Goal: Information Seeking & Learning: Learn about a topic

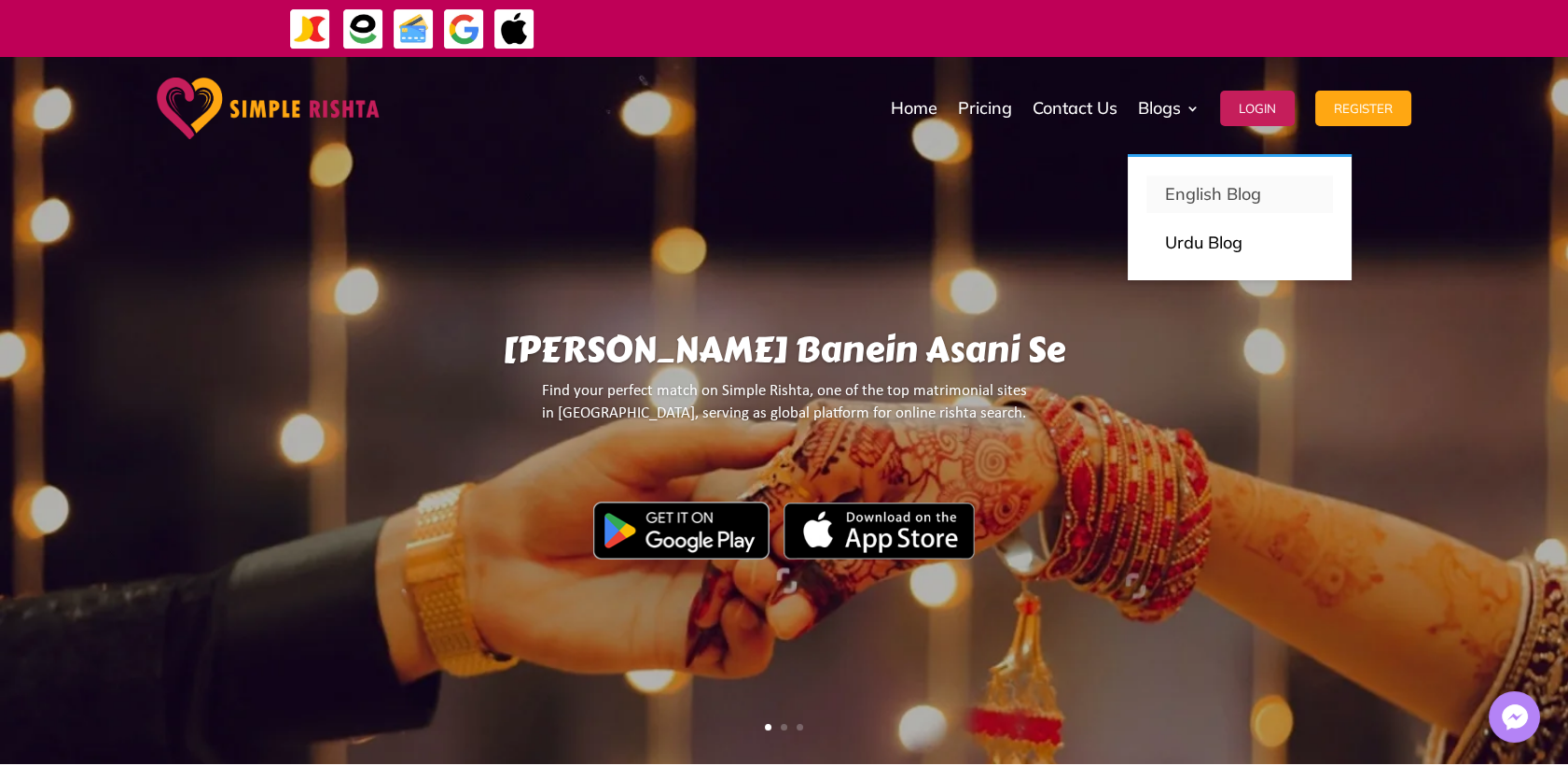
click at [1180, 187] on p "English Blog" at bounding box center [1240, 195] width 149 height 26
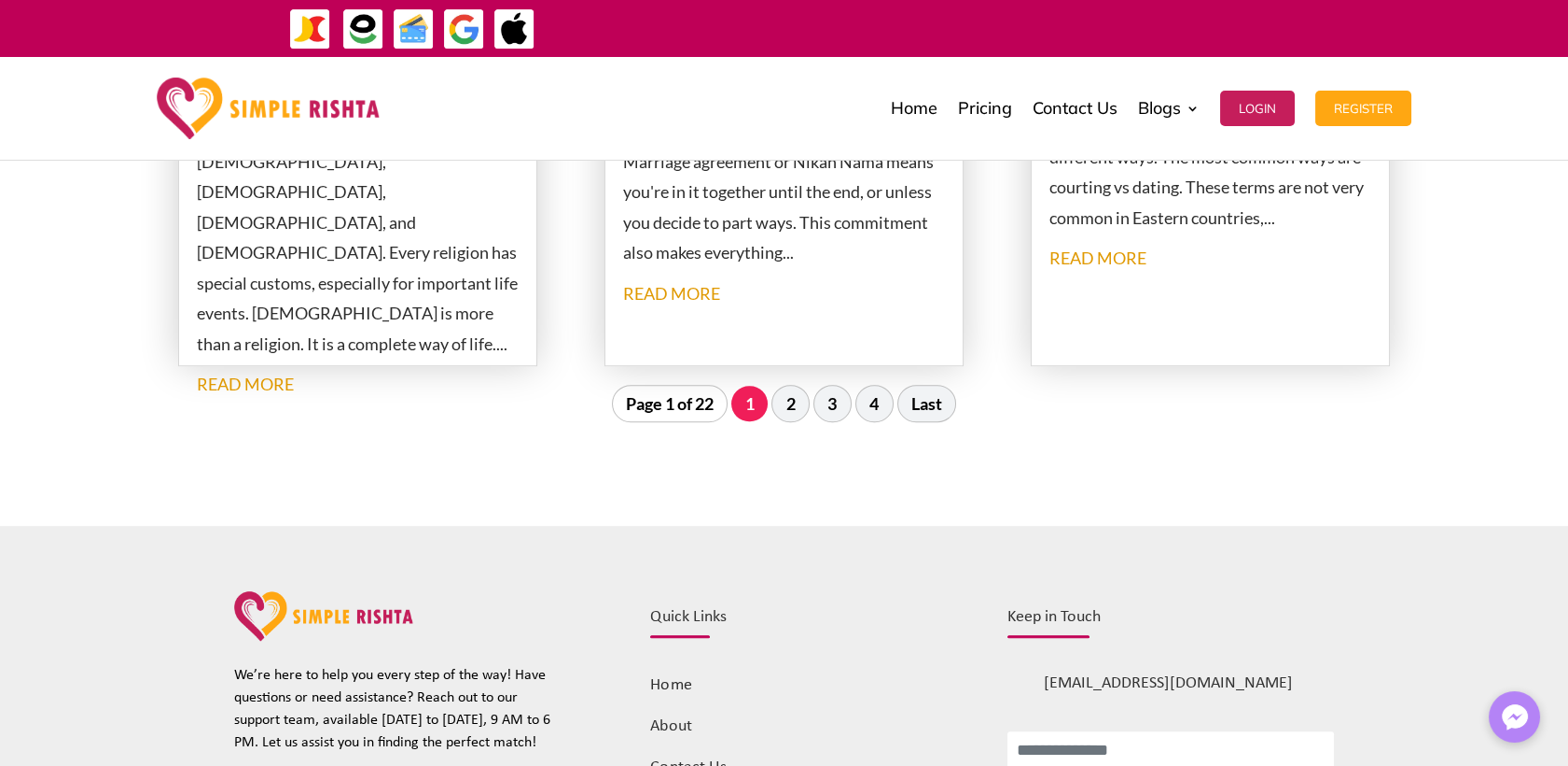
scroll to position [2385, 0]
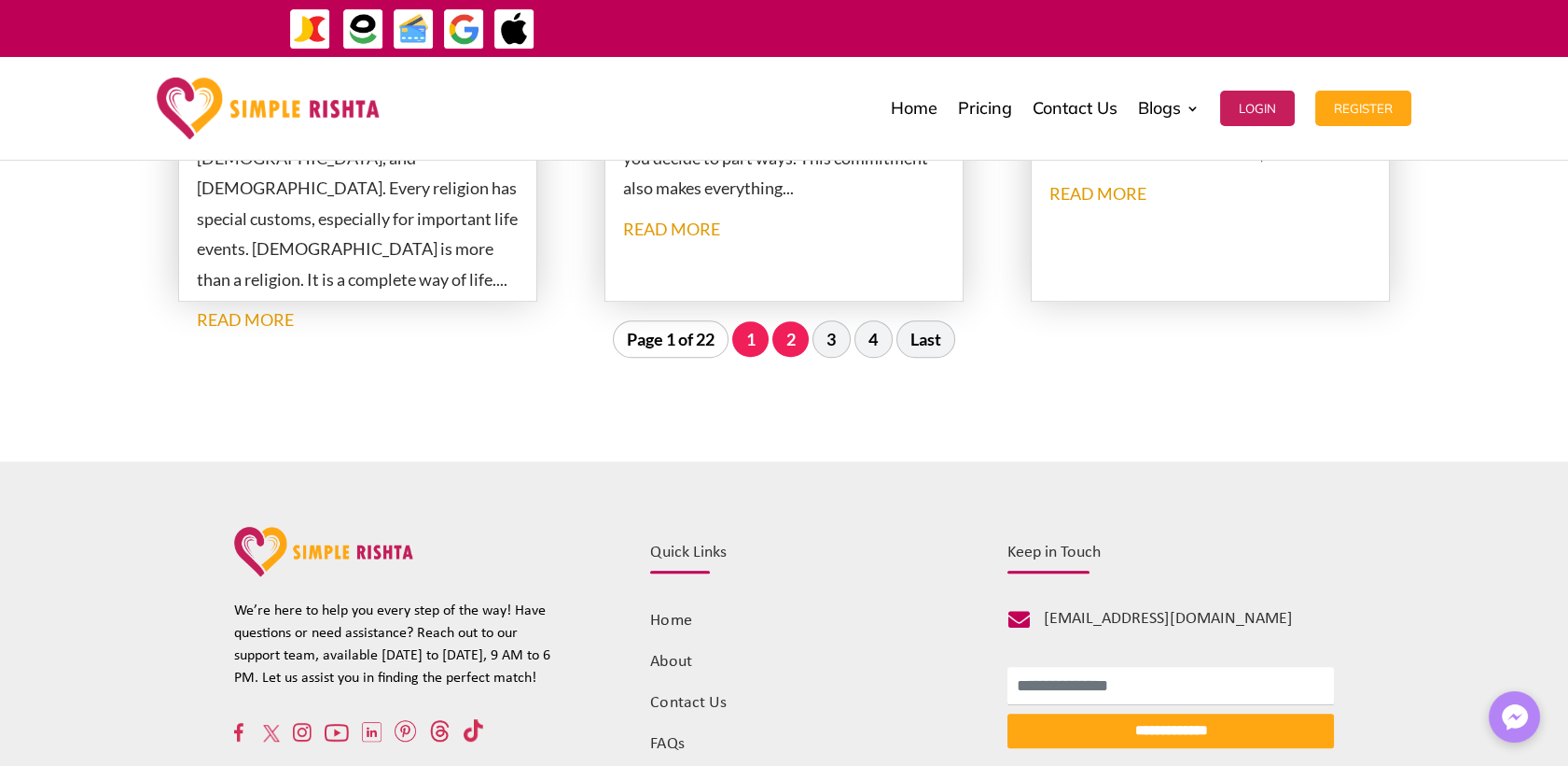
click at [801, 353] on link "2" at bounding box center [790, 339] width 37 height 36
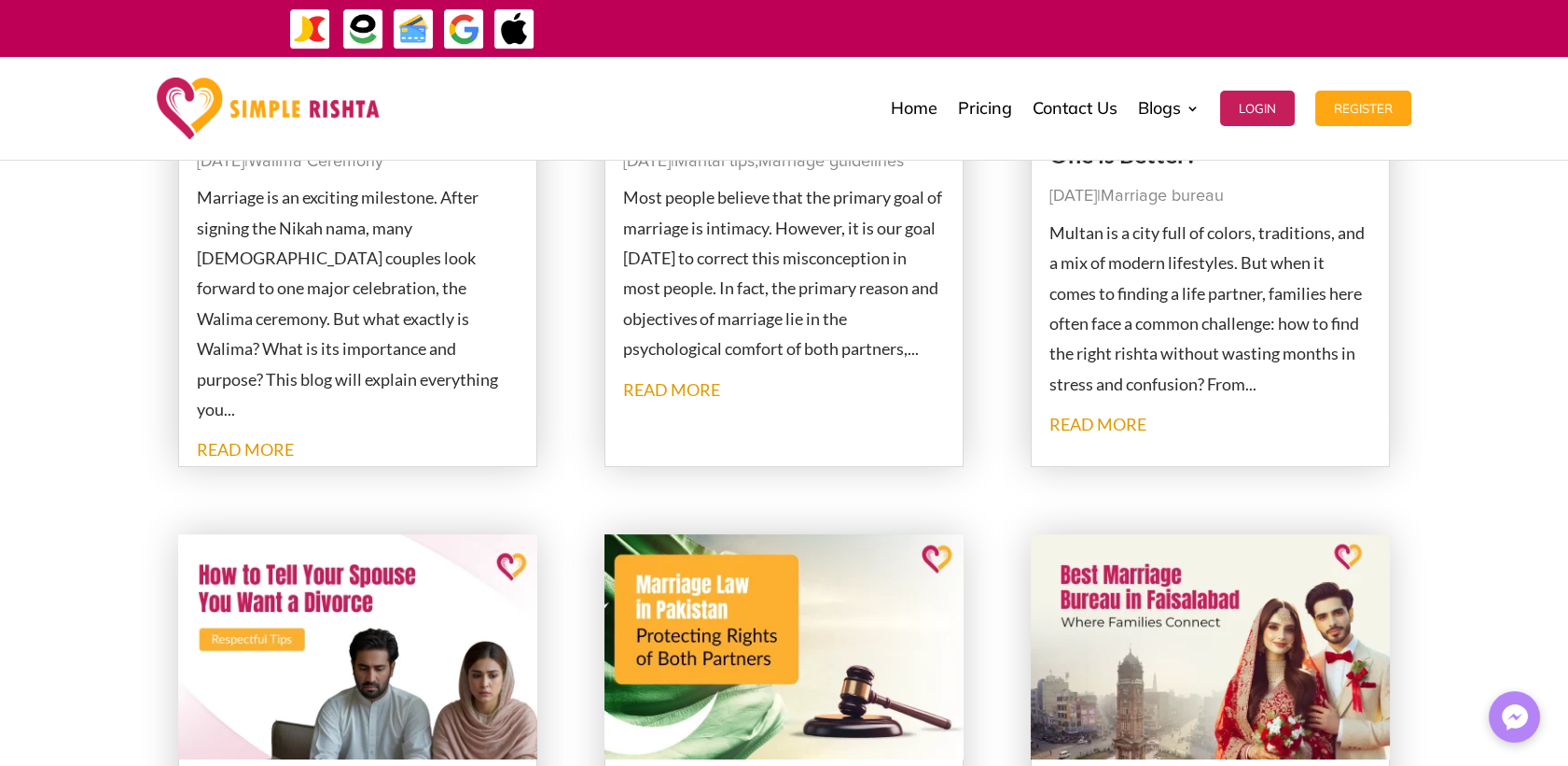
scroll to position [988, 0]
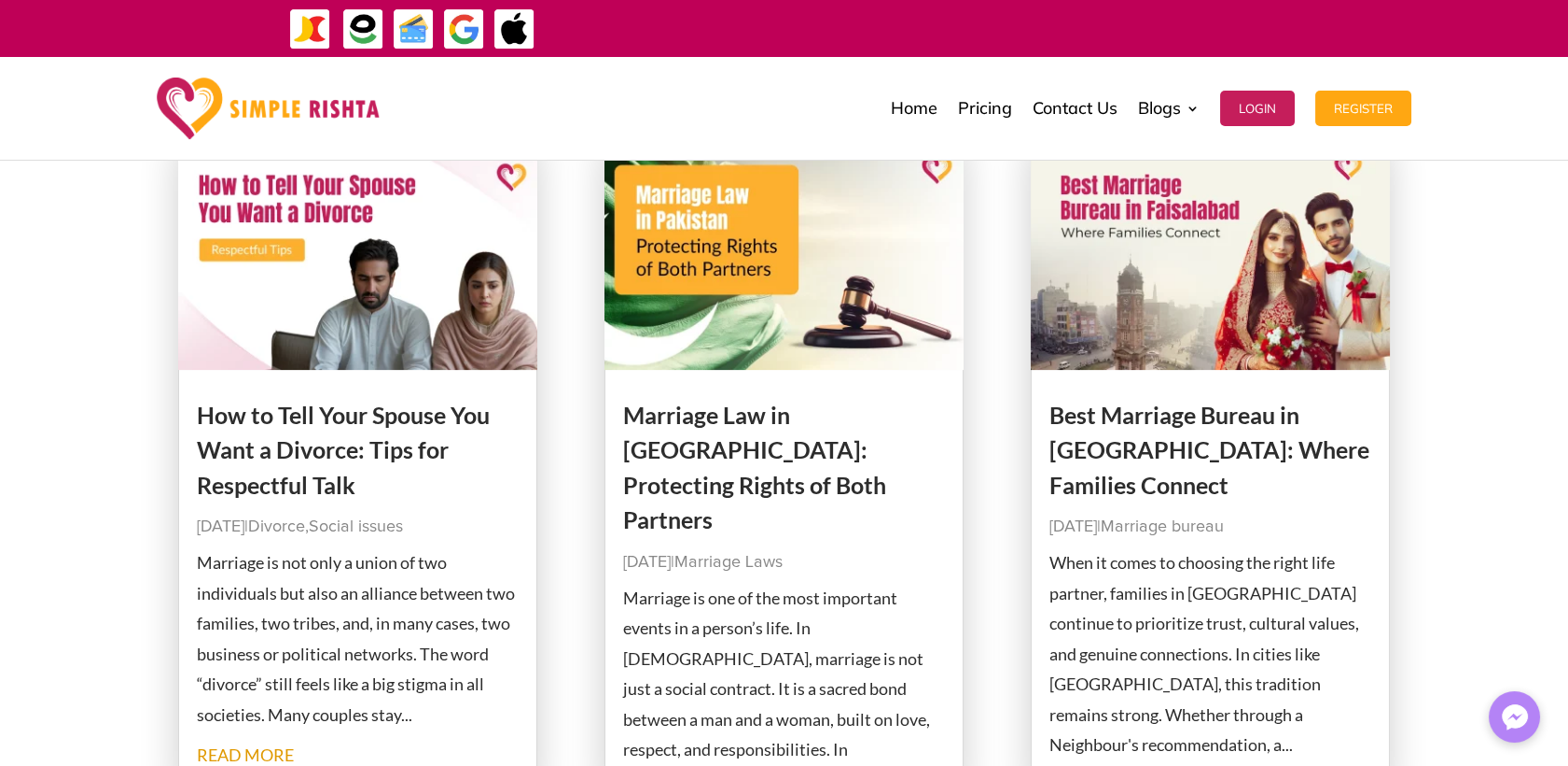
drag, startPoint x: 816, startPoint y: 412, endPoint x: 1003, endPoint y: 396, distance: 187.7
click at [1003, 396] on div "Page 2 of 22 1 2 3 4 Last" at bounding box center [784, 496] width 1213 height 2143
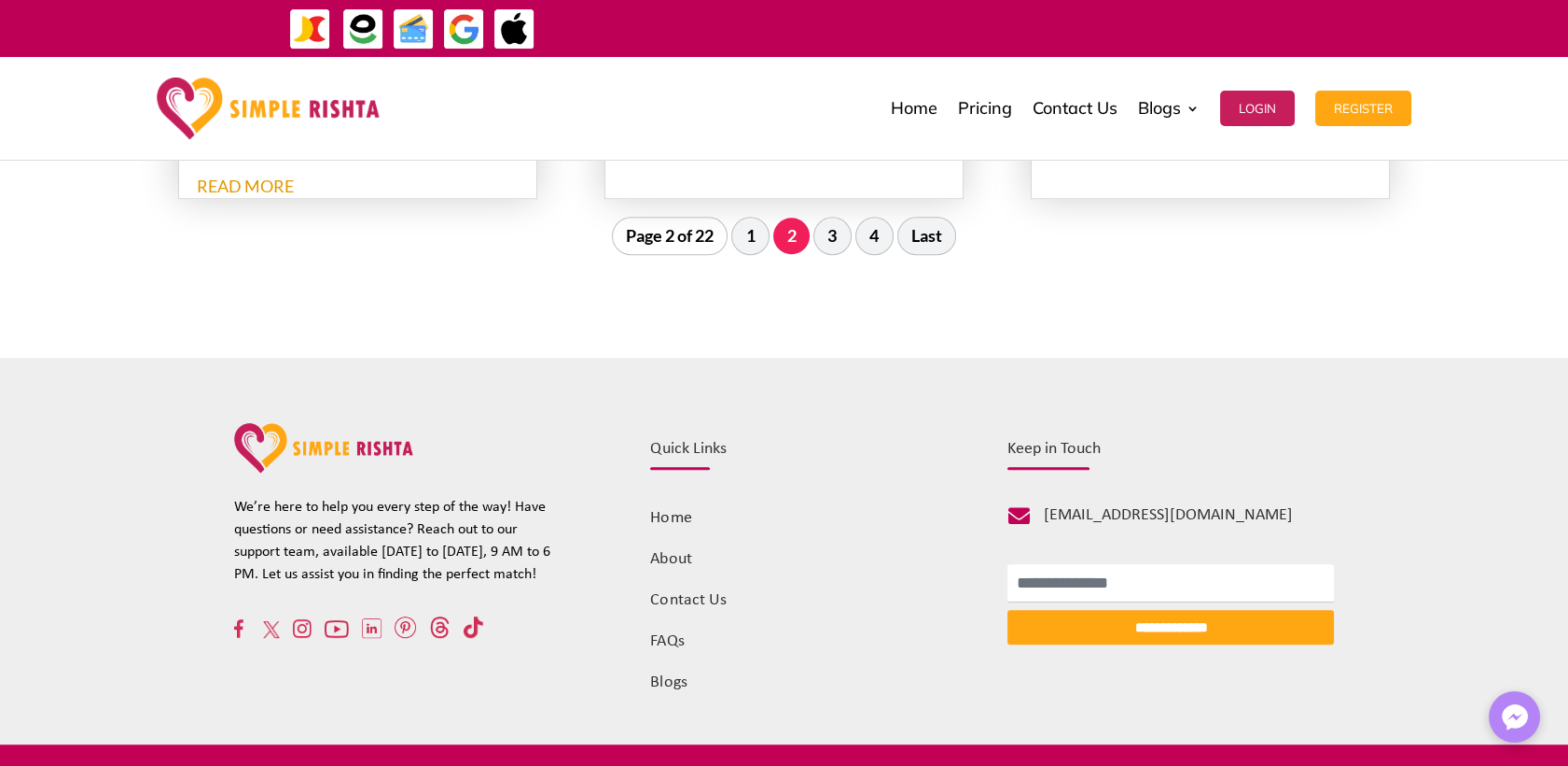
scroll to position [2338, 0]
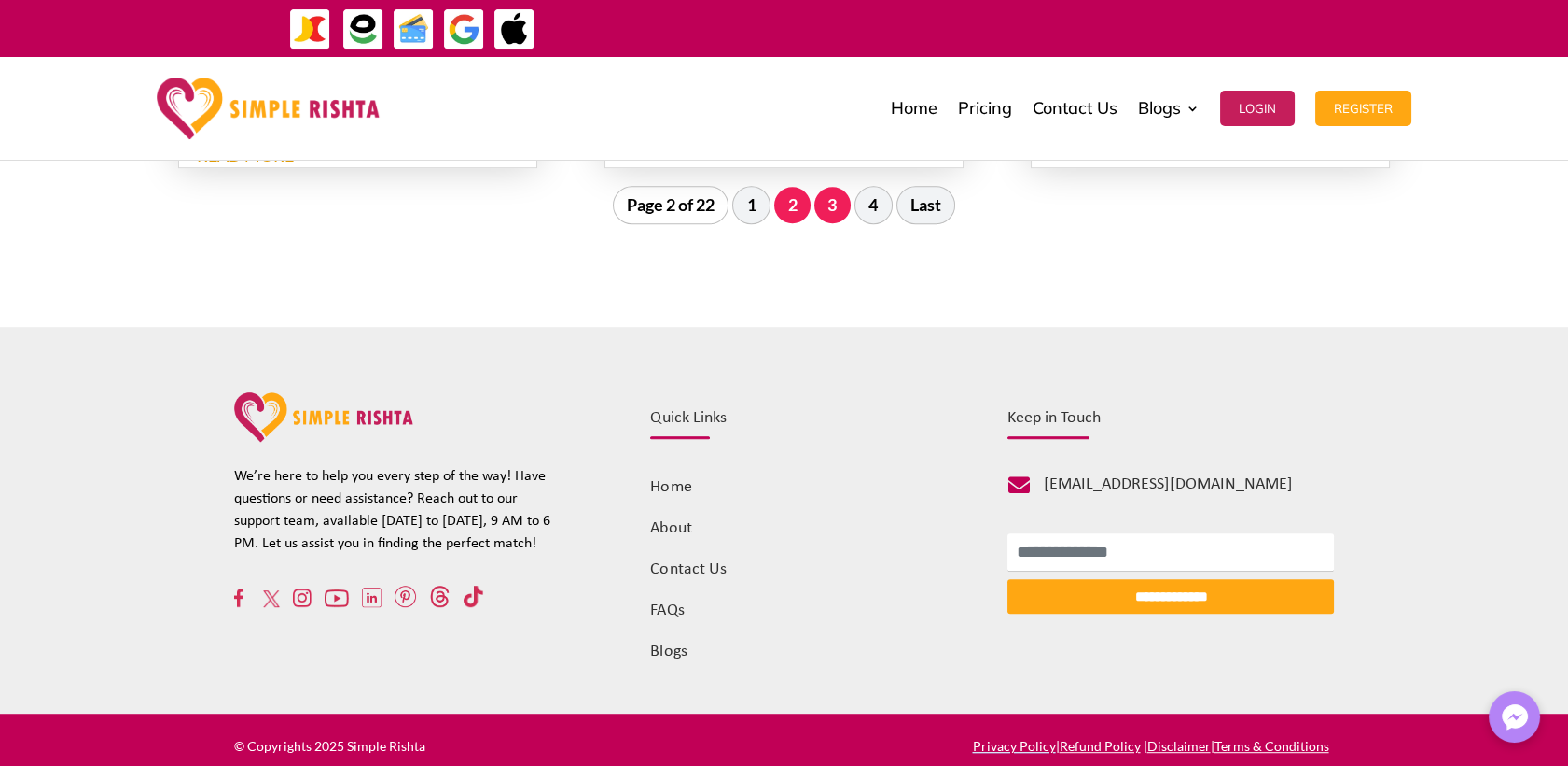
click at [834, 218] on link "3" at bounding box center [833, 204] width 37 height 36
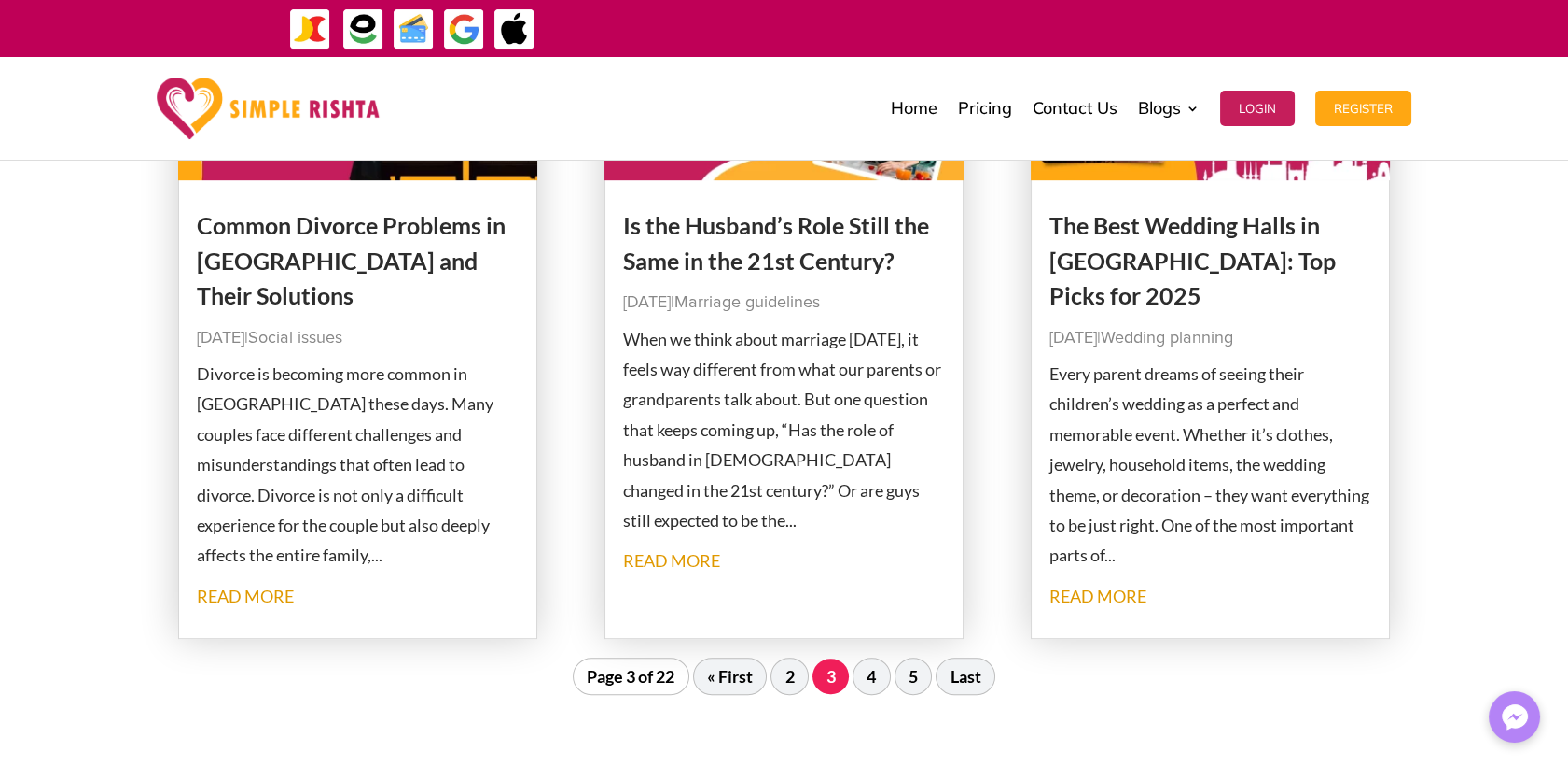
scroll to position [2233, 0]
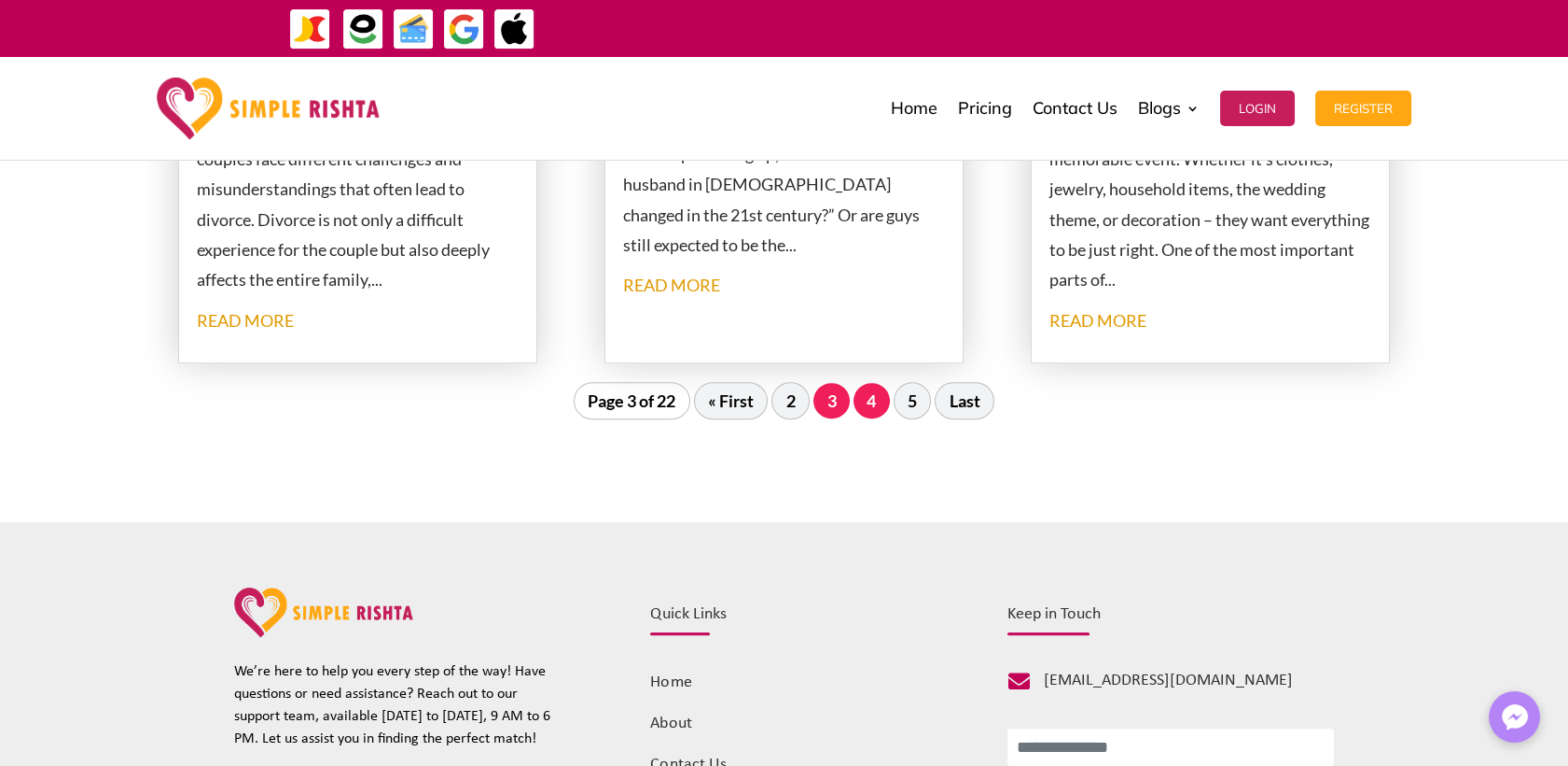
click at [880, 409] on link "4" at bounding box center [871, 401] width 37 height 36
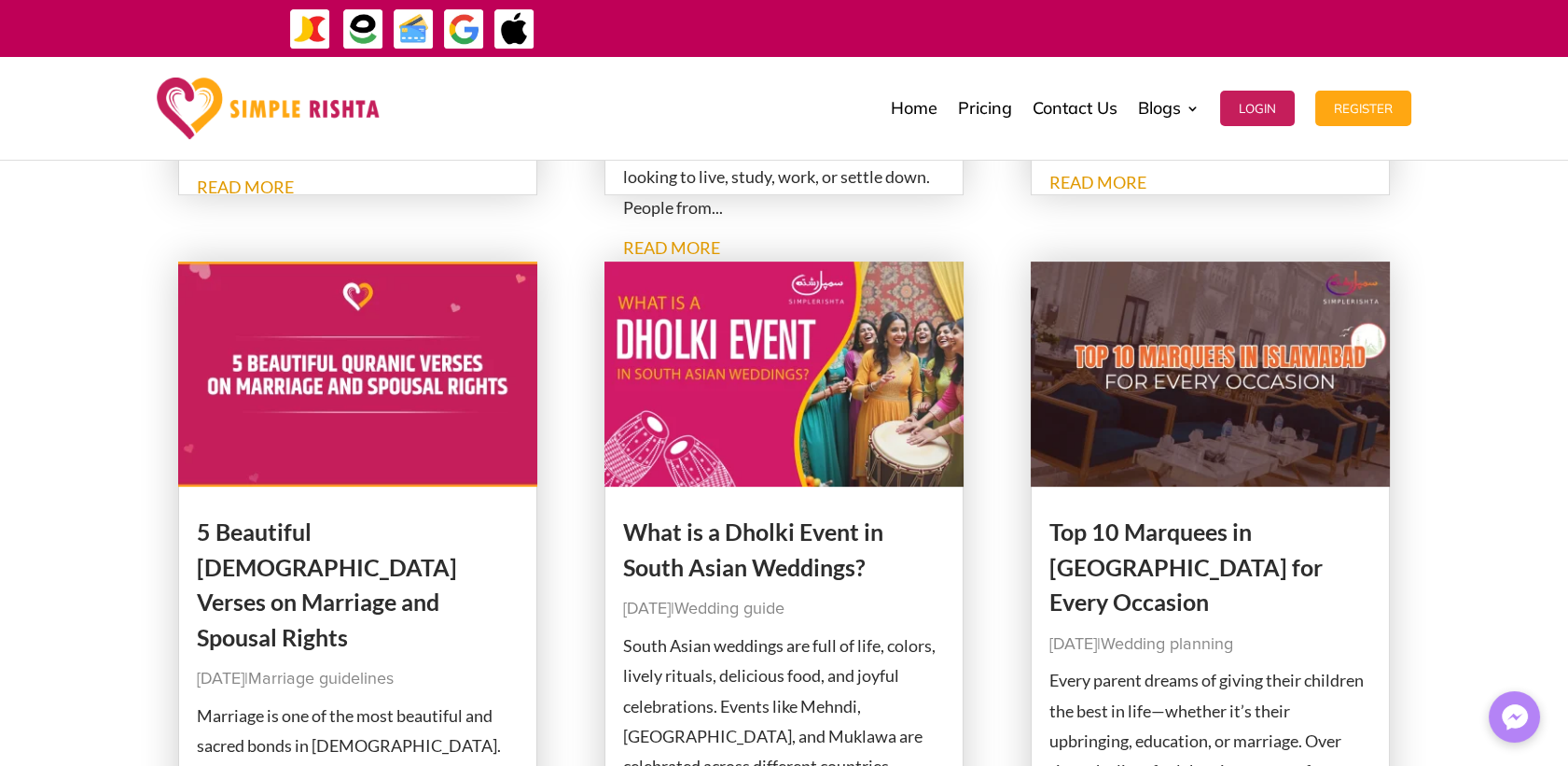
scroll to position [1923, 0]
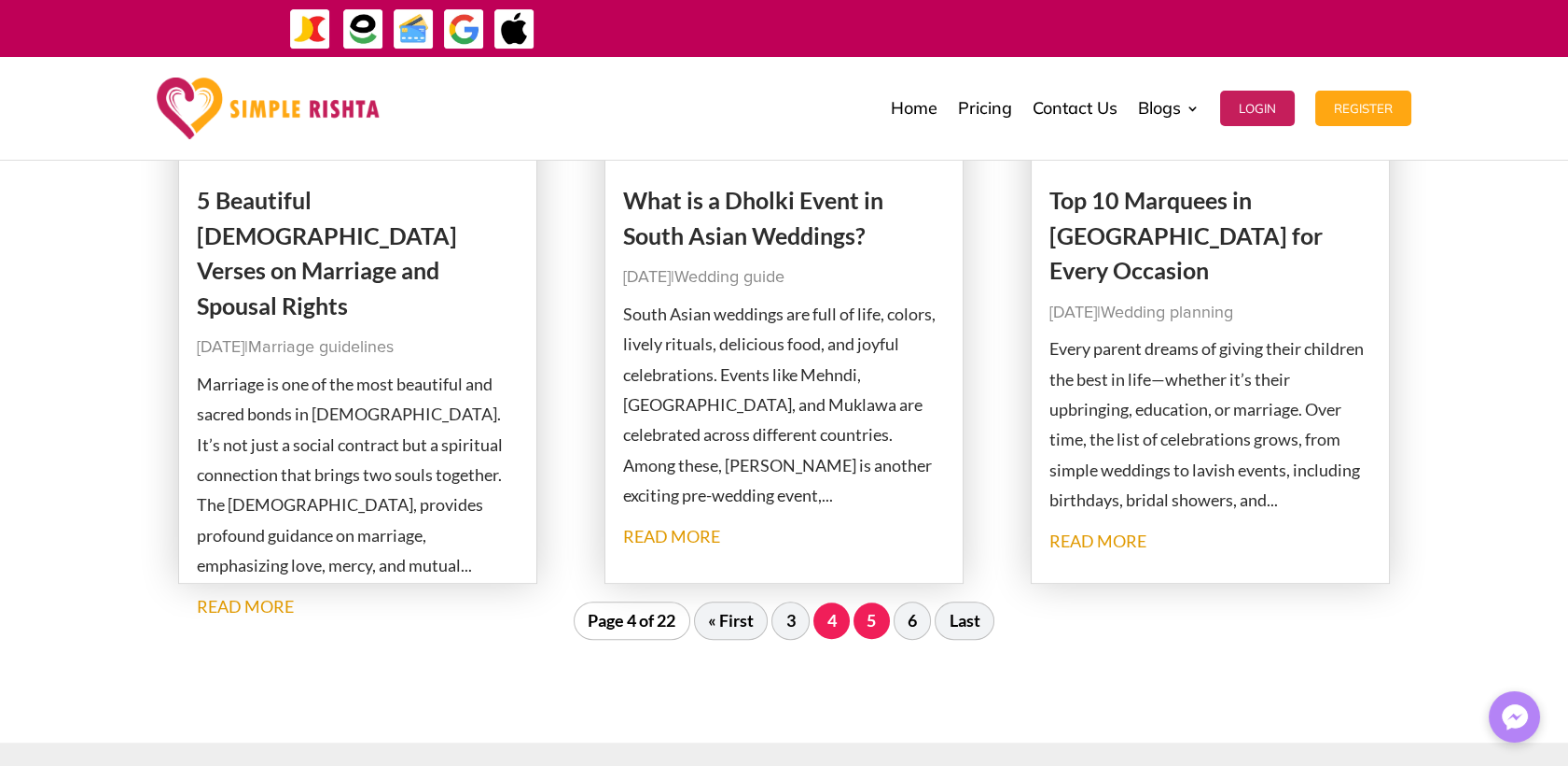
click at [873, 621] on link "5" at bounding box center [871, 620] width 37 height 36
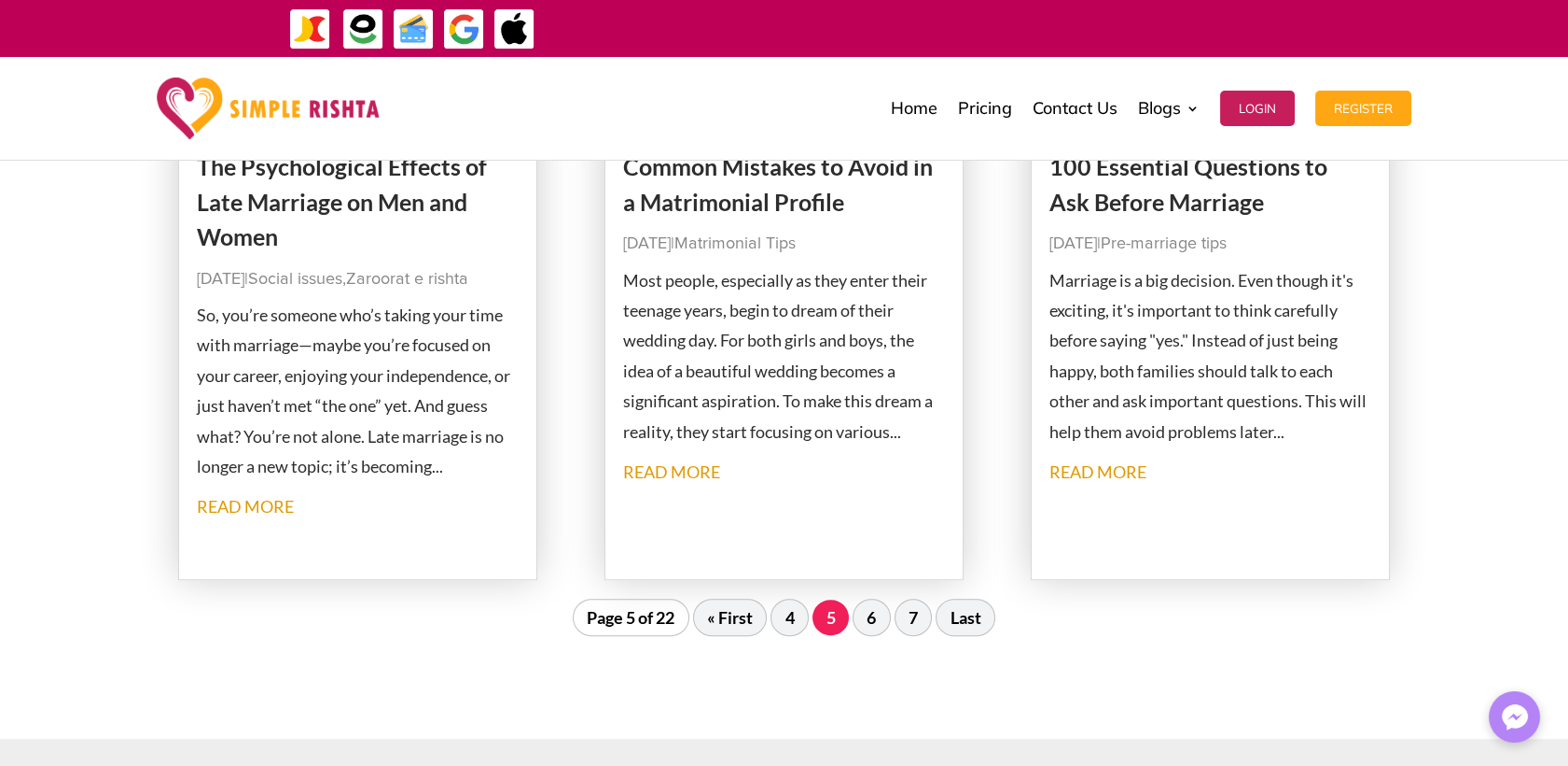
scroll to position [2130, 0]
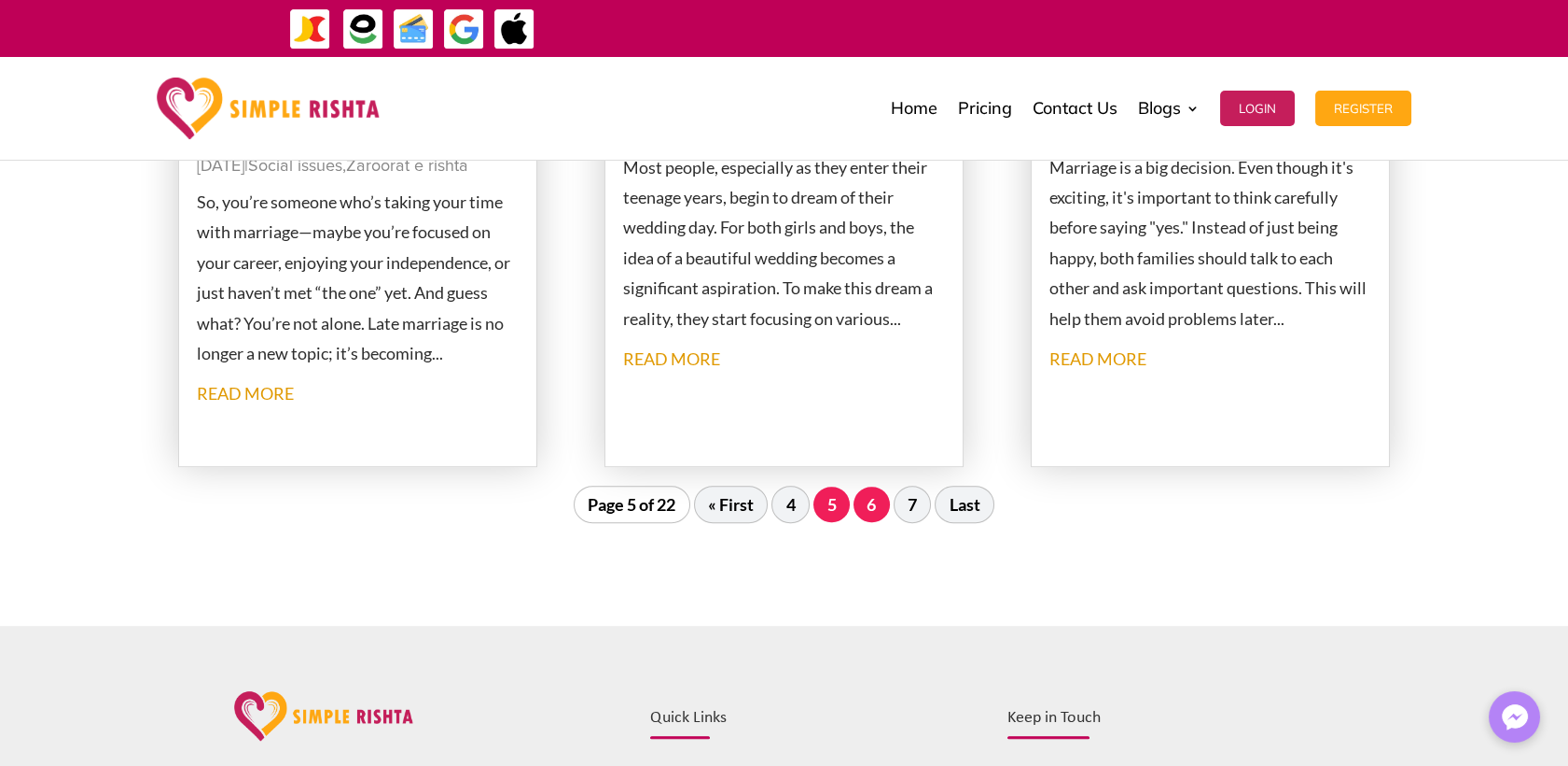
click at [868, 508] on link "6" at bounding box center [871, 504] width 37 height 36
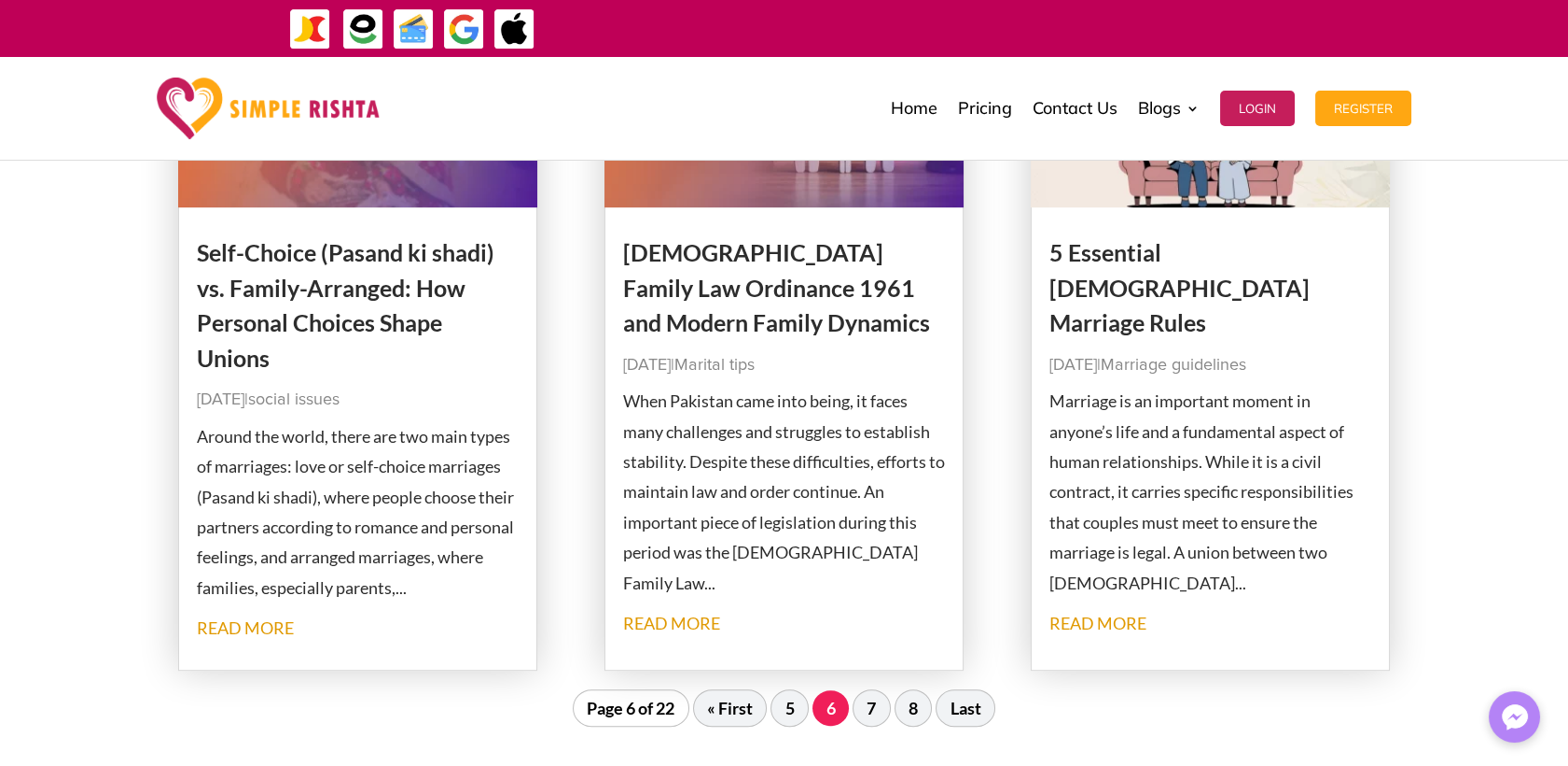
scroll to position [2026, 0]
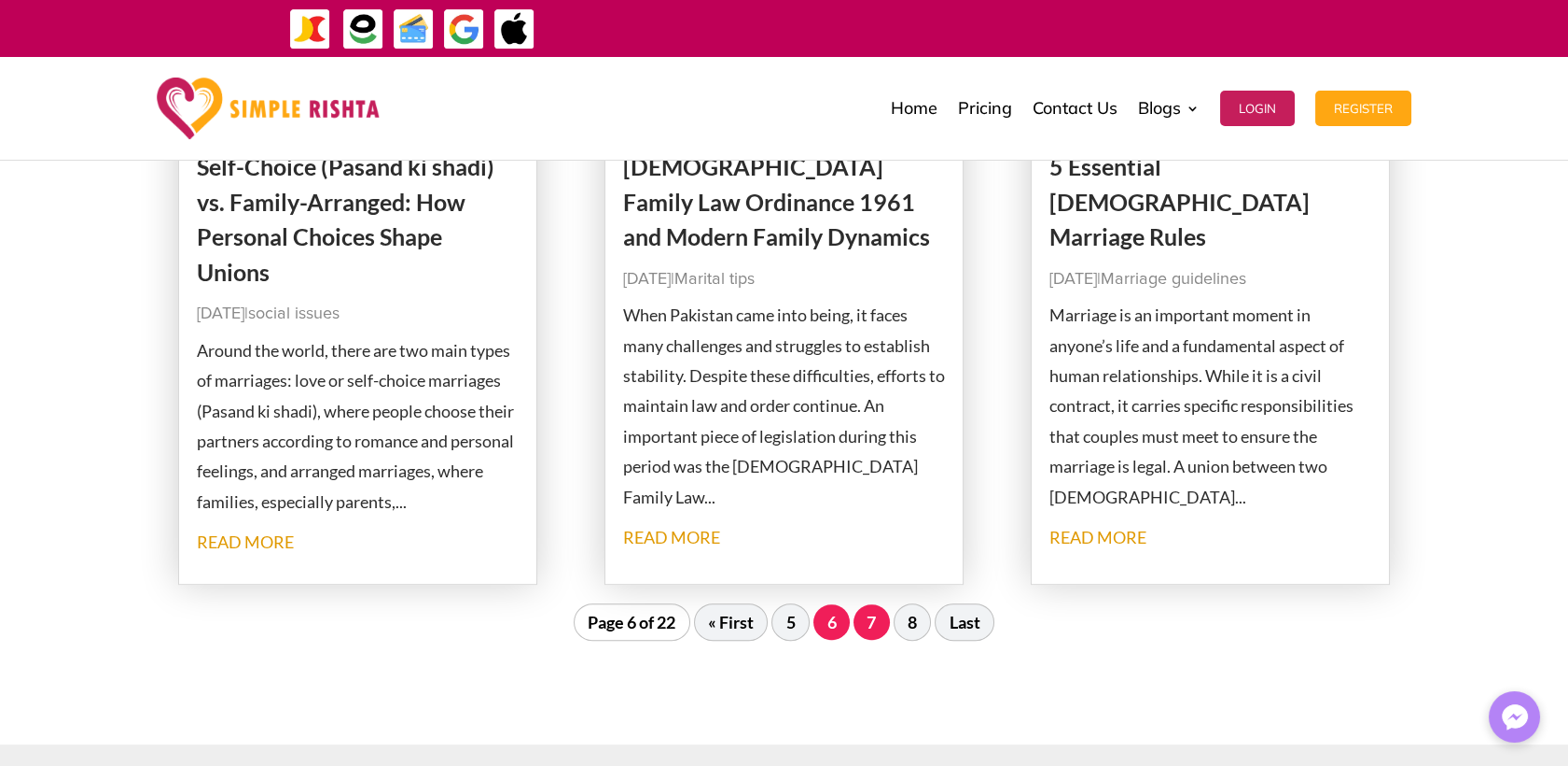
click at [885, 625] on link "7" at bounding box center [871, 622] width 37 height 36
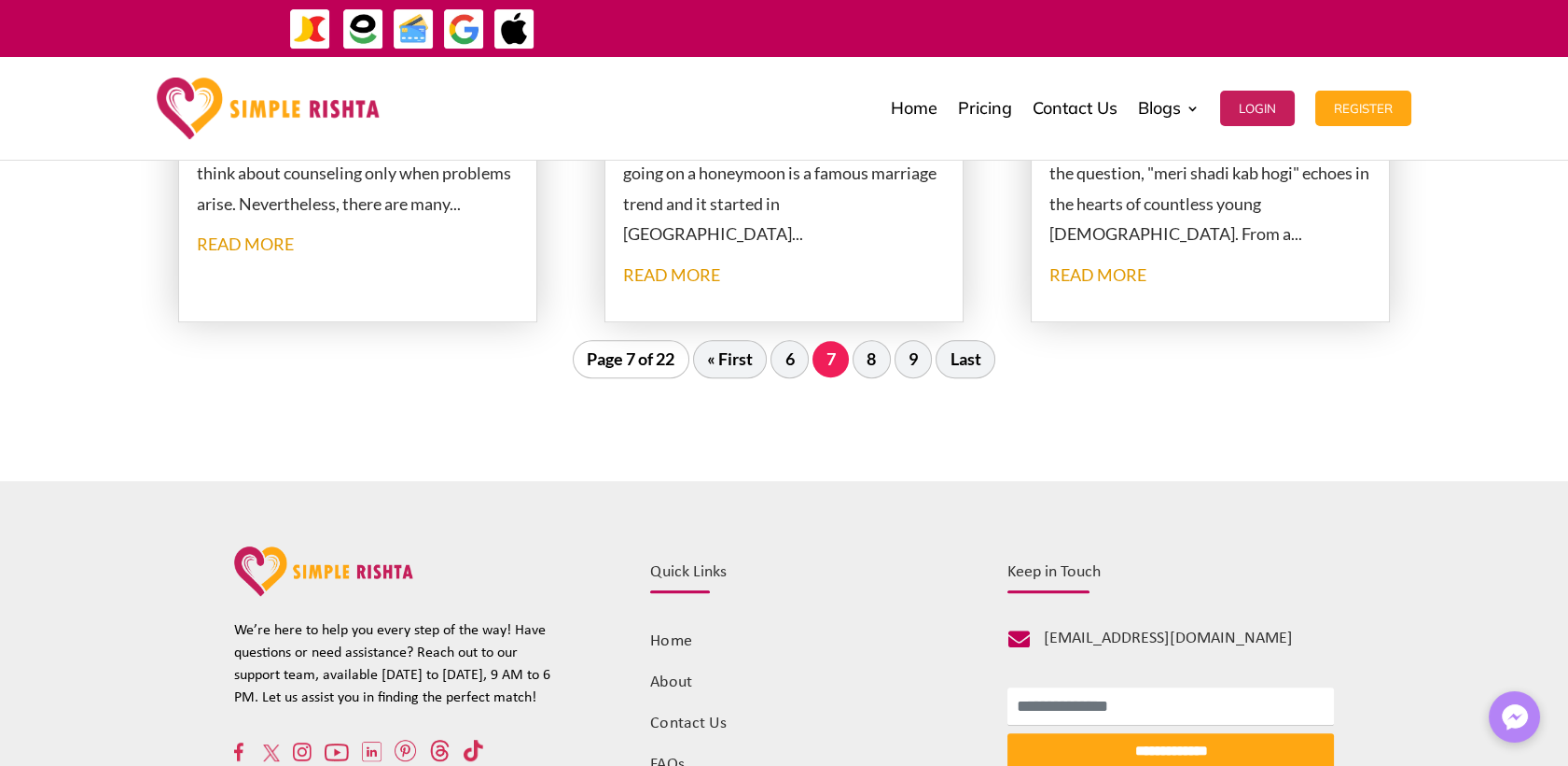
scroll to position [2338, 0]
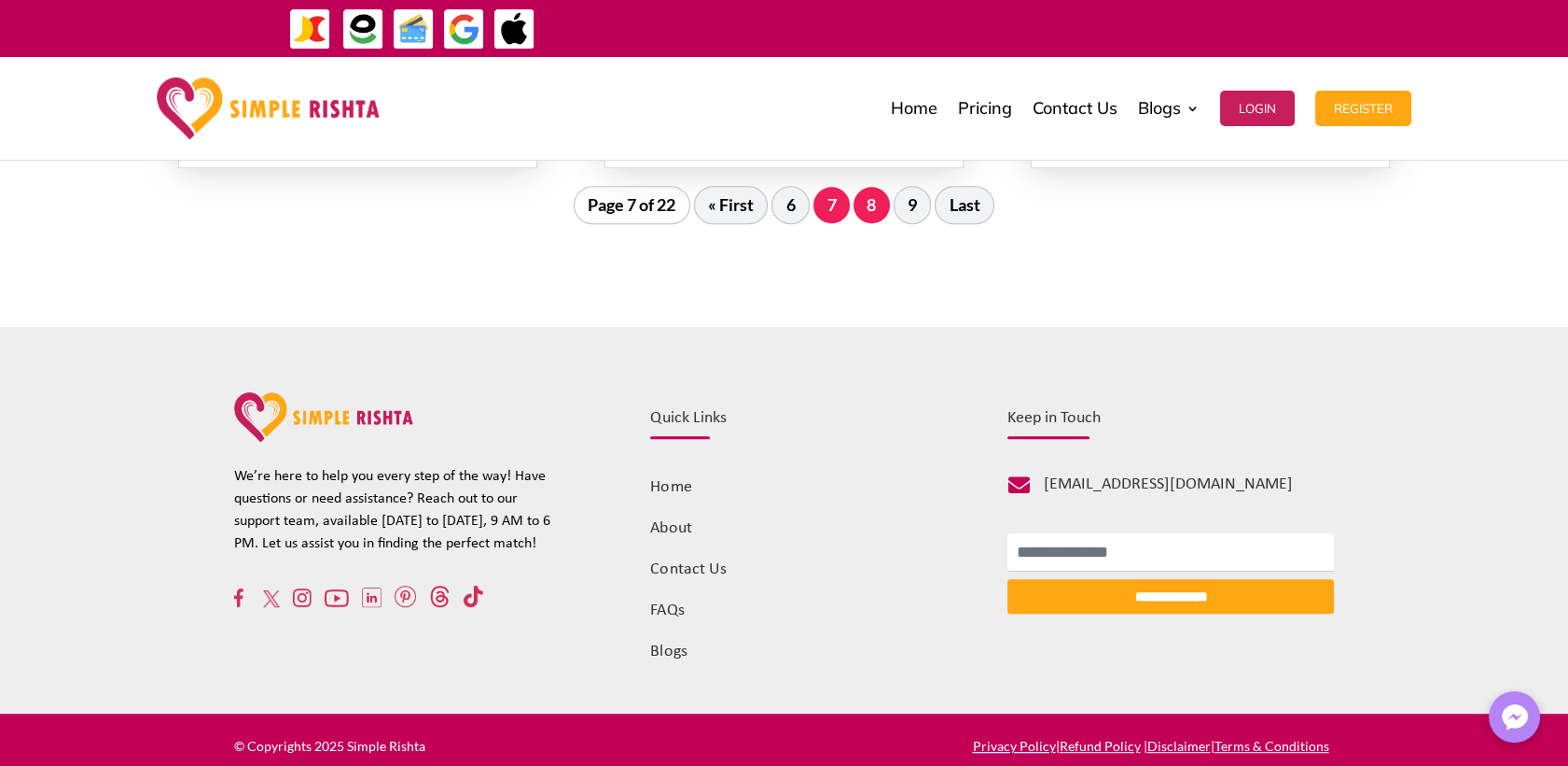
click at [870, 202] on link "8" at bounding box center [871, 204] width 37 height 36
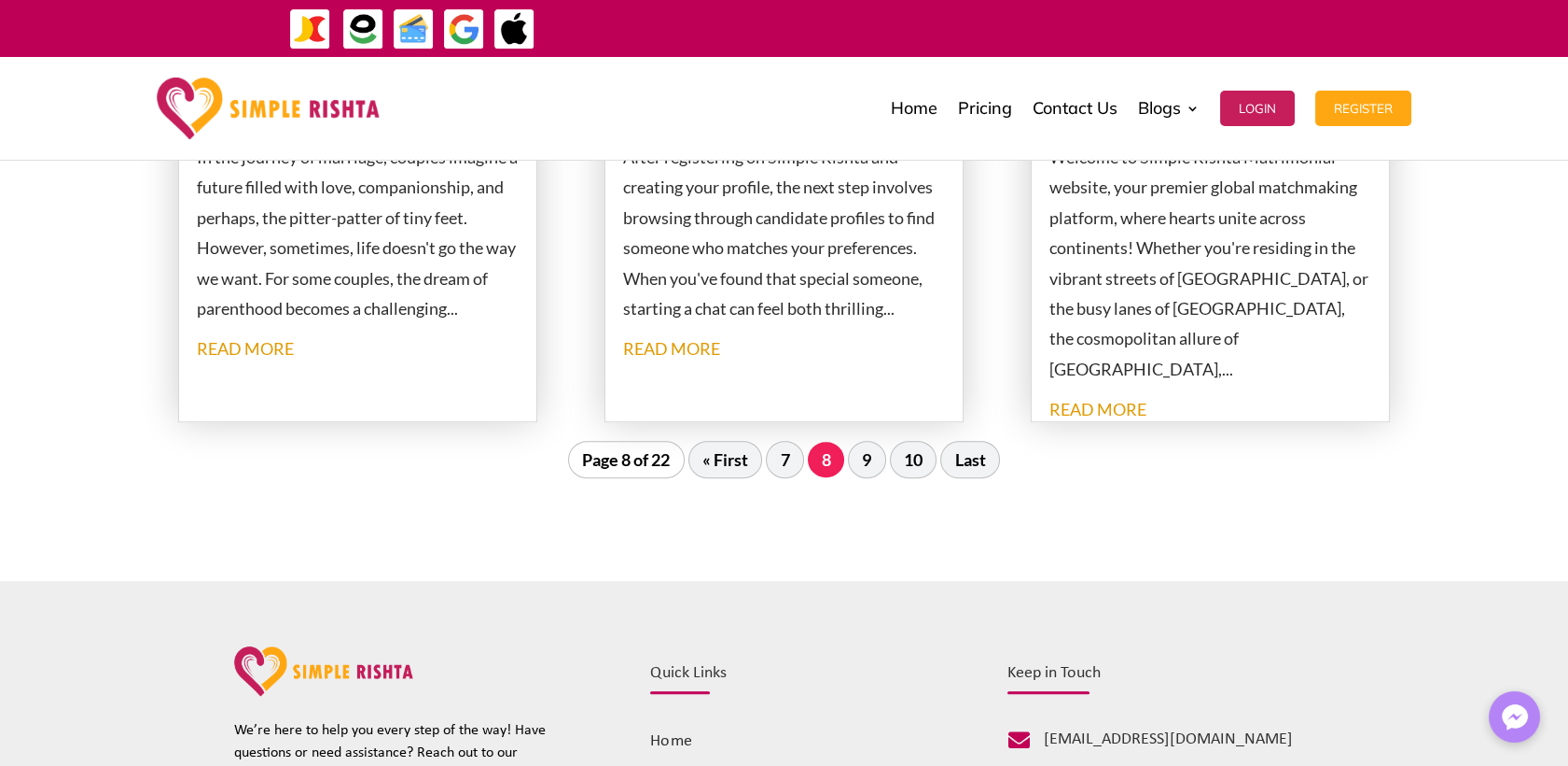
scroll to position [2178, 0]
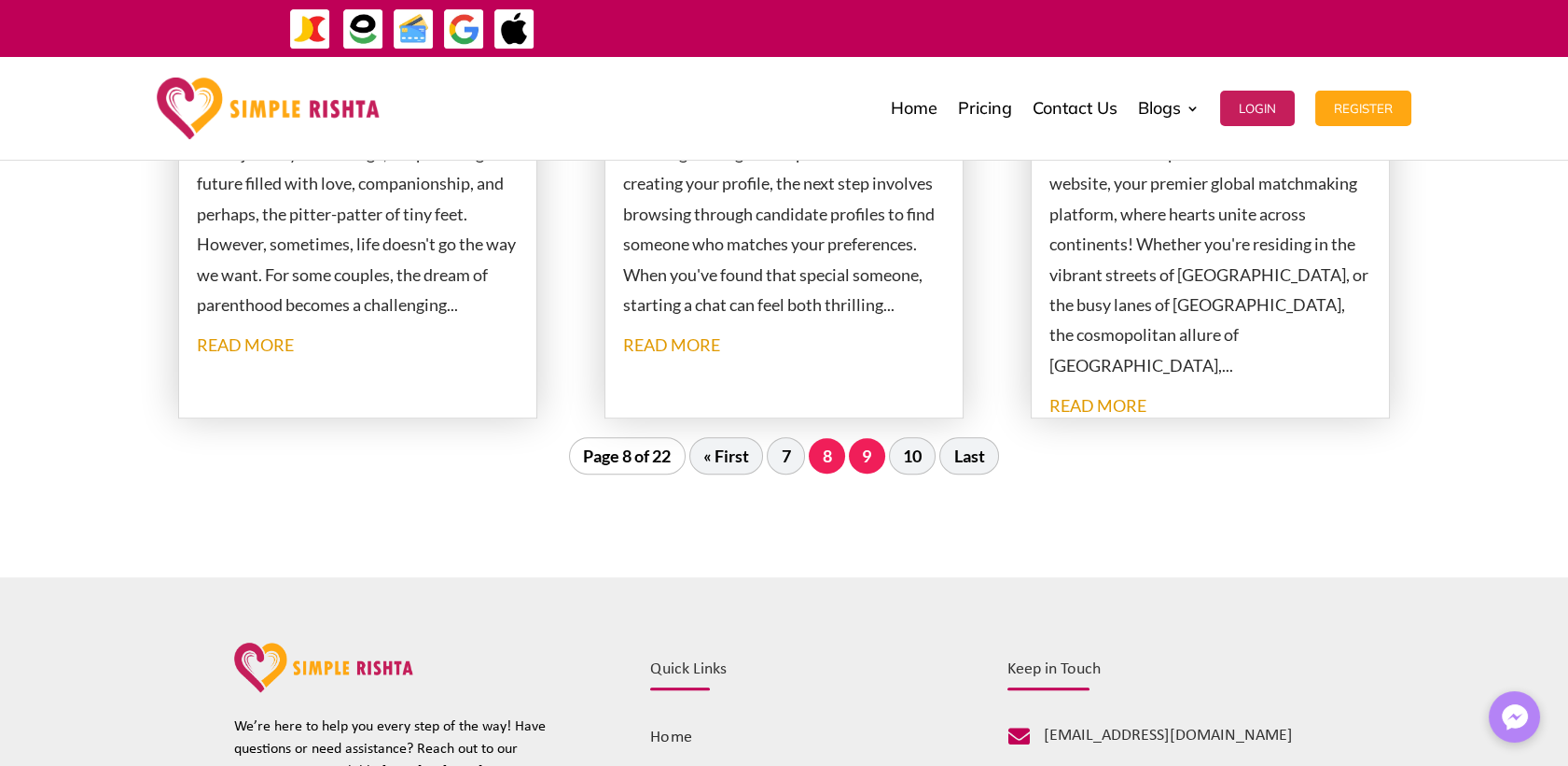
click at [859, 446] on link "9" at bounding box center [867, 456] width 37 height 36
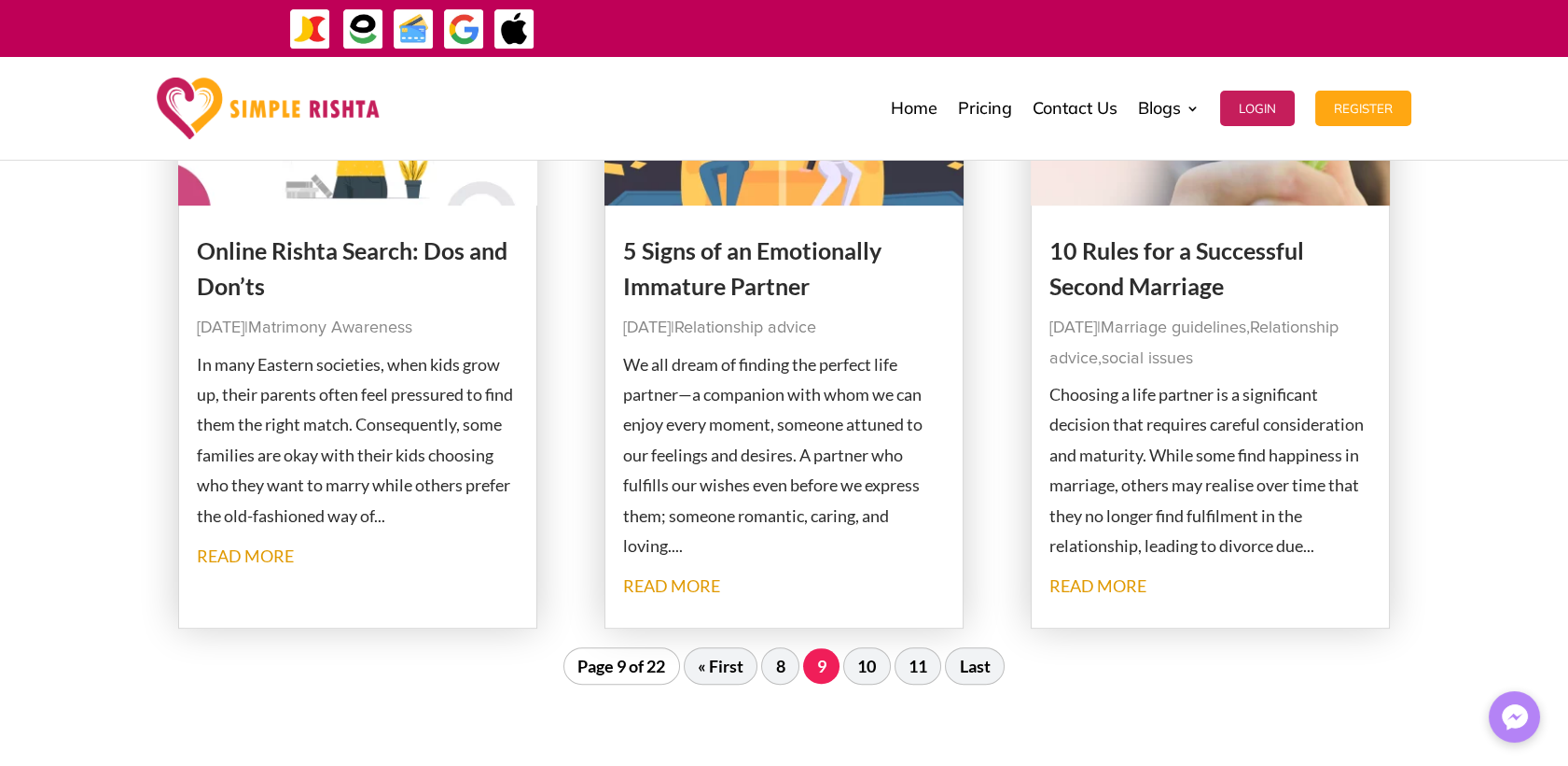
scroll to position [2130, 0]
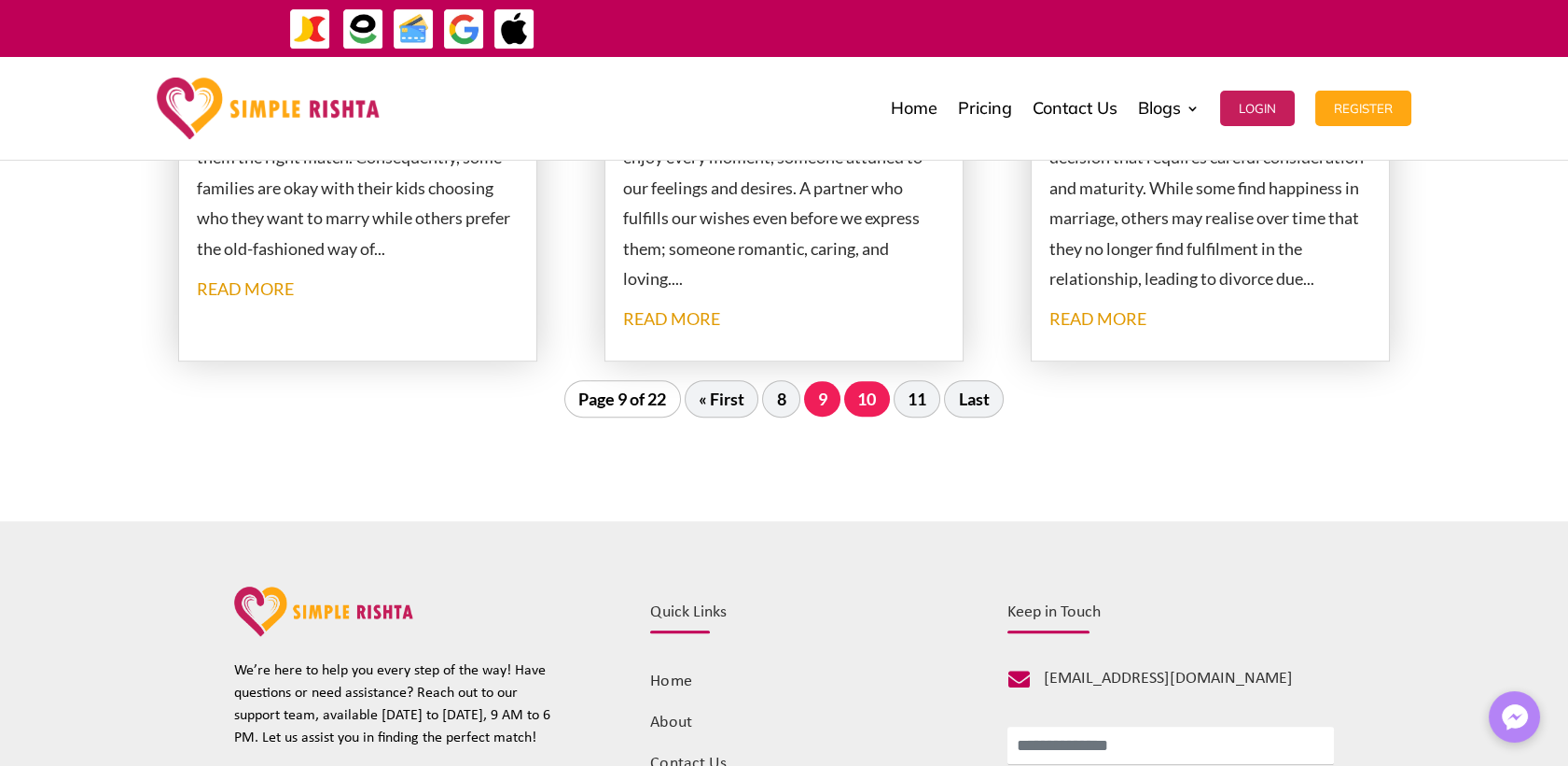
click at [855, 399] on link "10" at bounding box center [867, 399] width 45 height 36
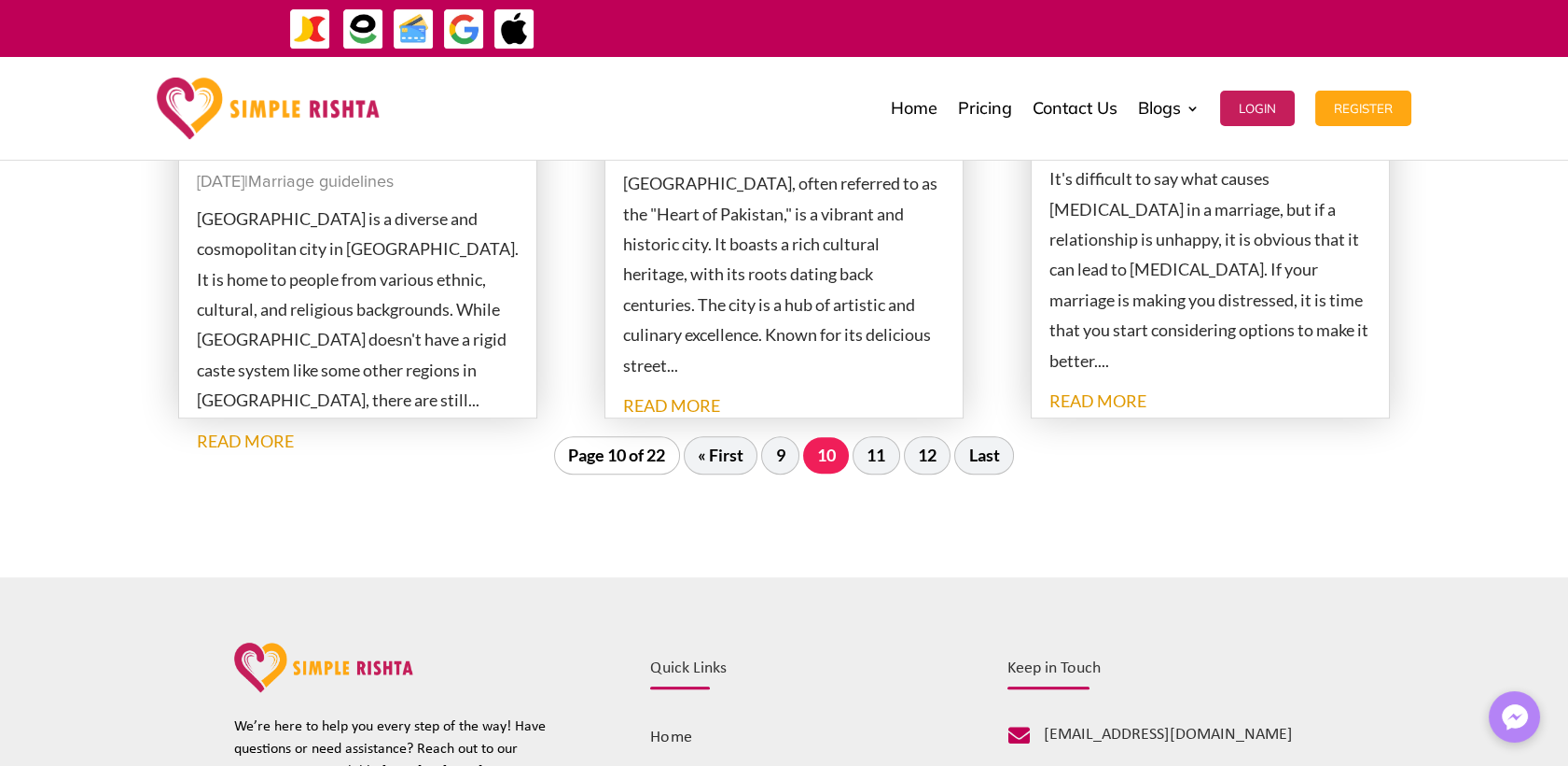
scroll to position [2233, 0]
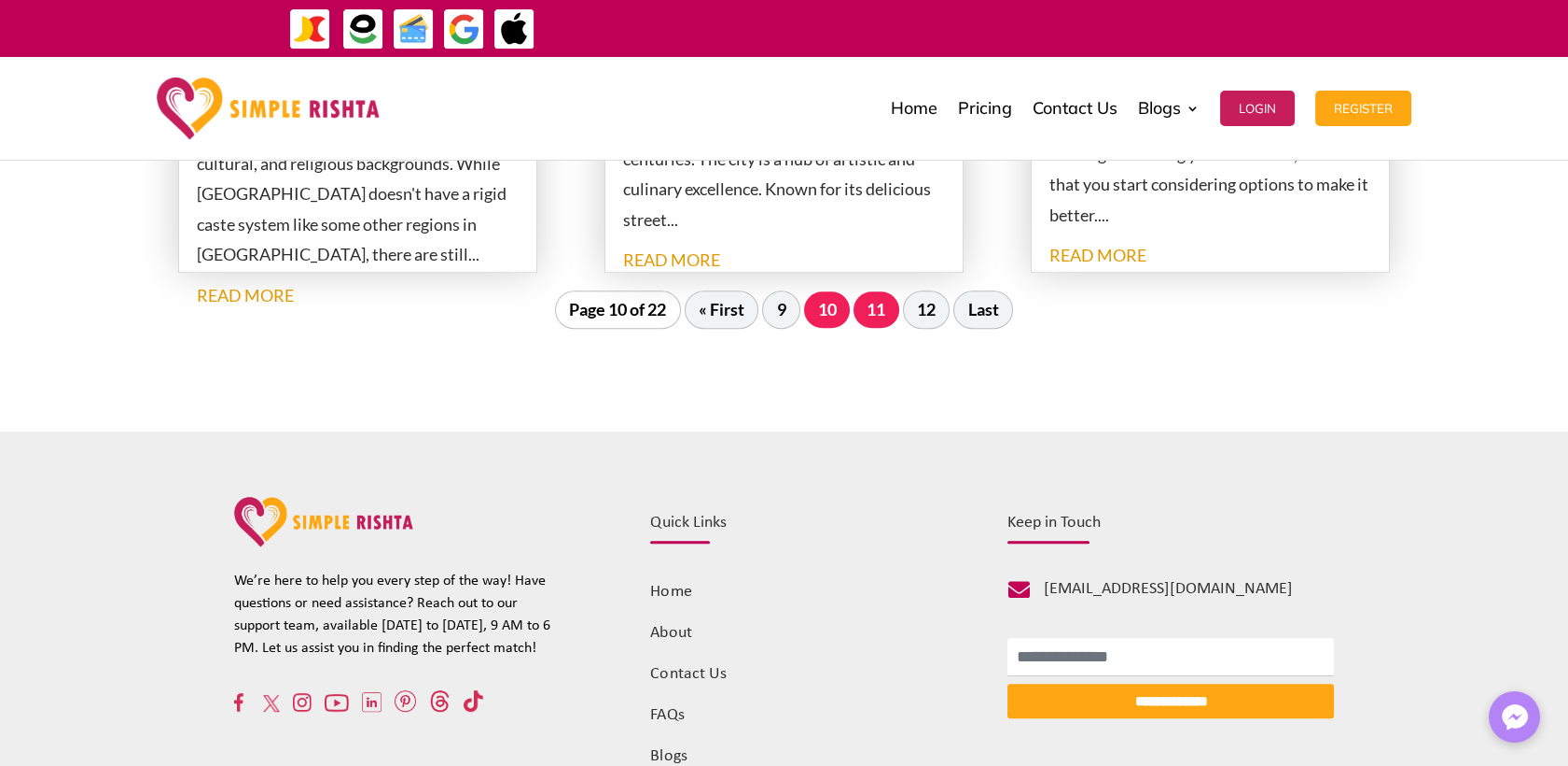
click at [872, 301] on link "11" at bounding box center [876, 309] width 45 height 36
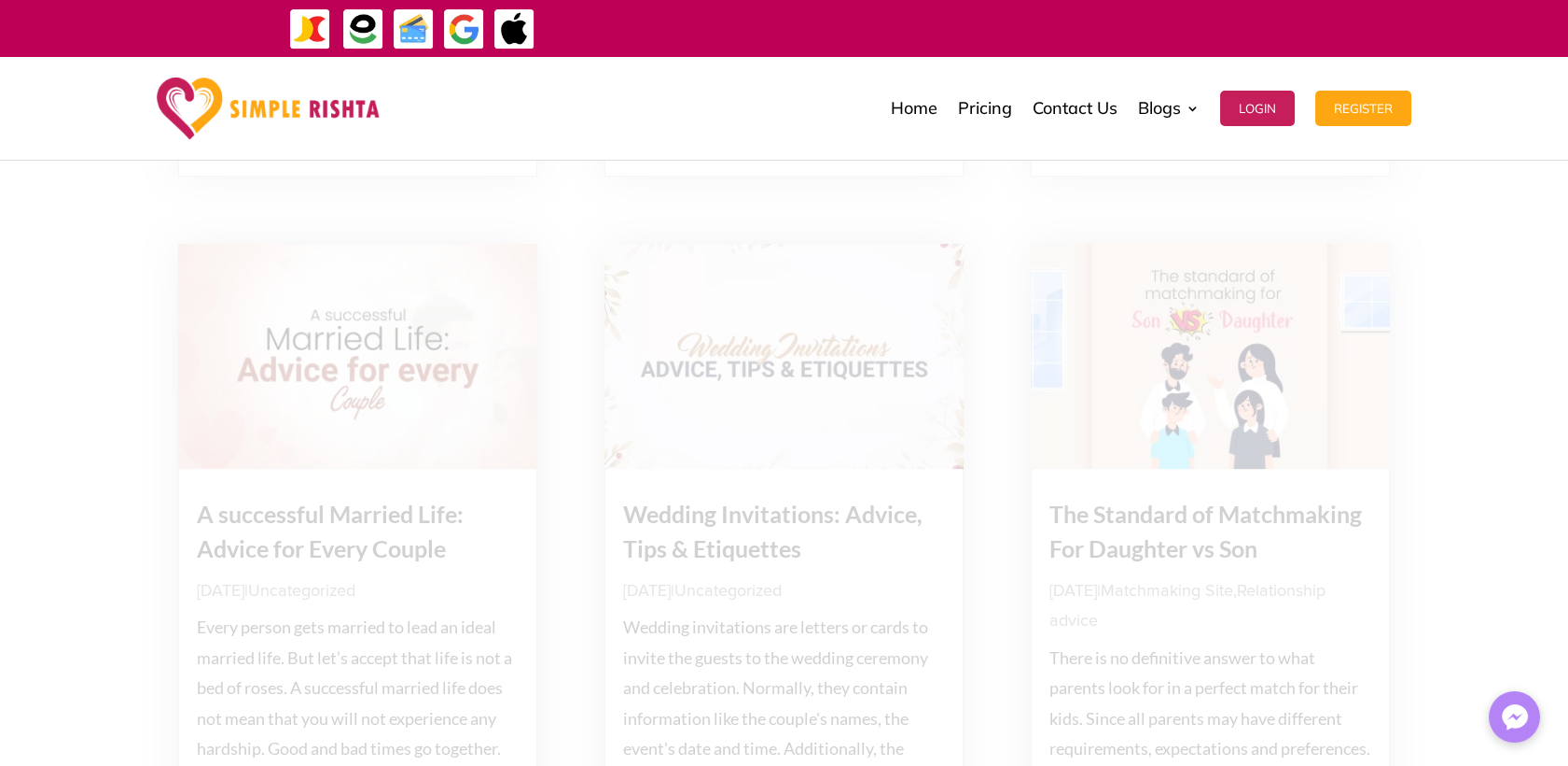
scroll to position [926, 0]
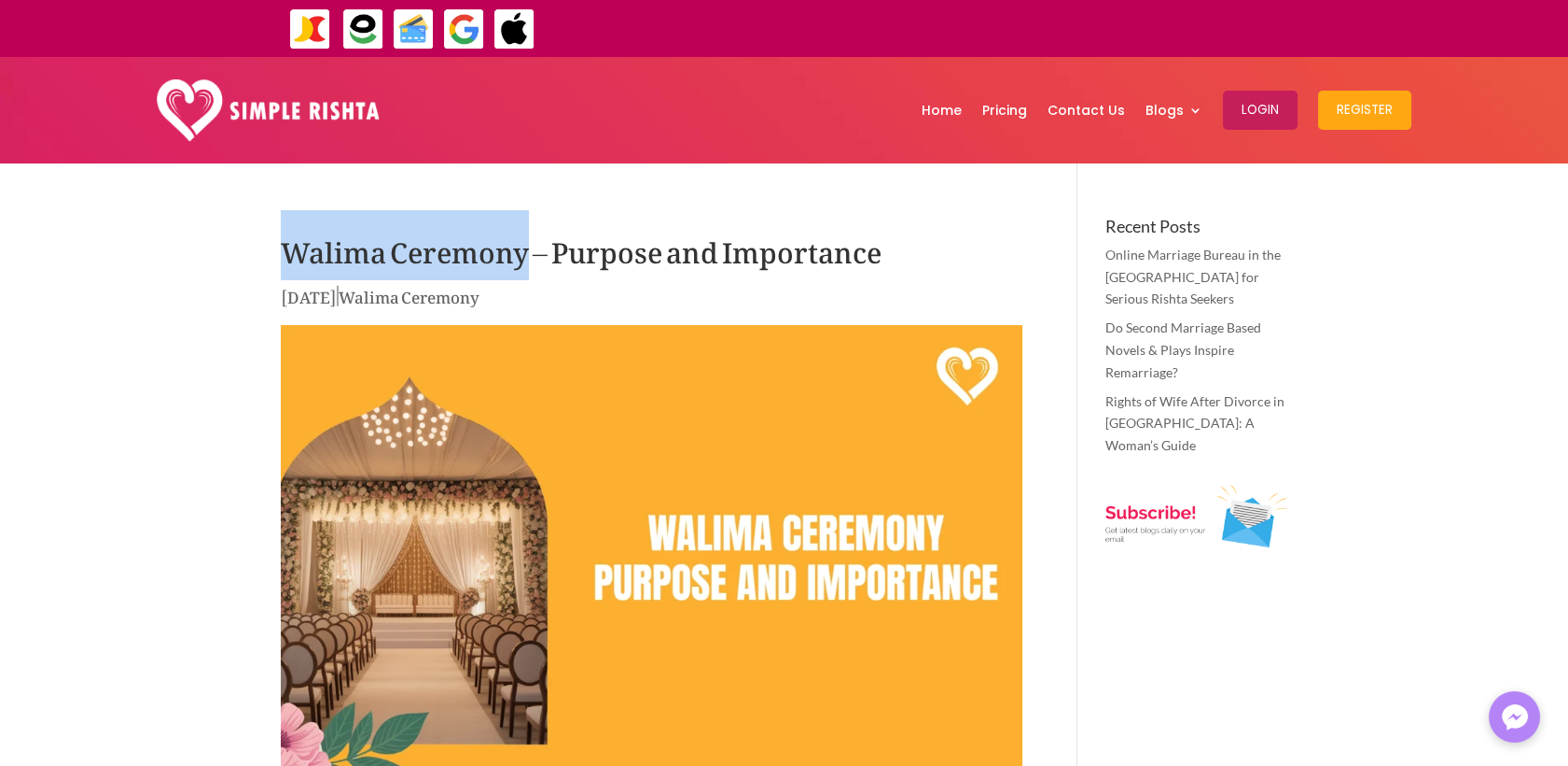
drag, startPoint x: 282, startPoint y: 246, endPoint x: 527, endPoint y: 245, distance: 245.0
click at [527, 245] on h1 "Walima Ceremony – Purpose and Importance" at bounding box center [651, 250] width 742 height 65
copy h1 "Walima Ceremony"
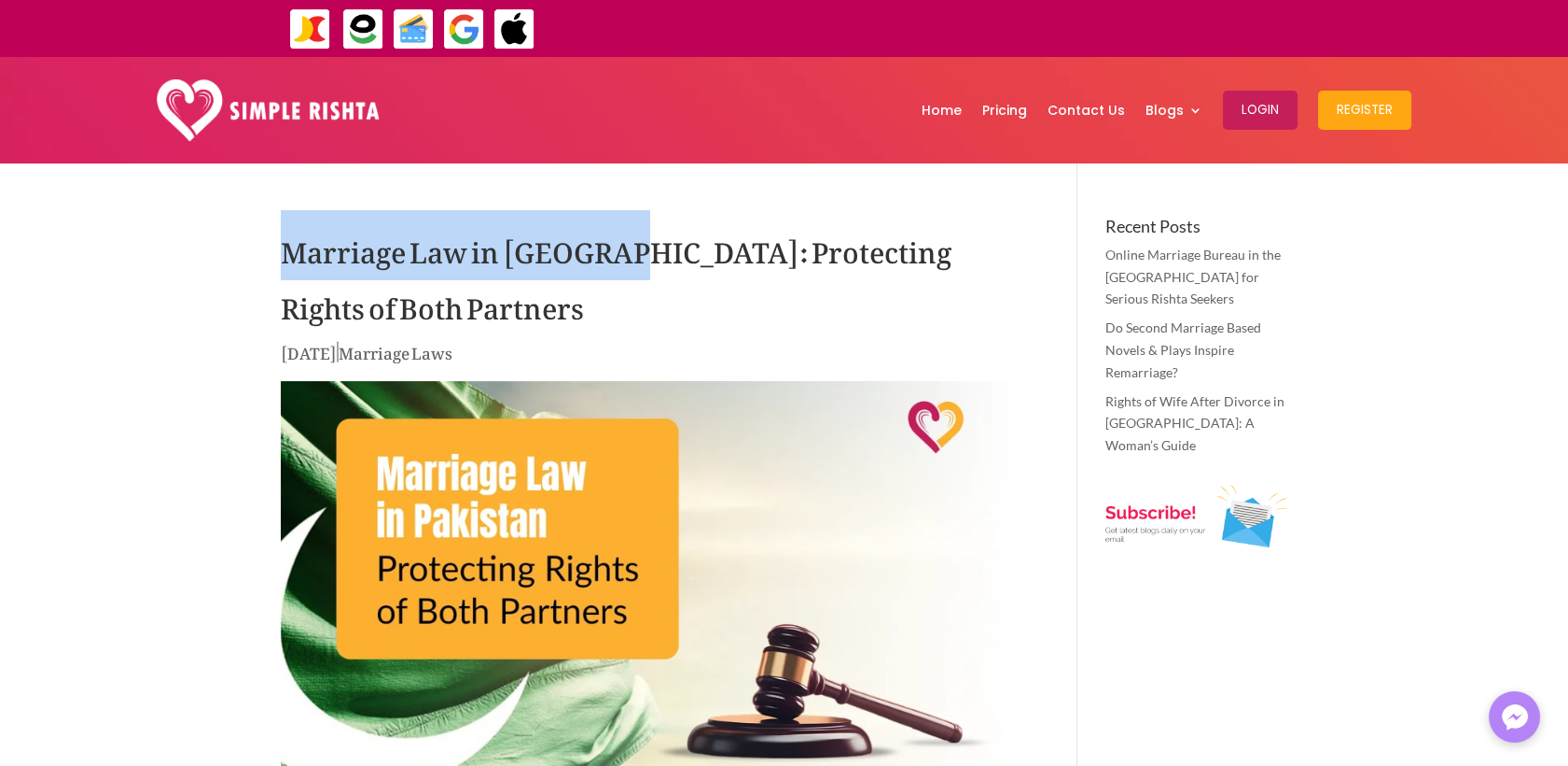
drag, startPoint x: 284, startPoint y: 252, endPoint x: 614, endPoint y: 256, distance: 330.0
click at [614, 256] on h1 "Marriage Law in Pakistan: Protecting Rights of Both Partners" at bounding box center [651, 278] width 742 height 121
copy h1 "Marriage Law in Pakistan"
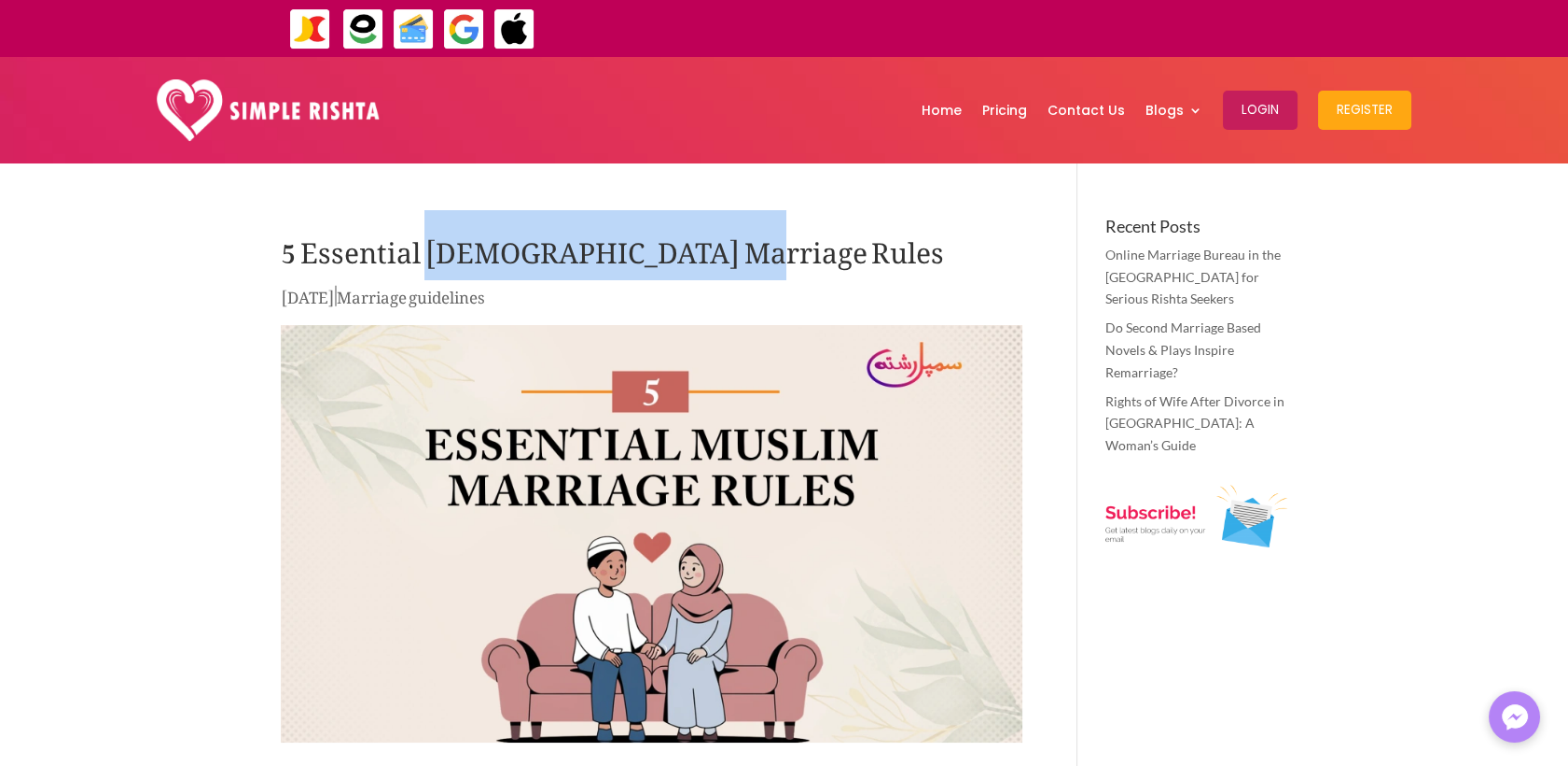
drag, startPoint x: 523, startPoint y: 252, endPoint x: 724, endPoint y: 252, distance: 201.0
click at [724, 252] on h1 "5 Essential Muslim Marriage Rules" at bounding box center [651, 250] width 742 height 65
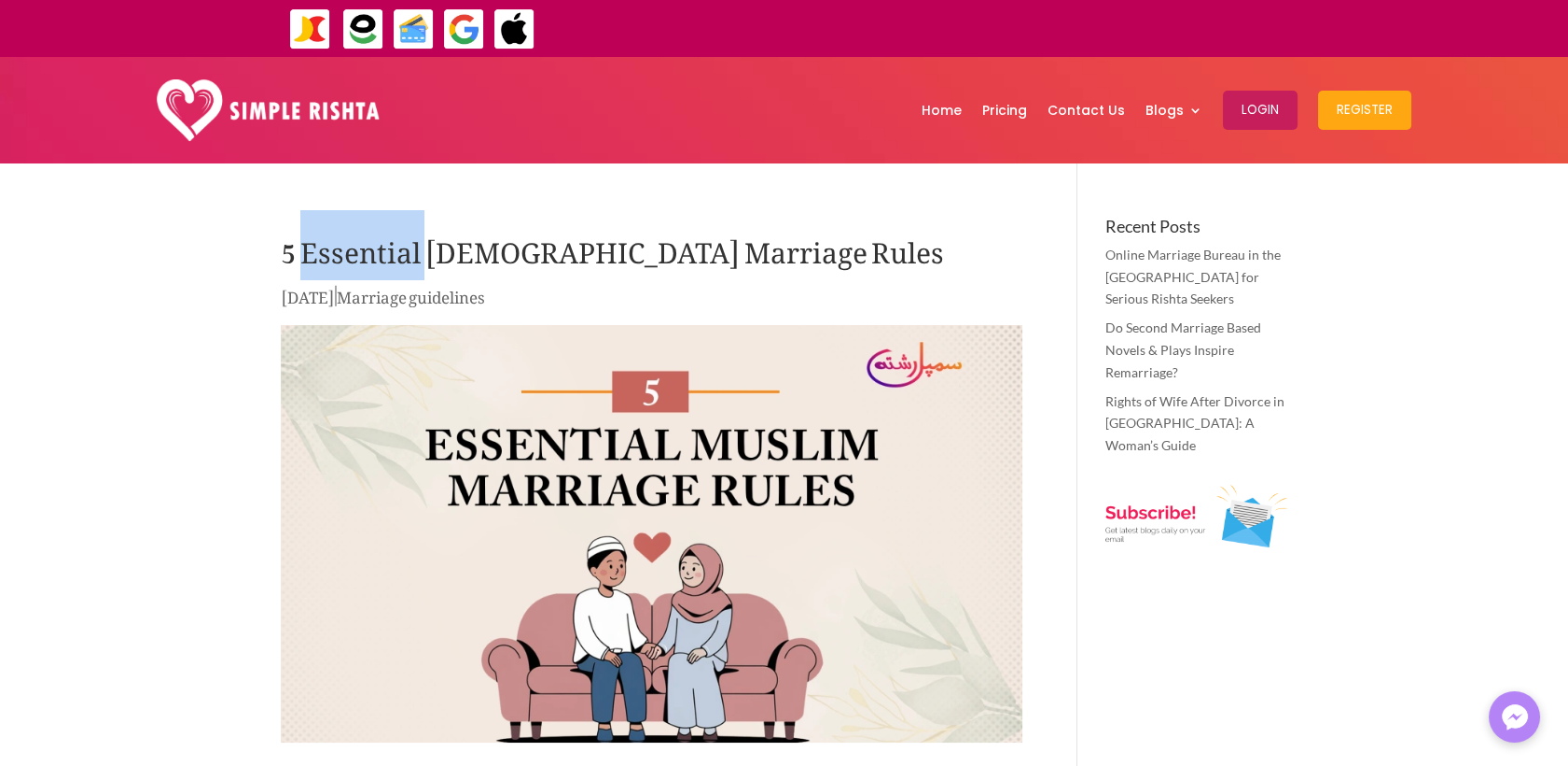
drag, startPoint x: 304, startPoint y: 252, endPoint x: 422, endPoint y: 249, distance: 118.0
click at [422, 249] on h1 "5 Essential Muslim Marriage Rules" at bounding box center [651, 250] width 742 height 65
copy h1 "Essential"
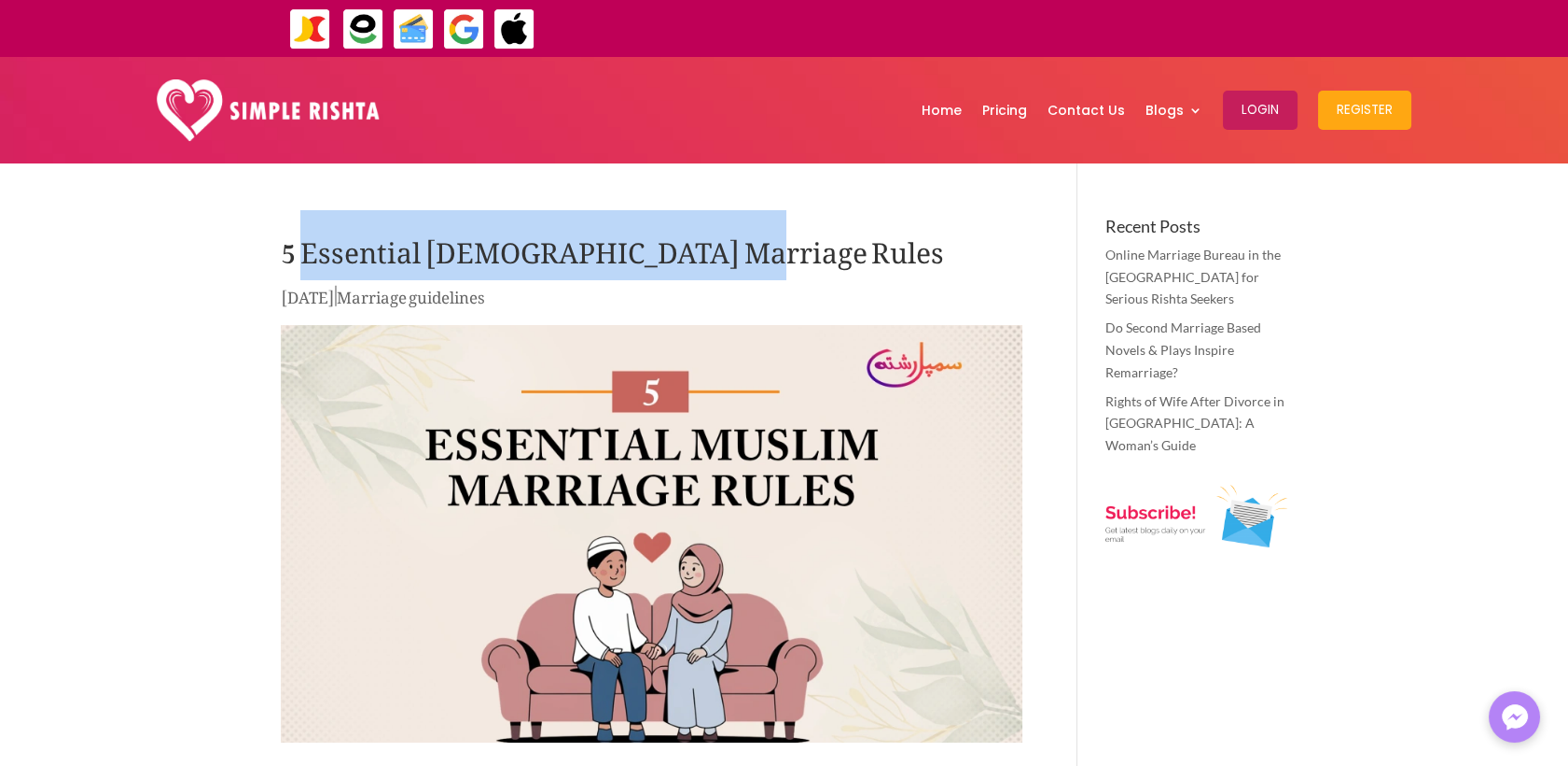
drag, startPoint x: 730, startPoint y: 258, endPoint x: 306, endPoint y: 256, distance: 424.0
click at [306, 256] on h1 "5 Essential Muslim Marriage Rules" at bounding box center [651, 250] width 742 height 65
copy h1 "Essential Muslim Marriage Rules"
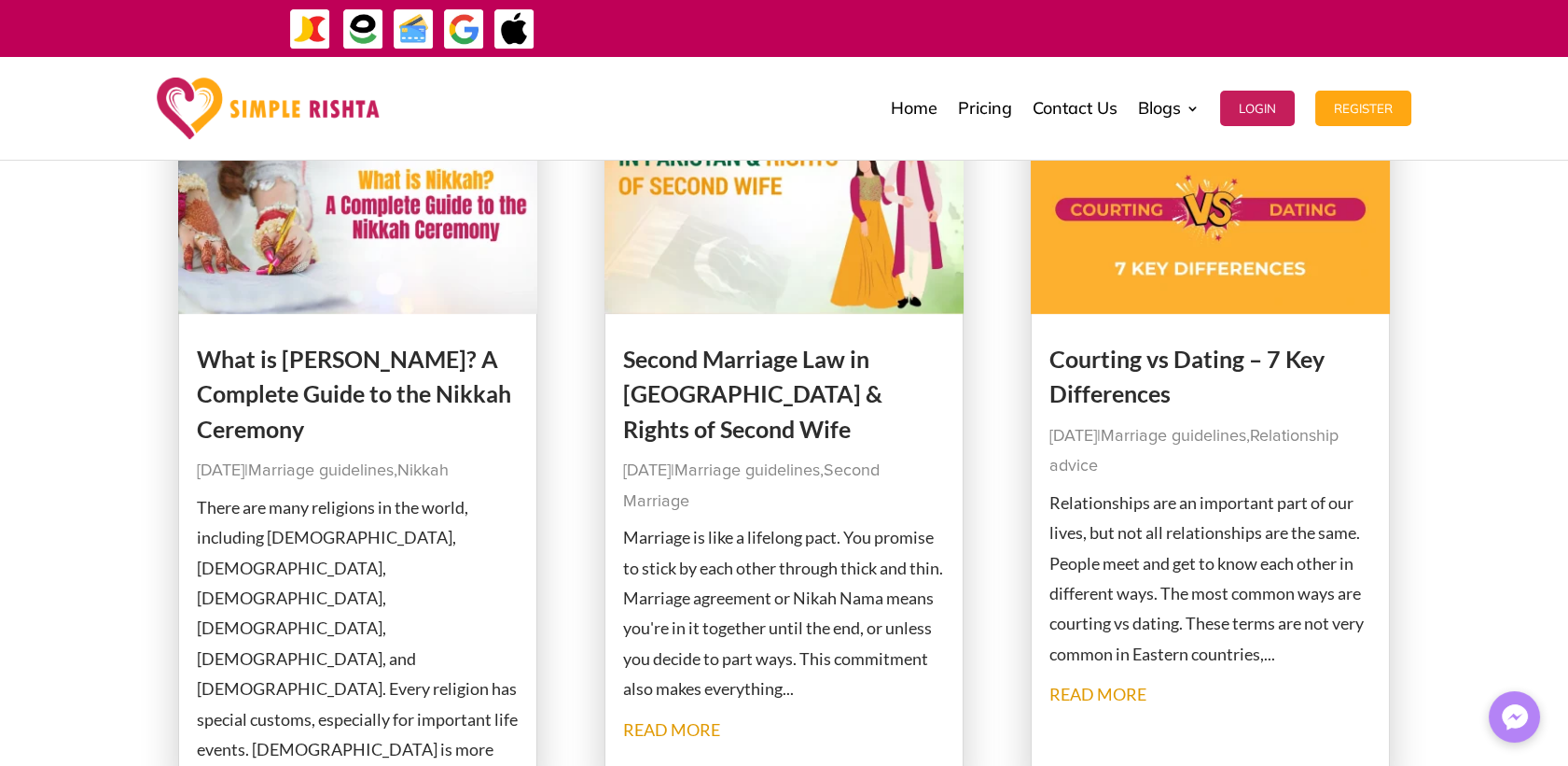
scroll to position [2178, 0]
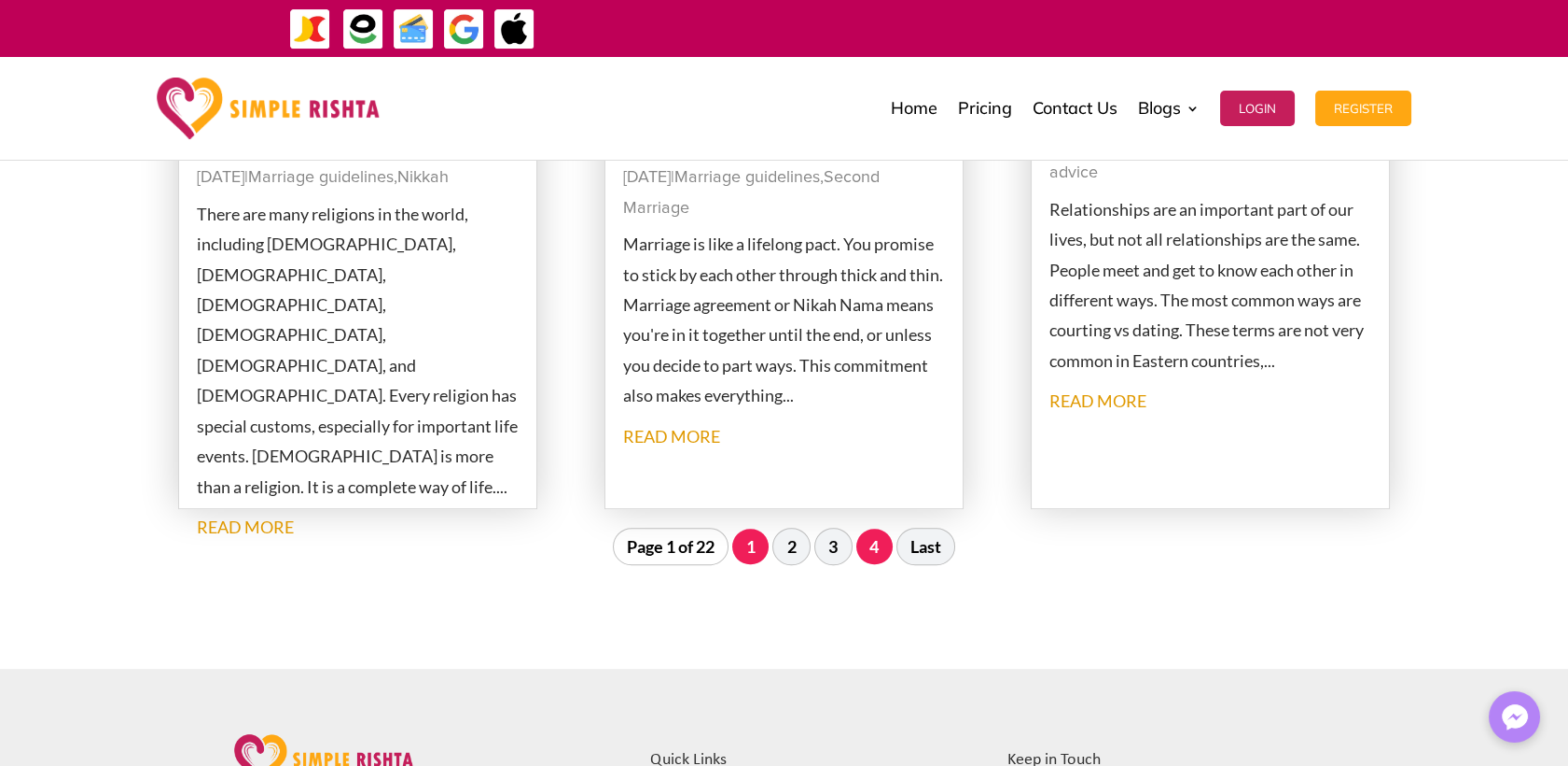
click at [876, 551] on link "4" at bounding box center [874, 547] width 37 height 36
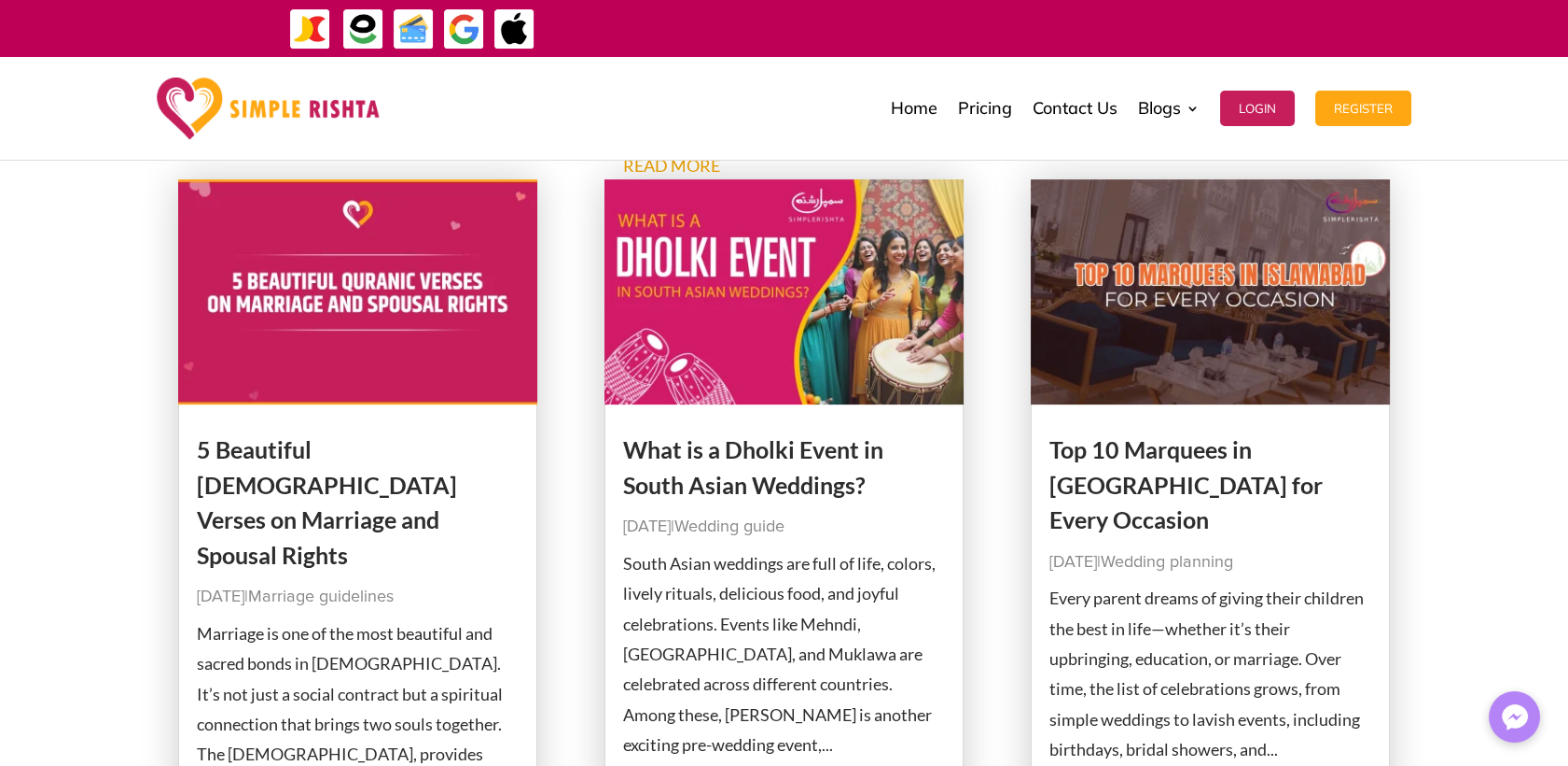
scroll to position [1923, 0]
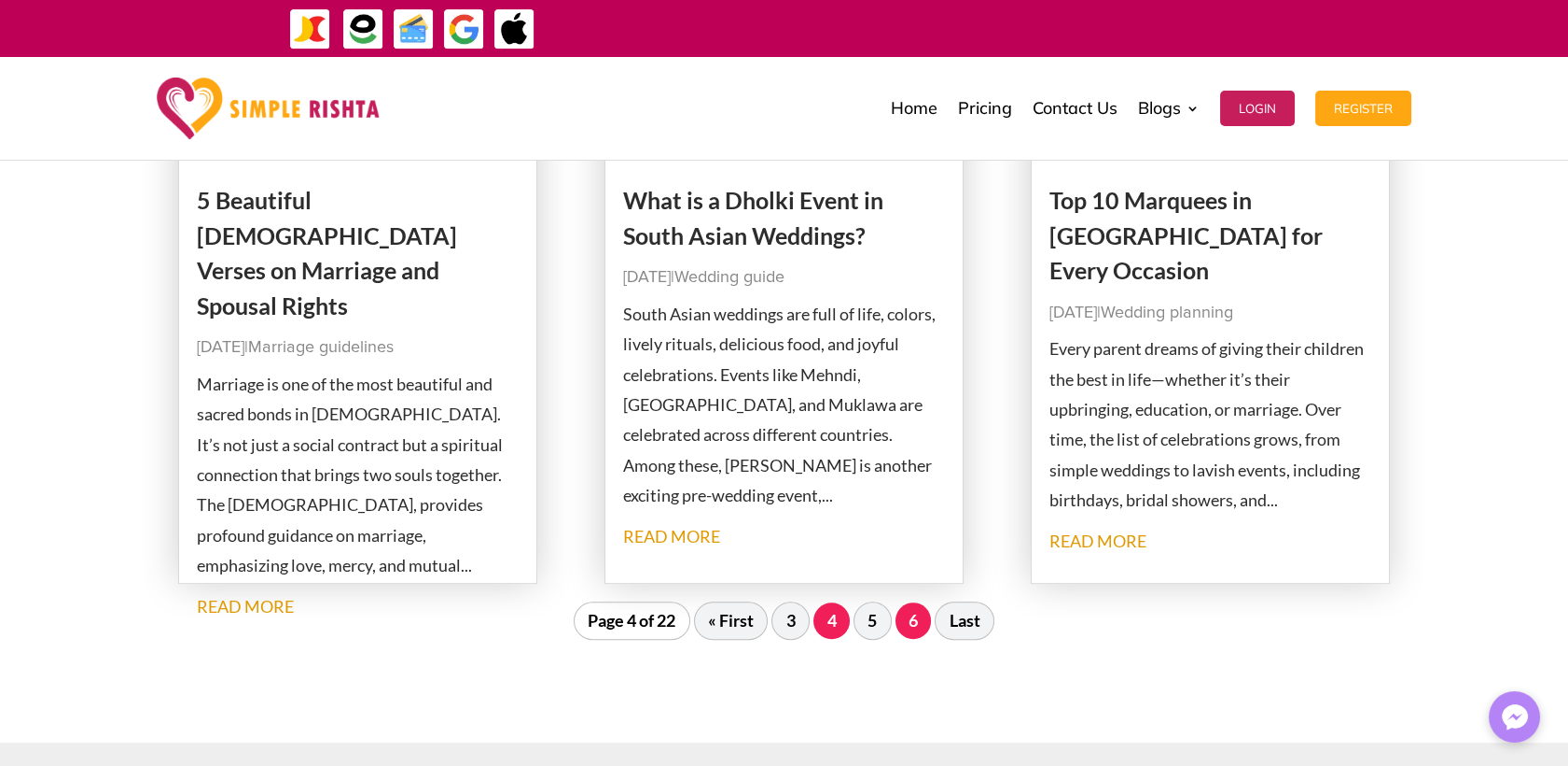
click at [915, 632] on link "6" at bounding box center [914, 620] width 37 height 36
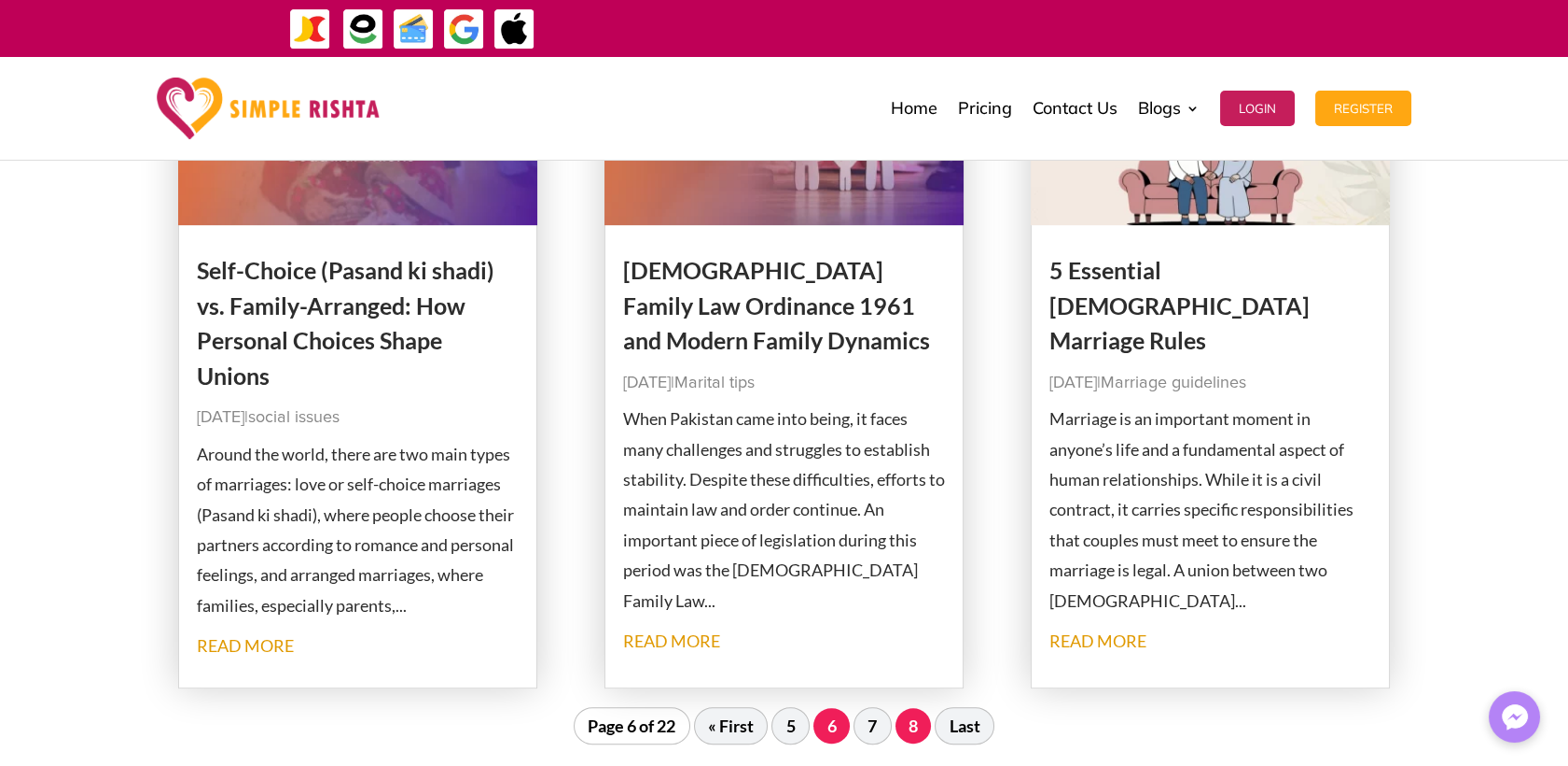
click at [925, 728] on link "8" at bounding box center [914, 725] width 37 height 36
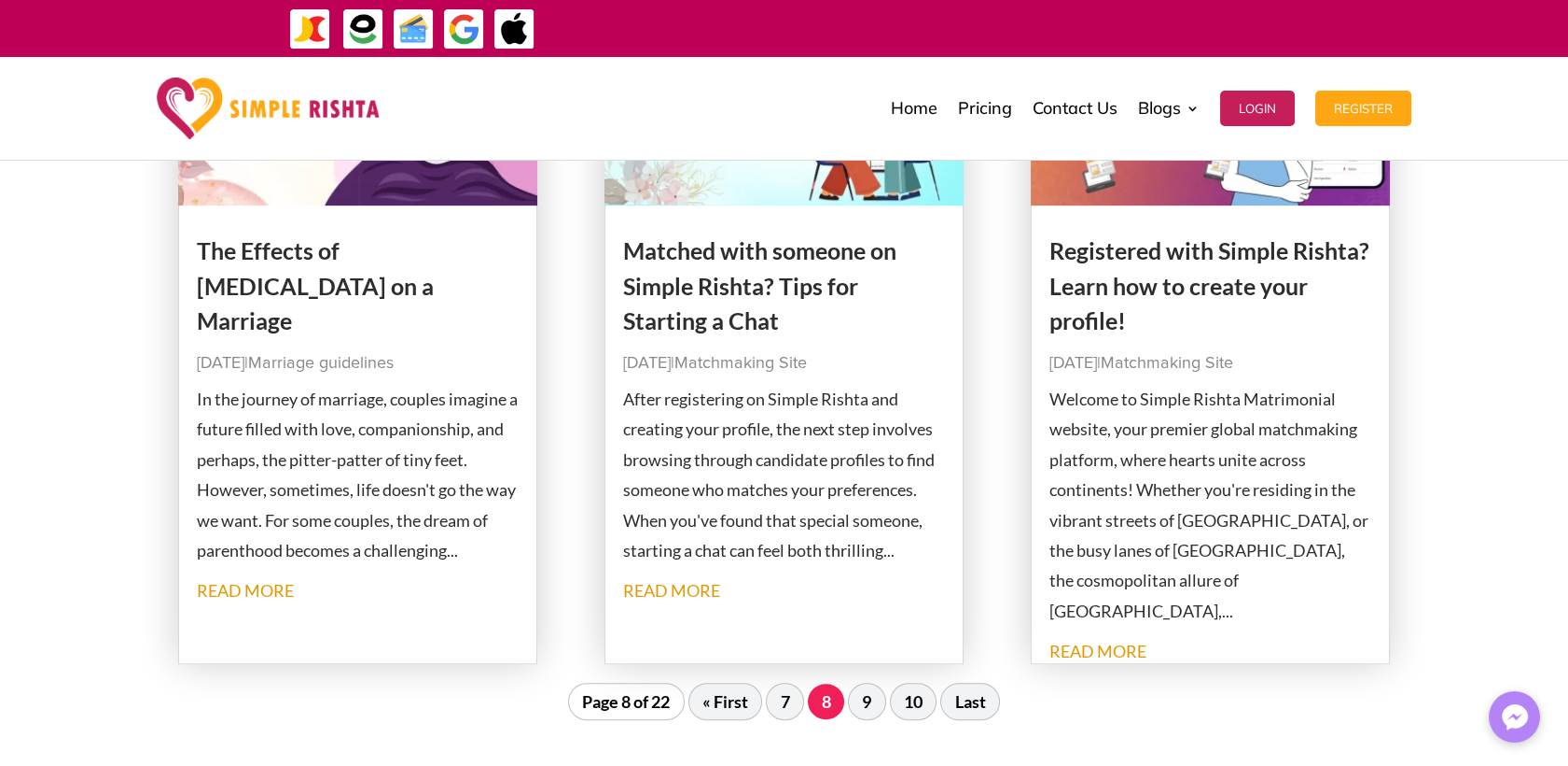
scroll to position [2130, 0]
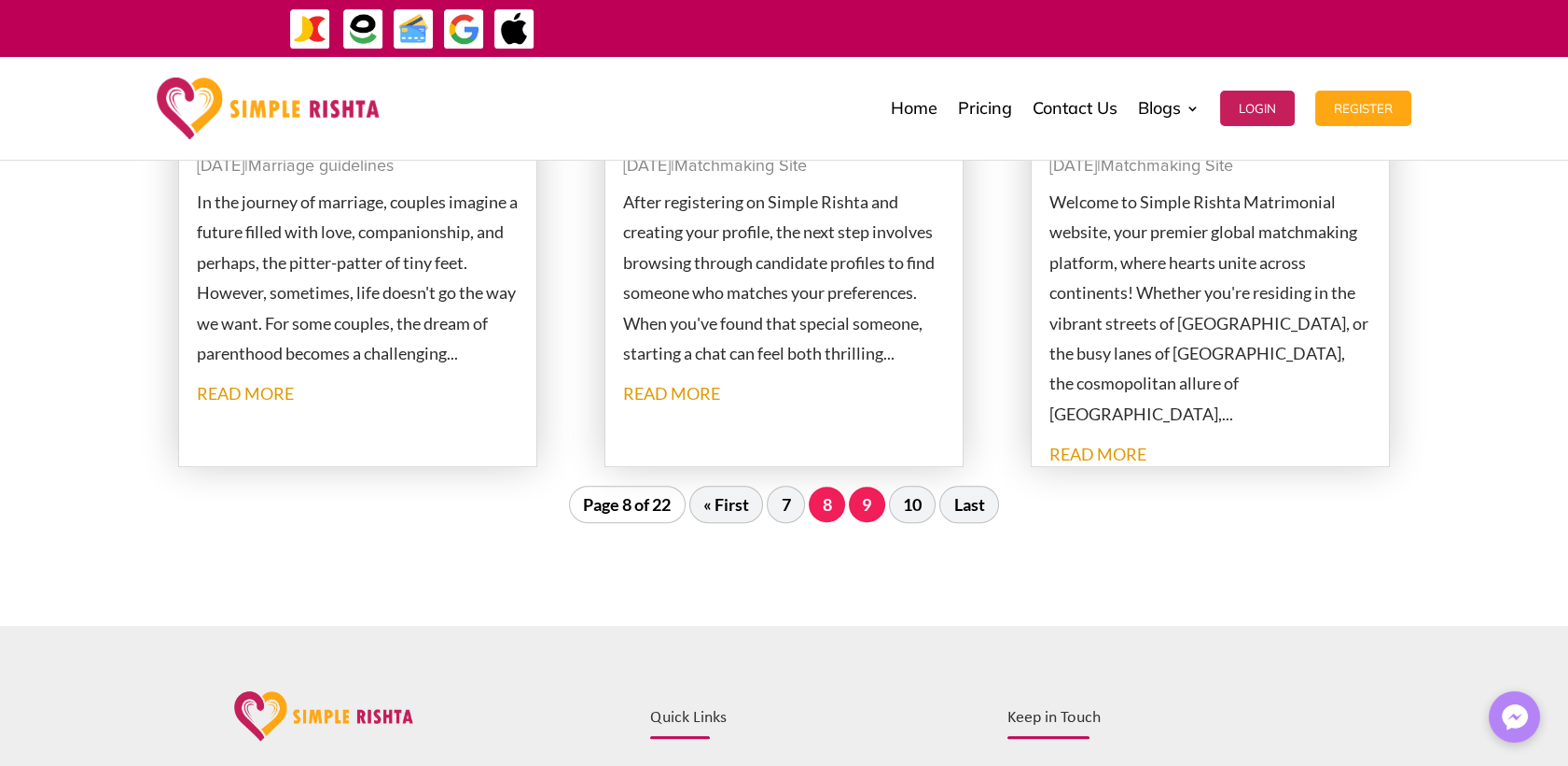
click at [886, 503] on link "9" at bounding box center [867, 504] width 37 height 36
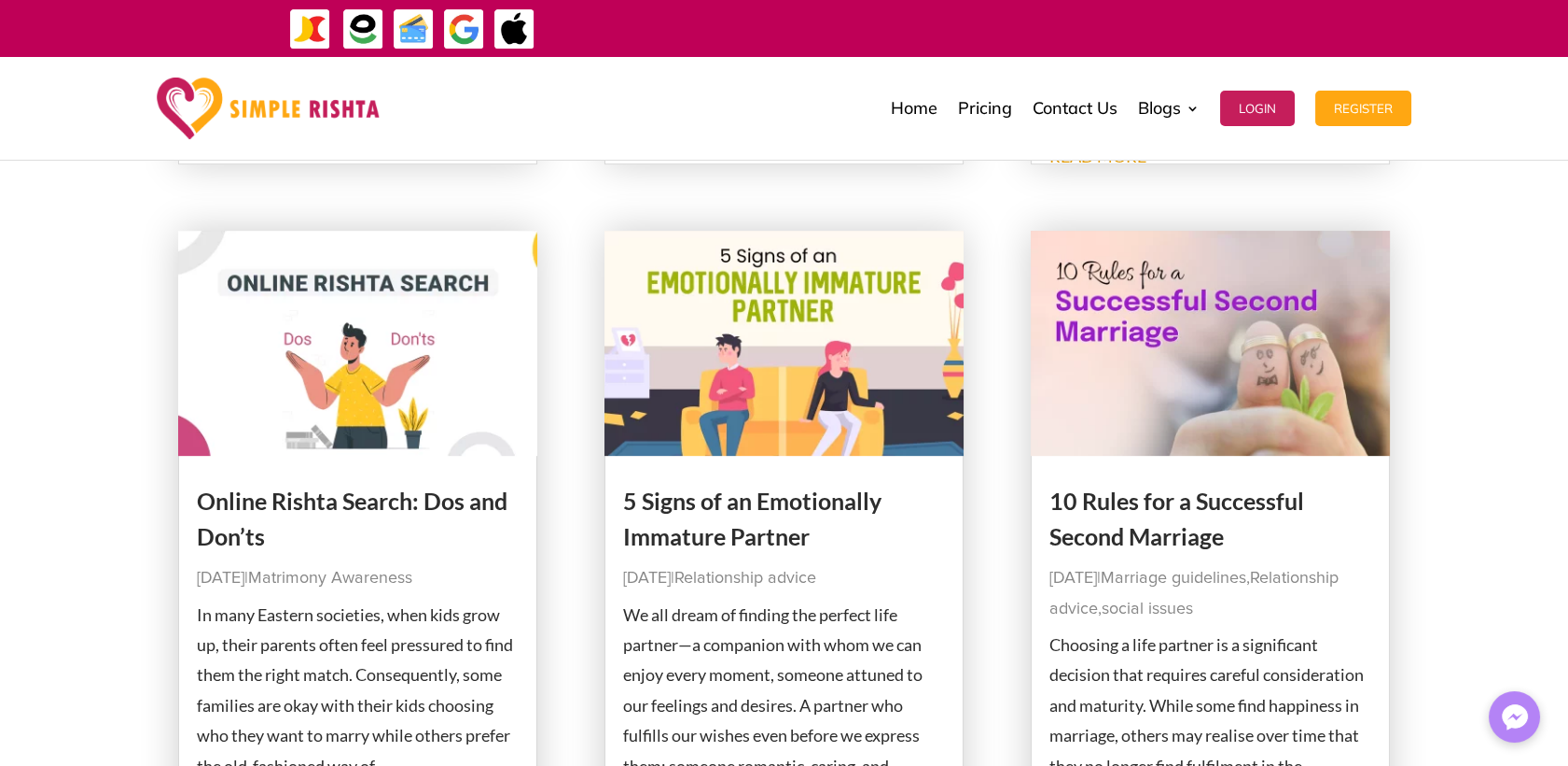
scroll to position [1819, 0]
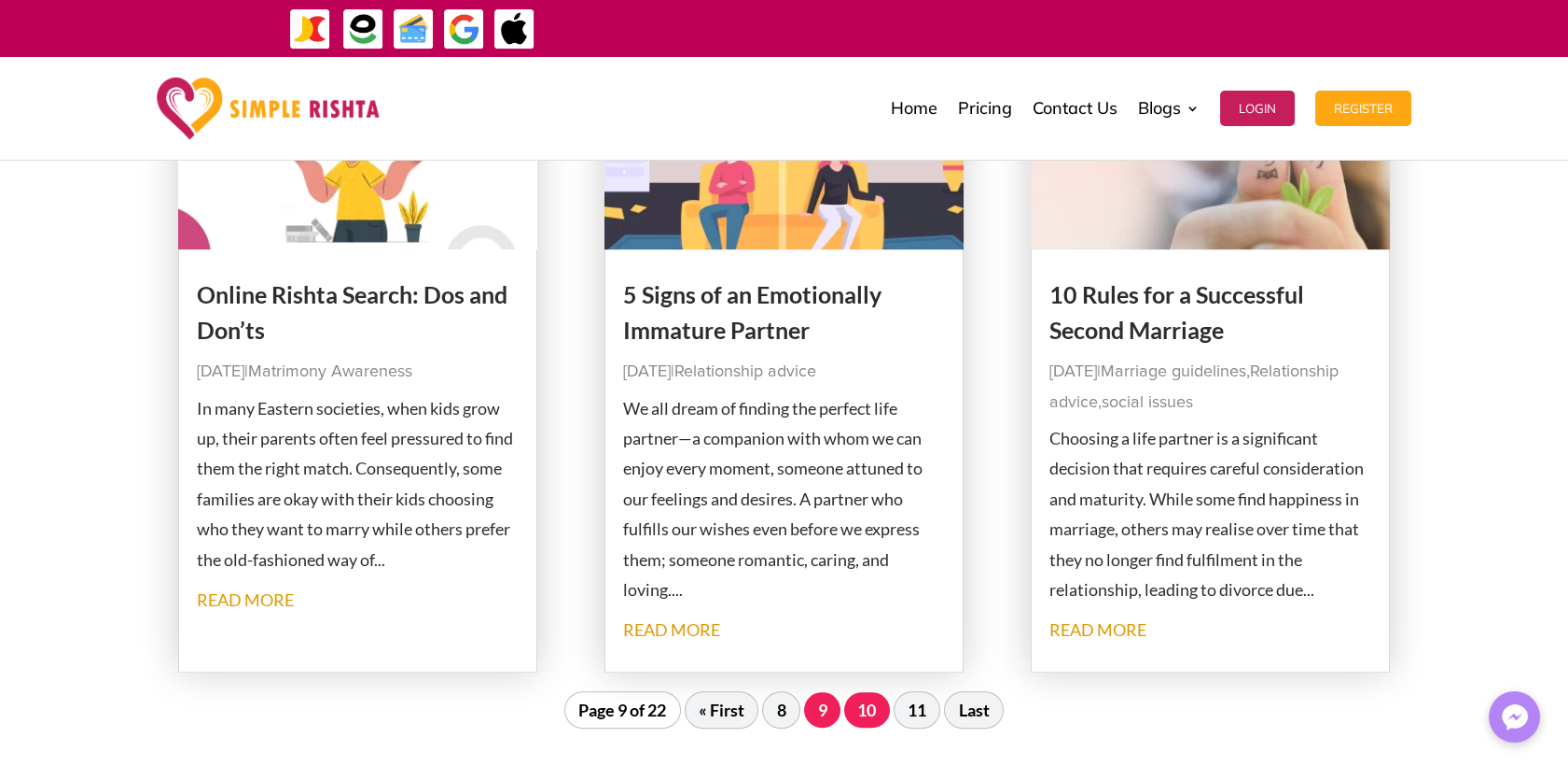
click at [870, 723] on link "10" at bounding box center [867, 710] width 45 height 36
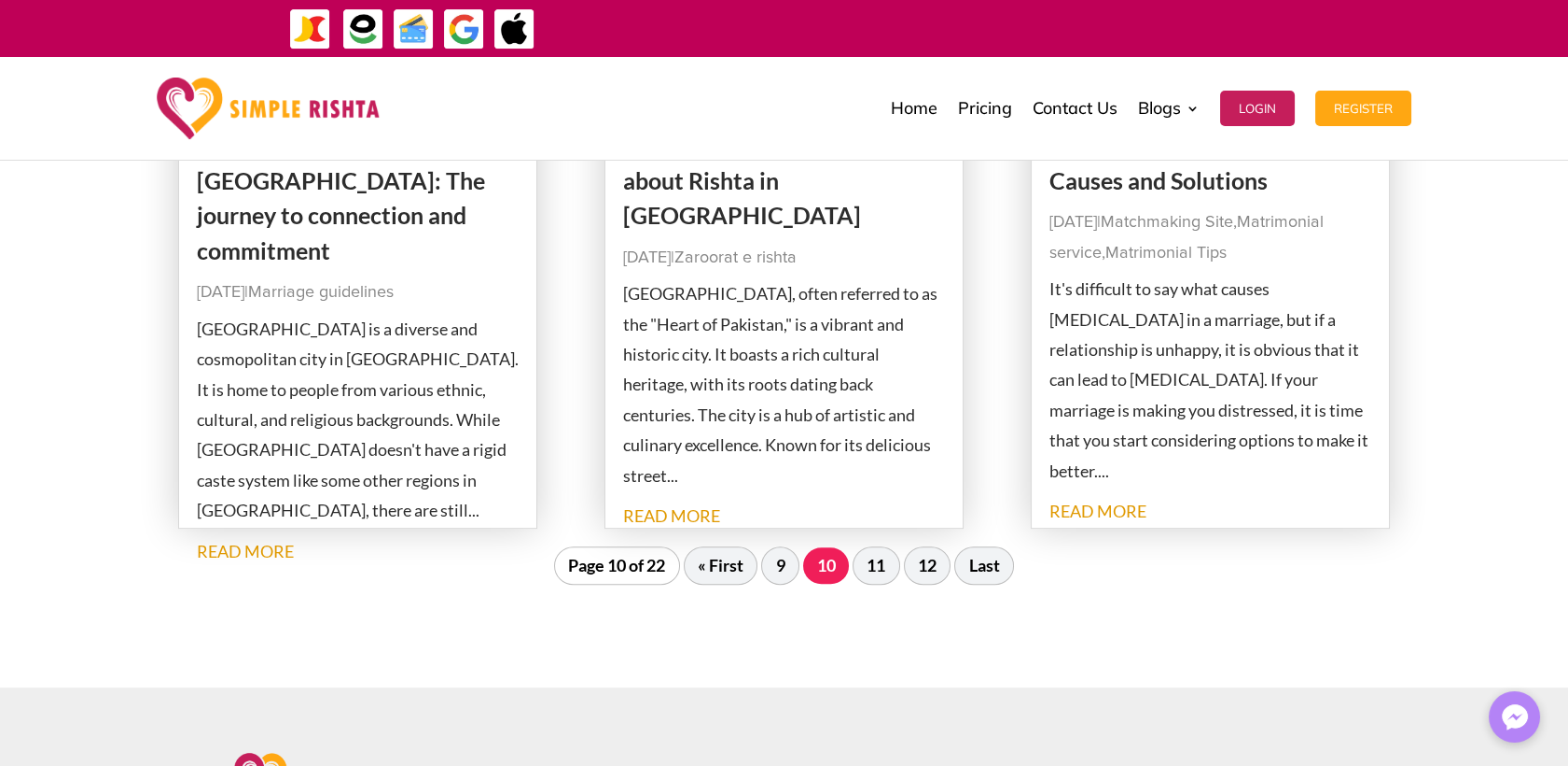
scroll to position [1937, 0]
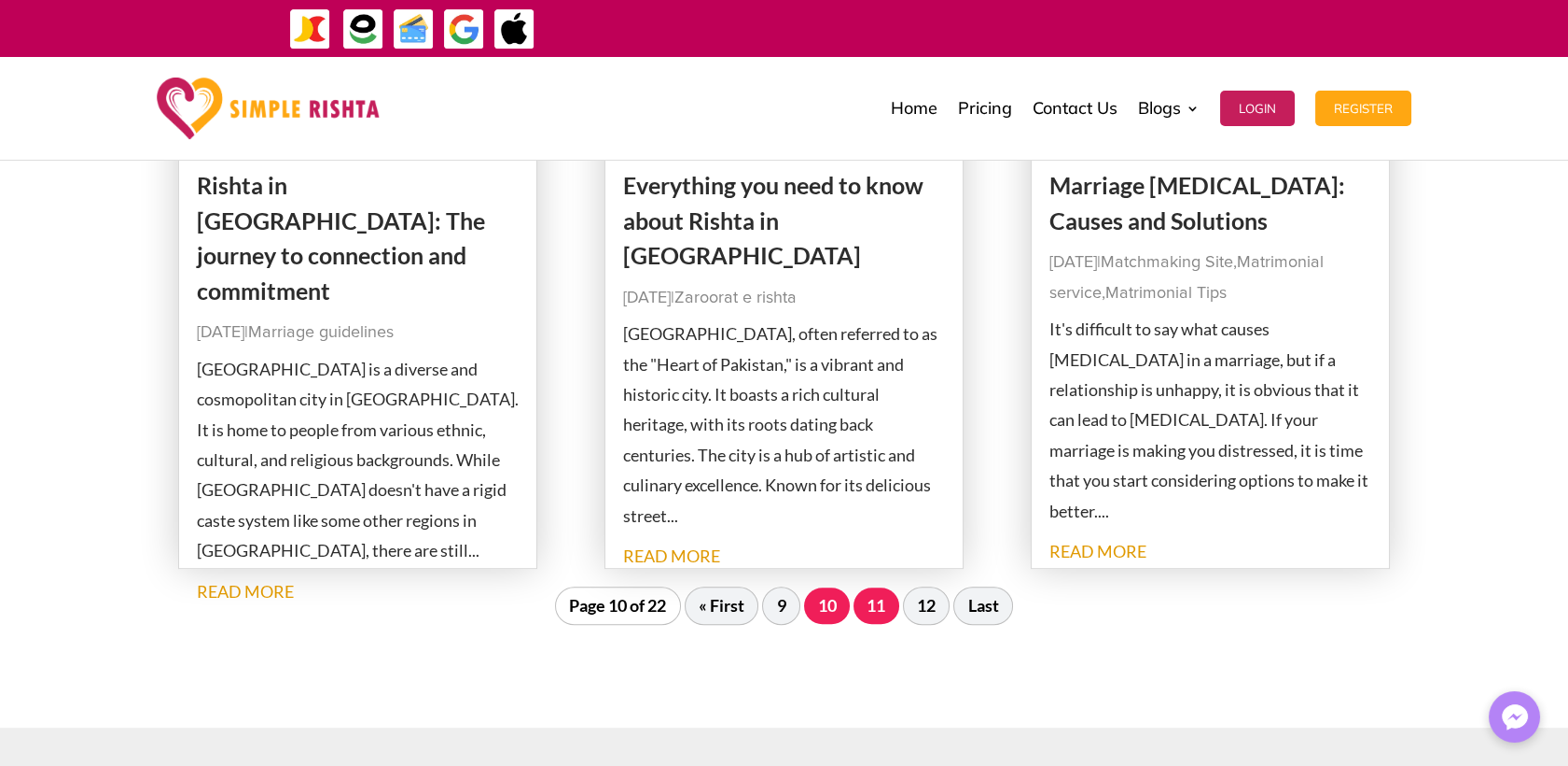
click at [884, 621] on link "11" at bounding box center [876, 605] width 45 height 36
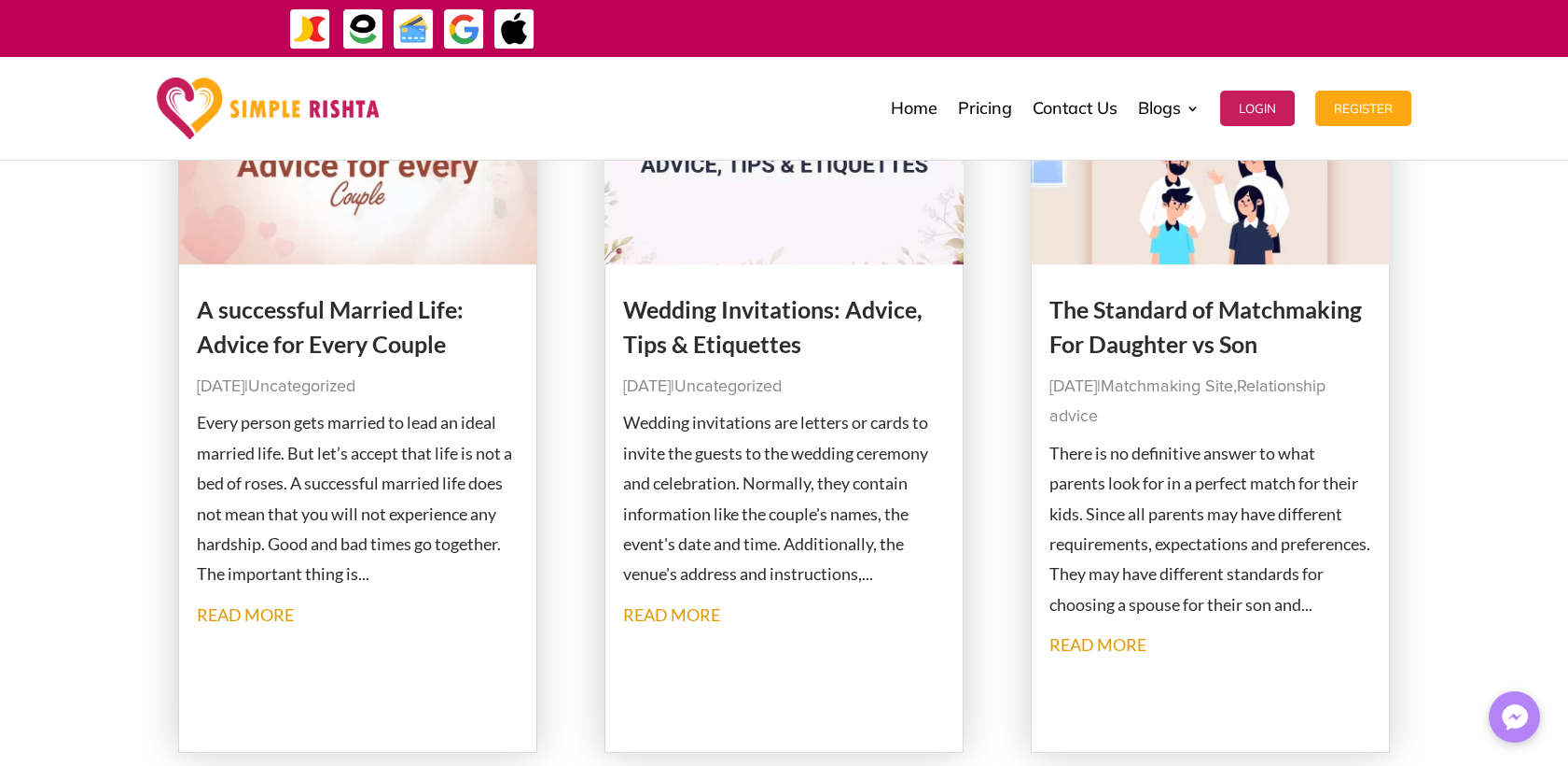
scroll to position [2026, 0]
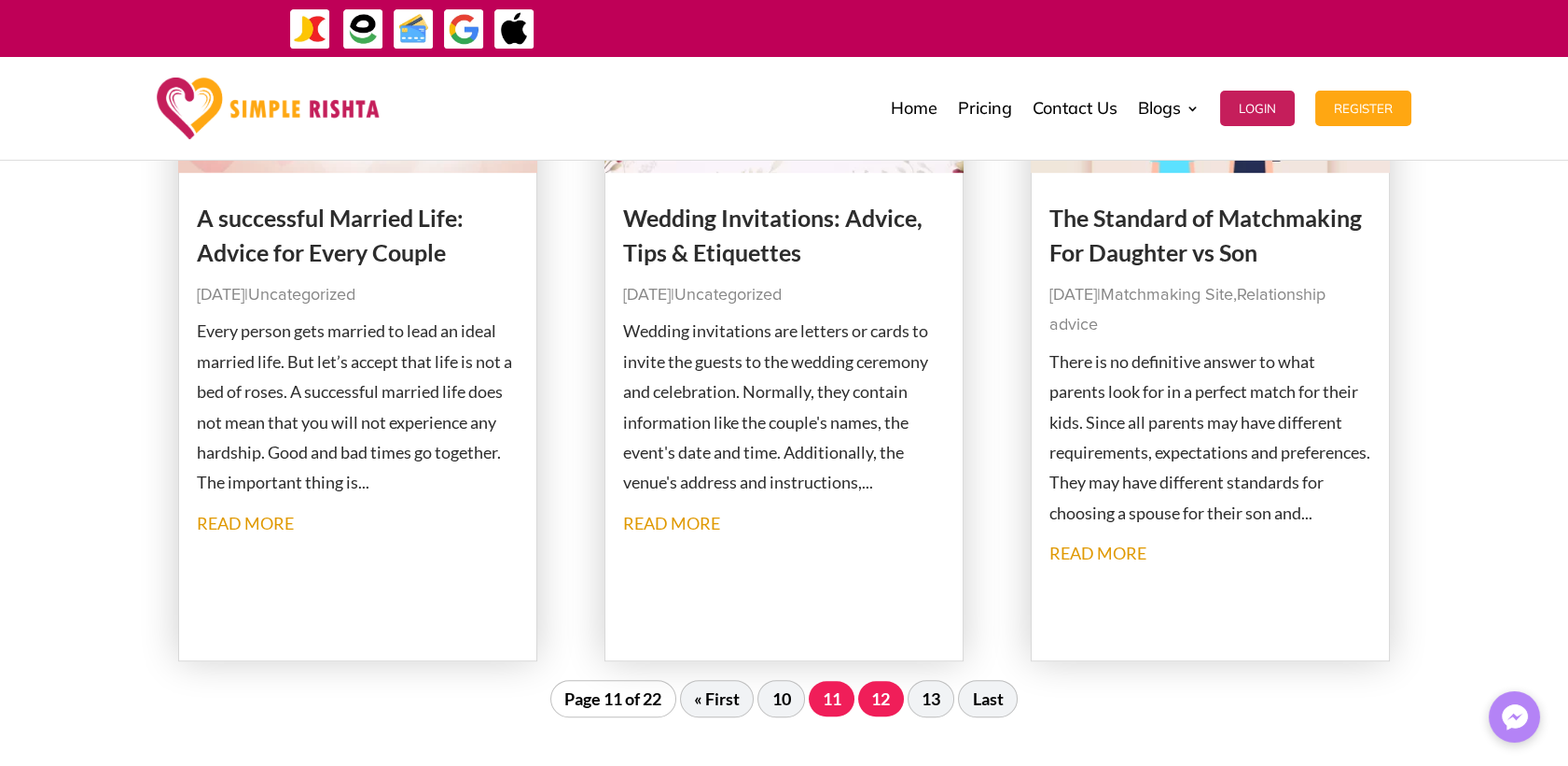
click at [885, 708] on link "12" at bounding box center [881, 699] width 45 height 36
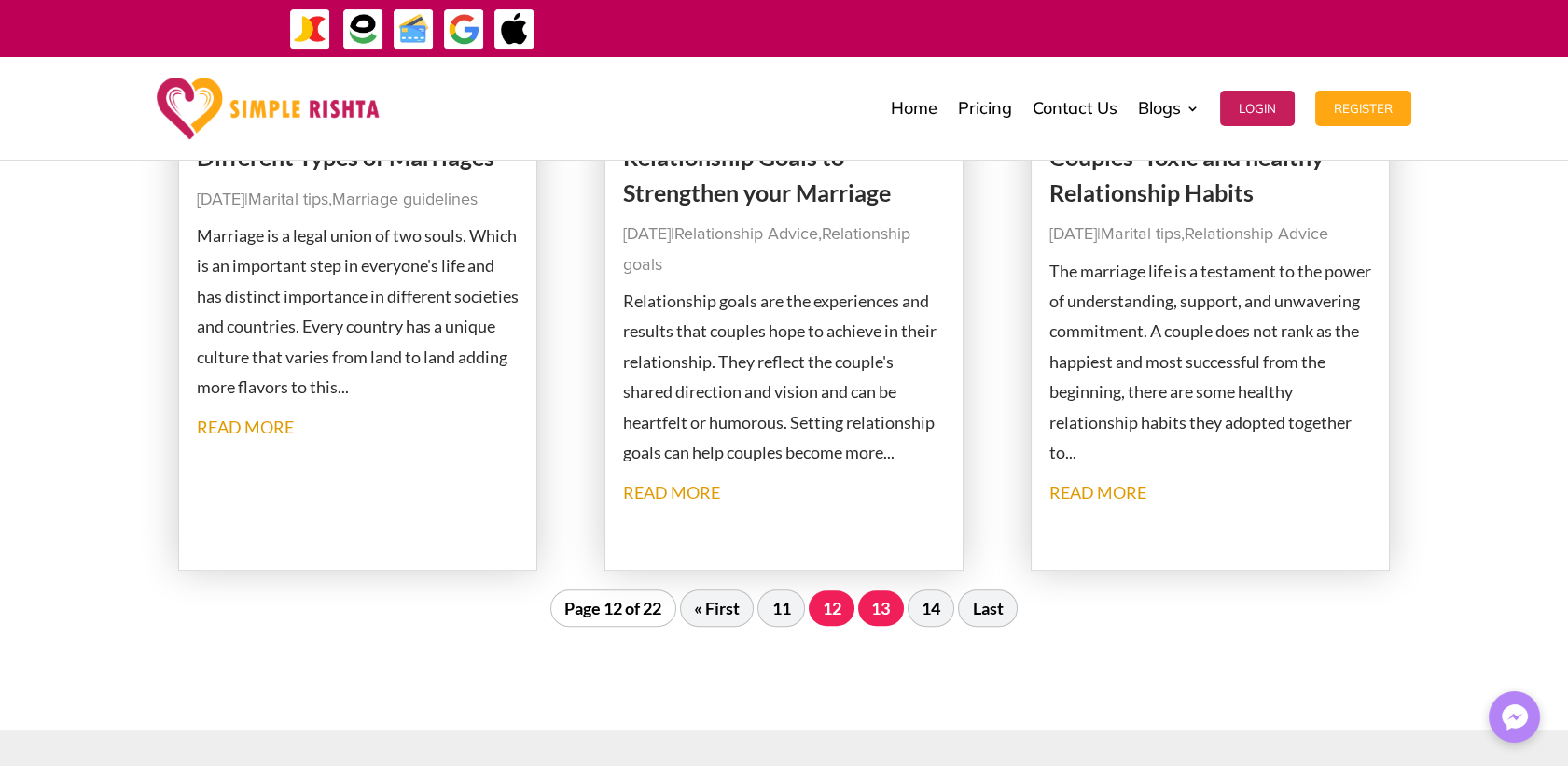
click at [894, 620] on link "13" at bounding box center [881, 608] width 45 height 36
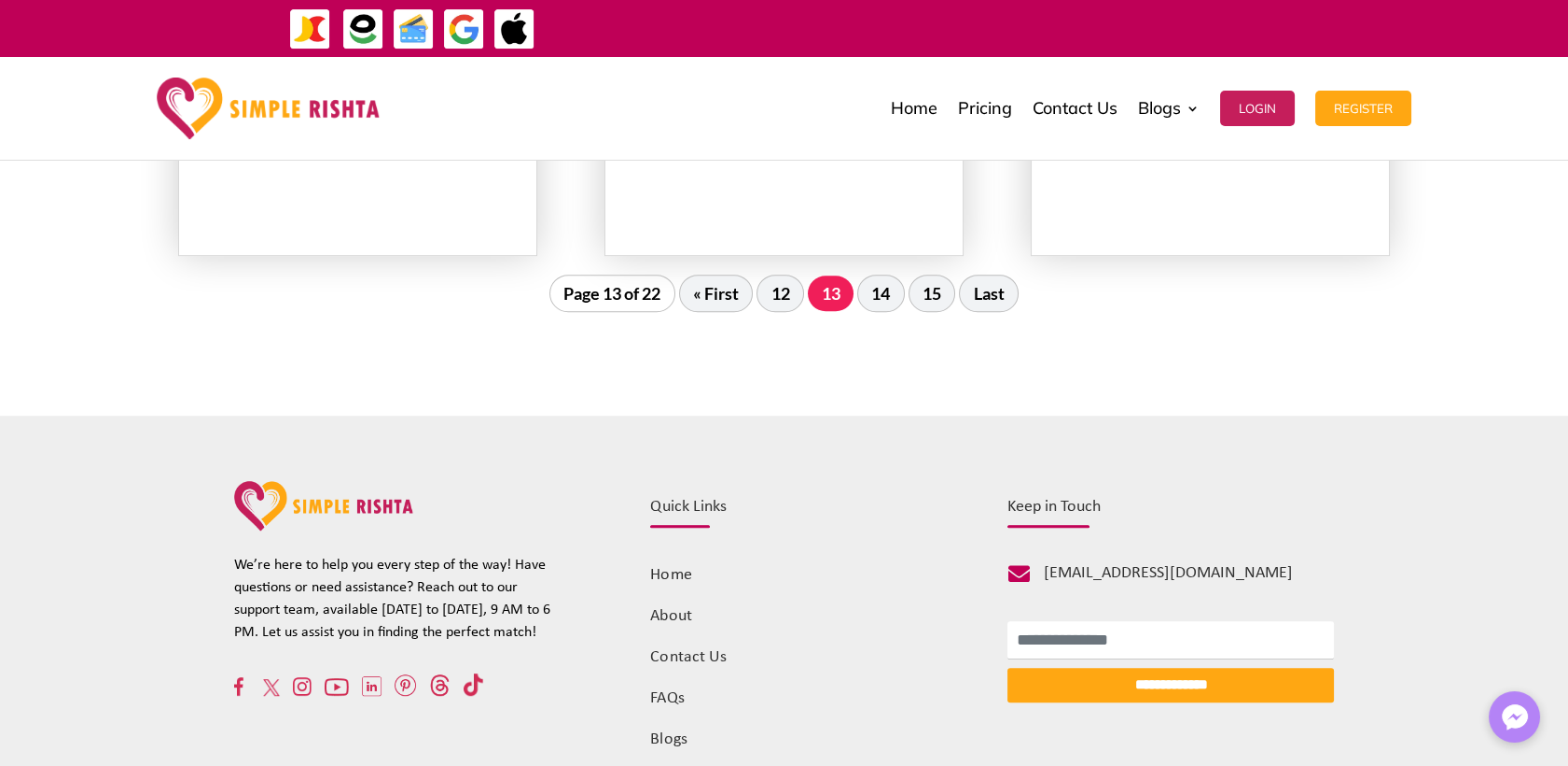
scroll to position [2442, 0]
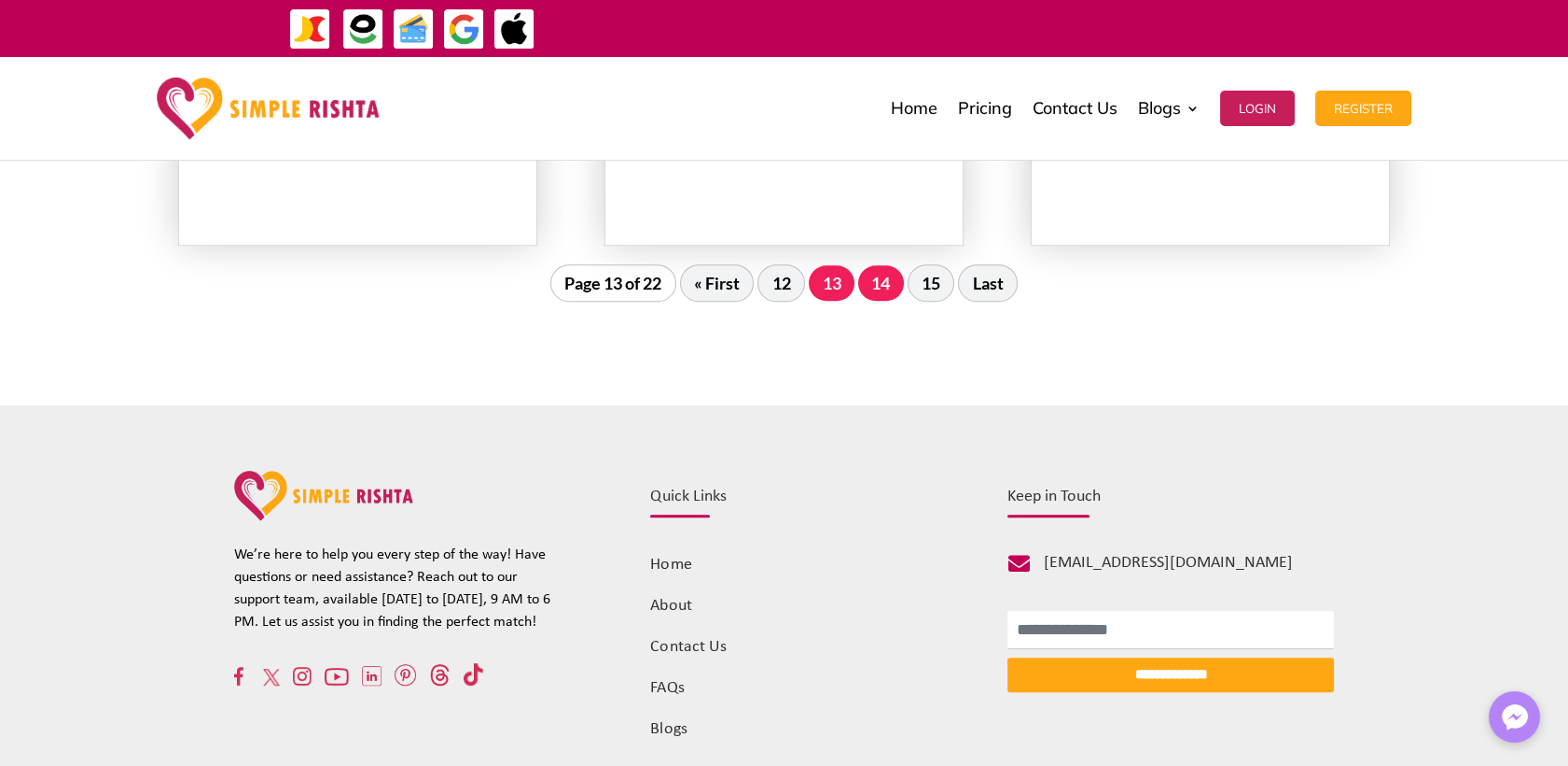
click at [868, 287] on link "14" at bounding box center [881, 283] width 45 height 36
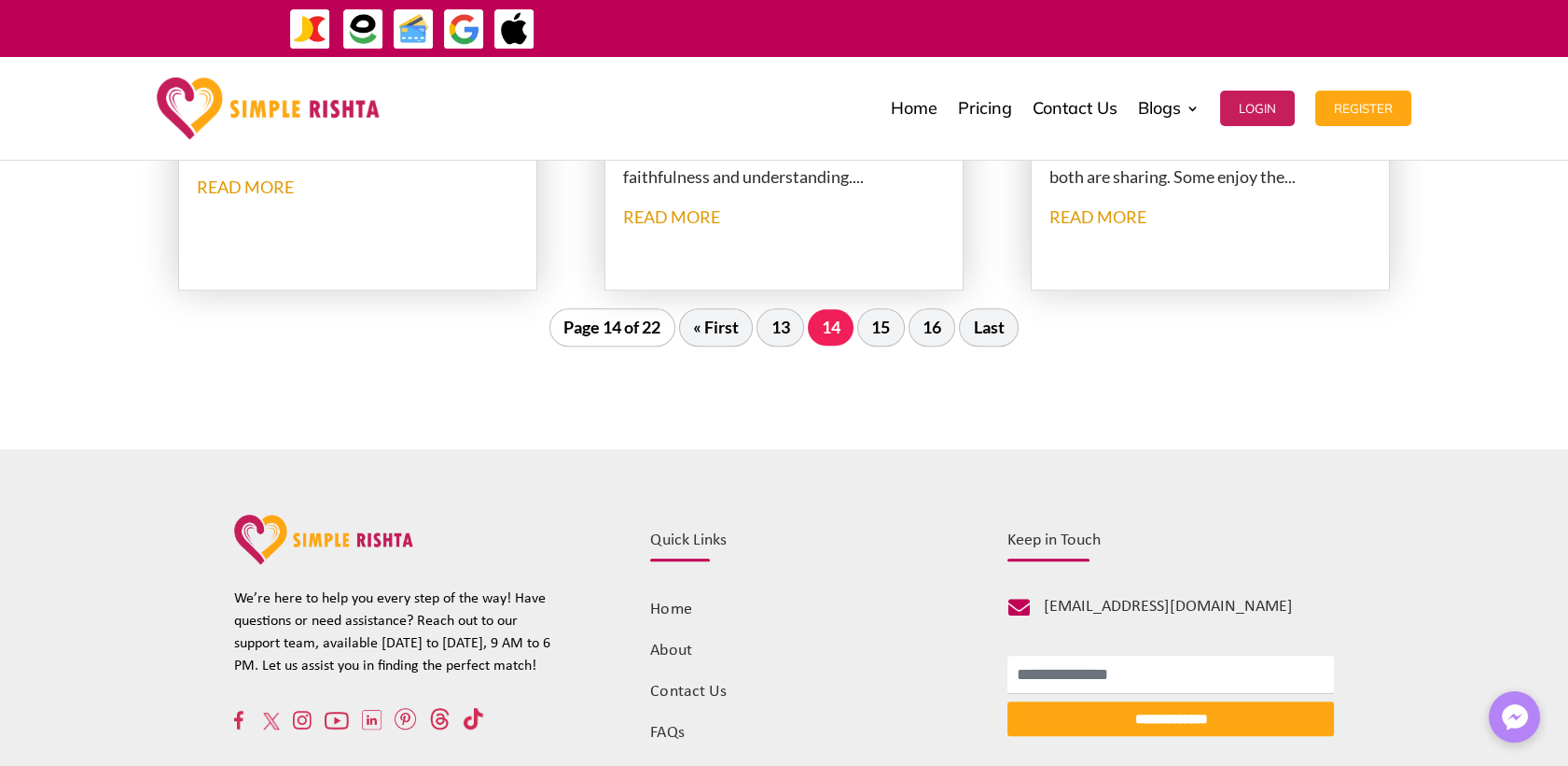
scroll to position [2013, 0]
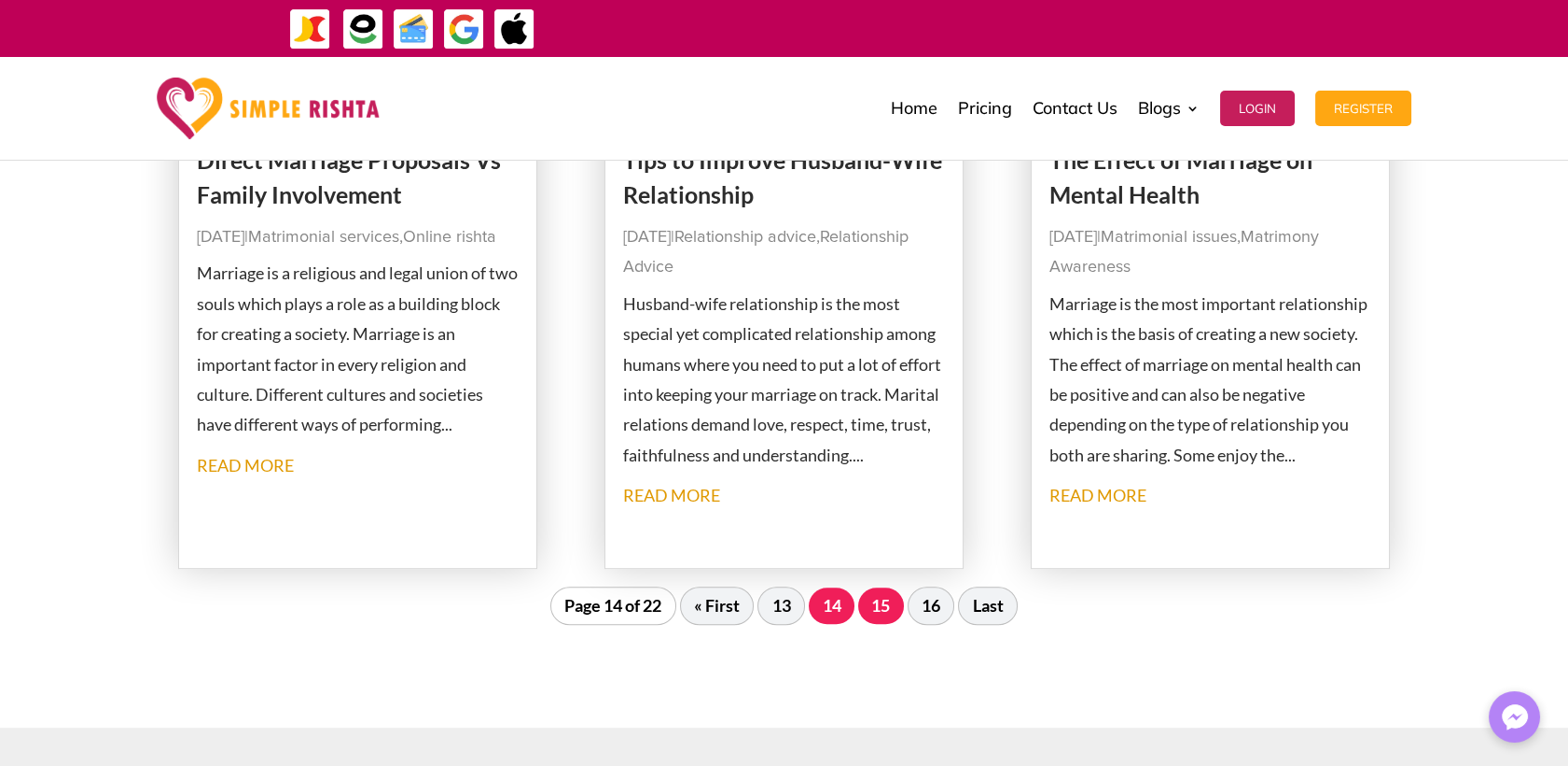
click at [898, 610] on link "15" at bounding box center [881, 605] width 45 height 36
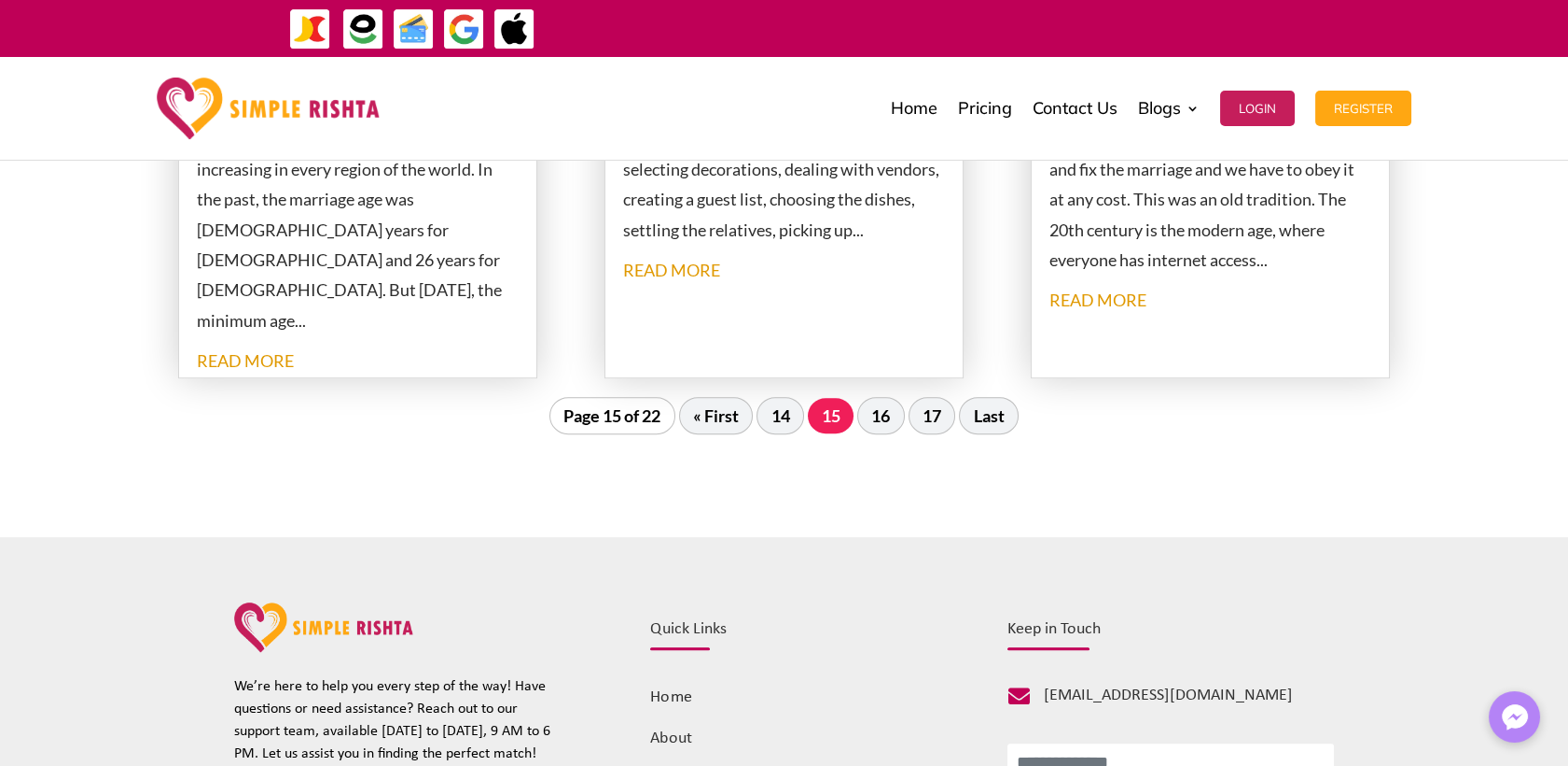
scroll to position [2233, 0]
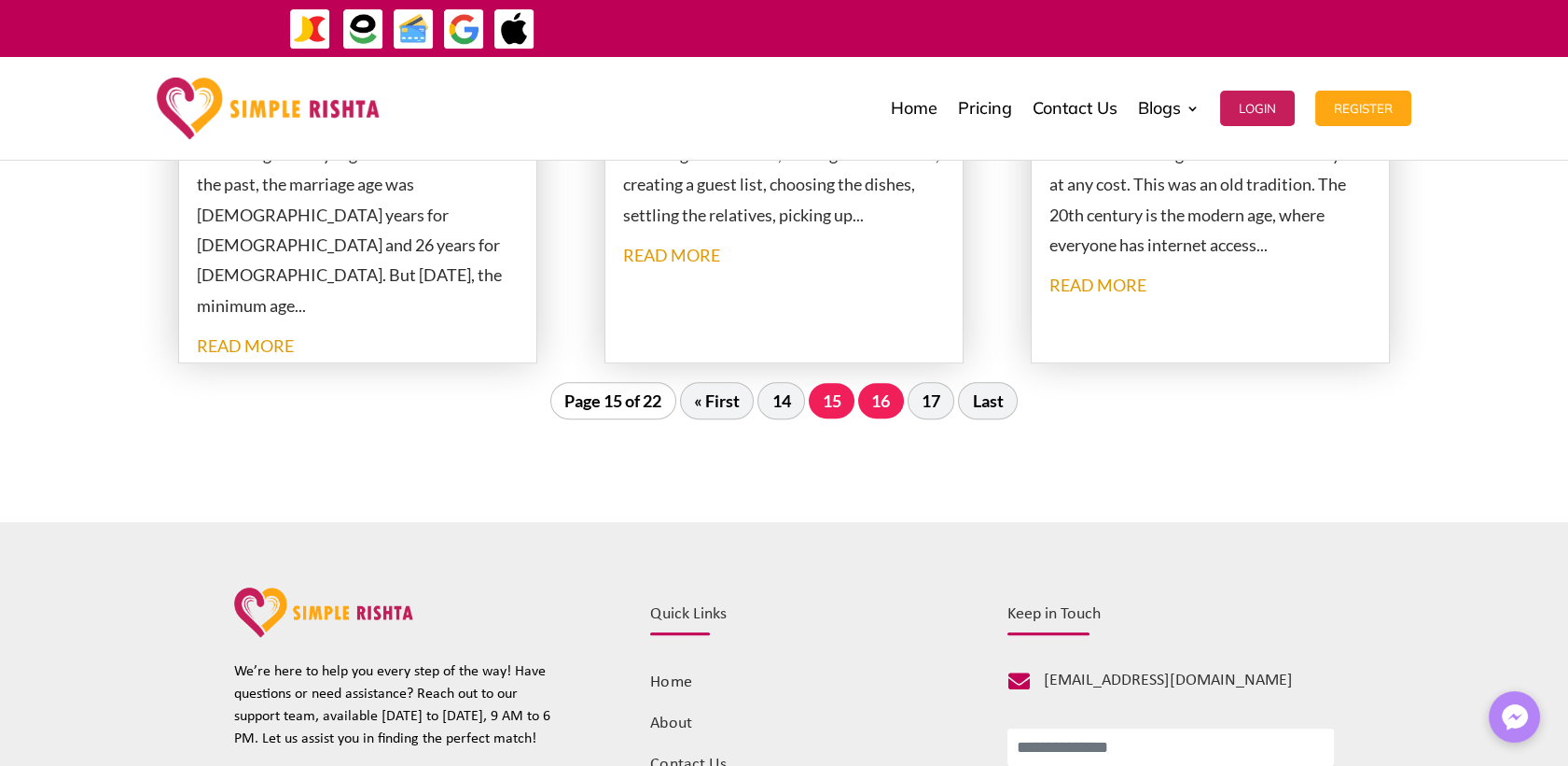
click at [862, 409] on div "Page 15 of 22 « First 14 15 16 17 Last" at bounding box center [784, 403] width 1213 height 23
click at [887, 405] on link "16" at bounding box center [881, 401] width 45 height 36
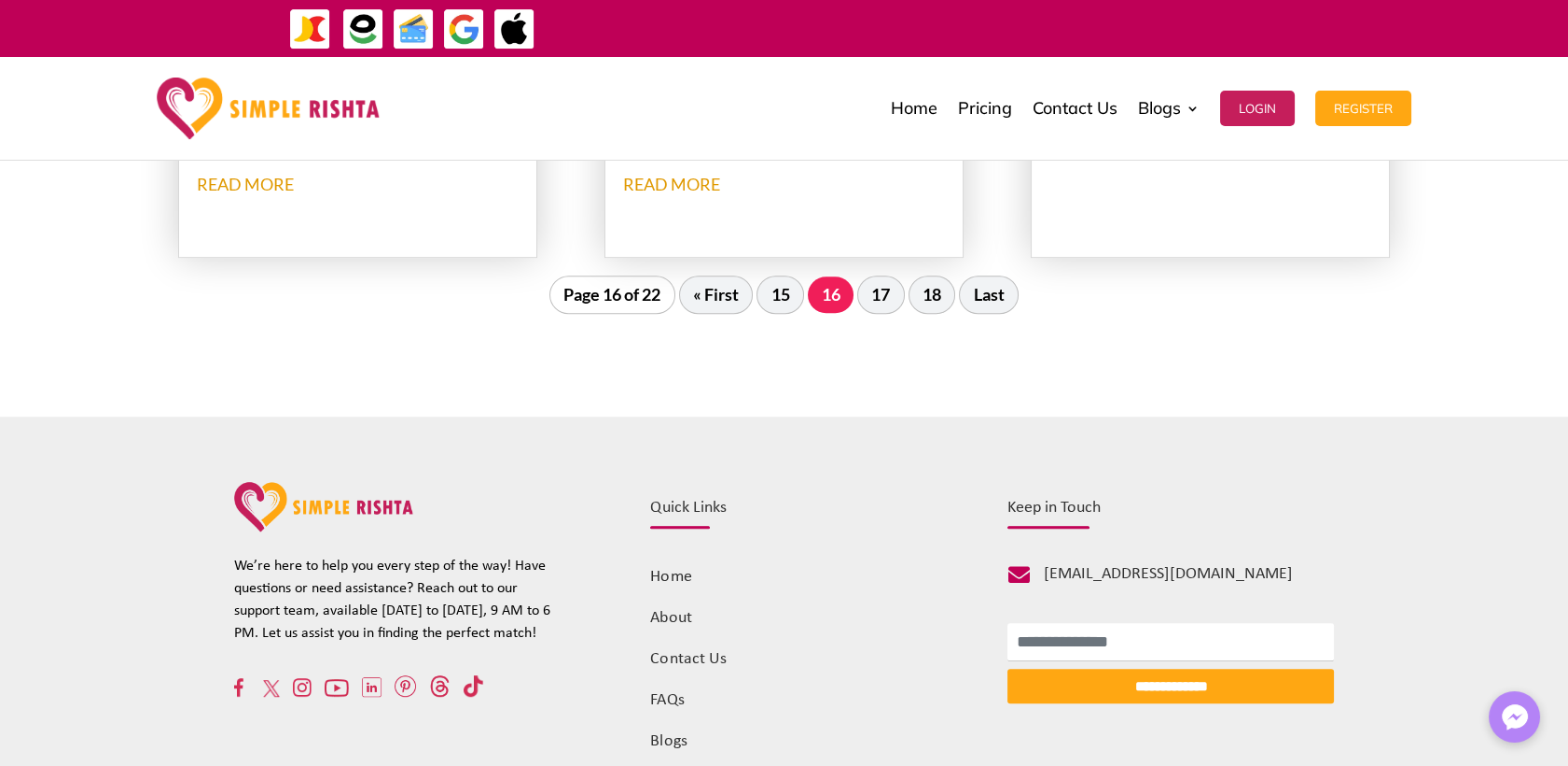
scroll to position [2338, 0]
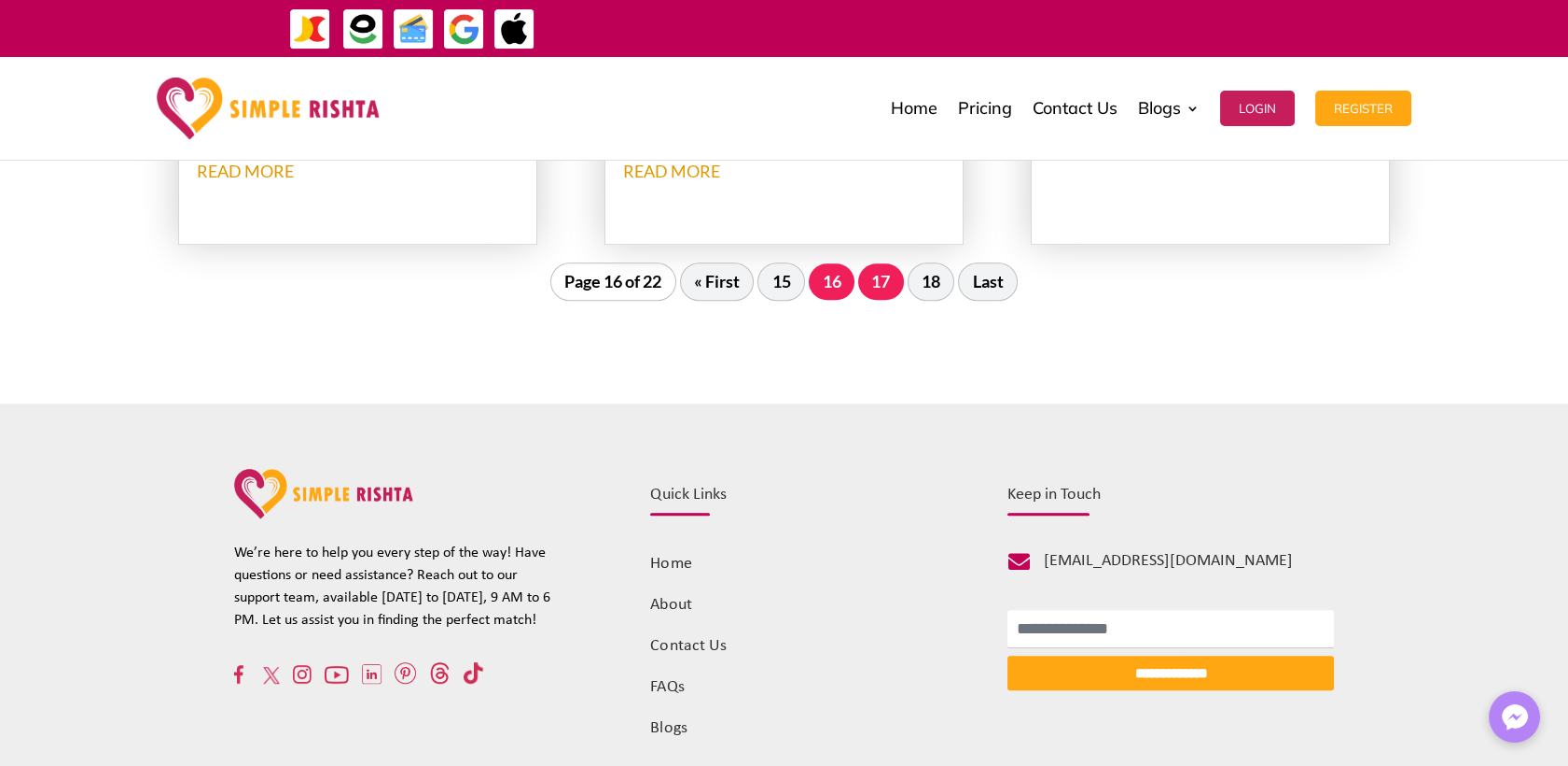
click at [880, 286] on link "17" at bounding box center [881, 281] width 45 height 36
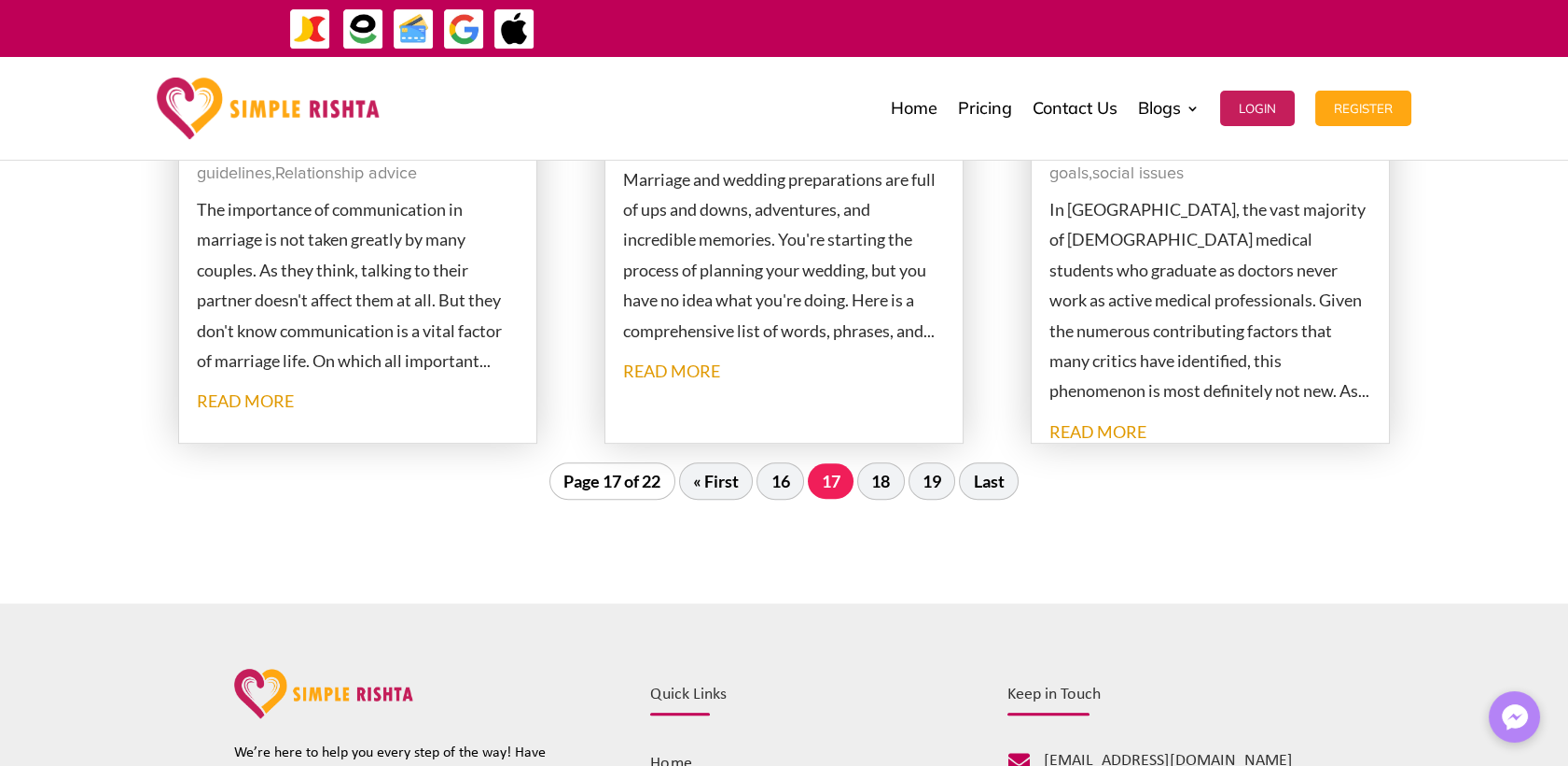
scroll to position [2130, 0]
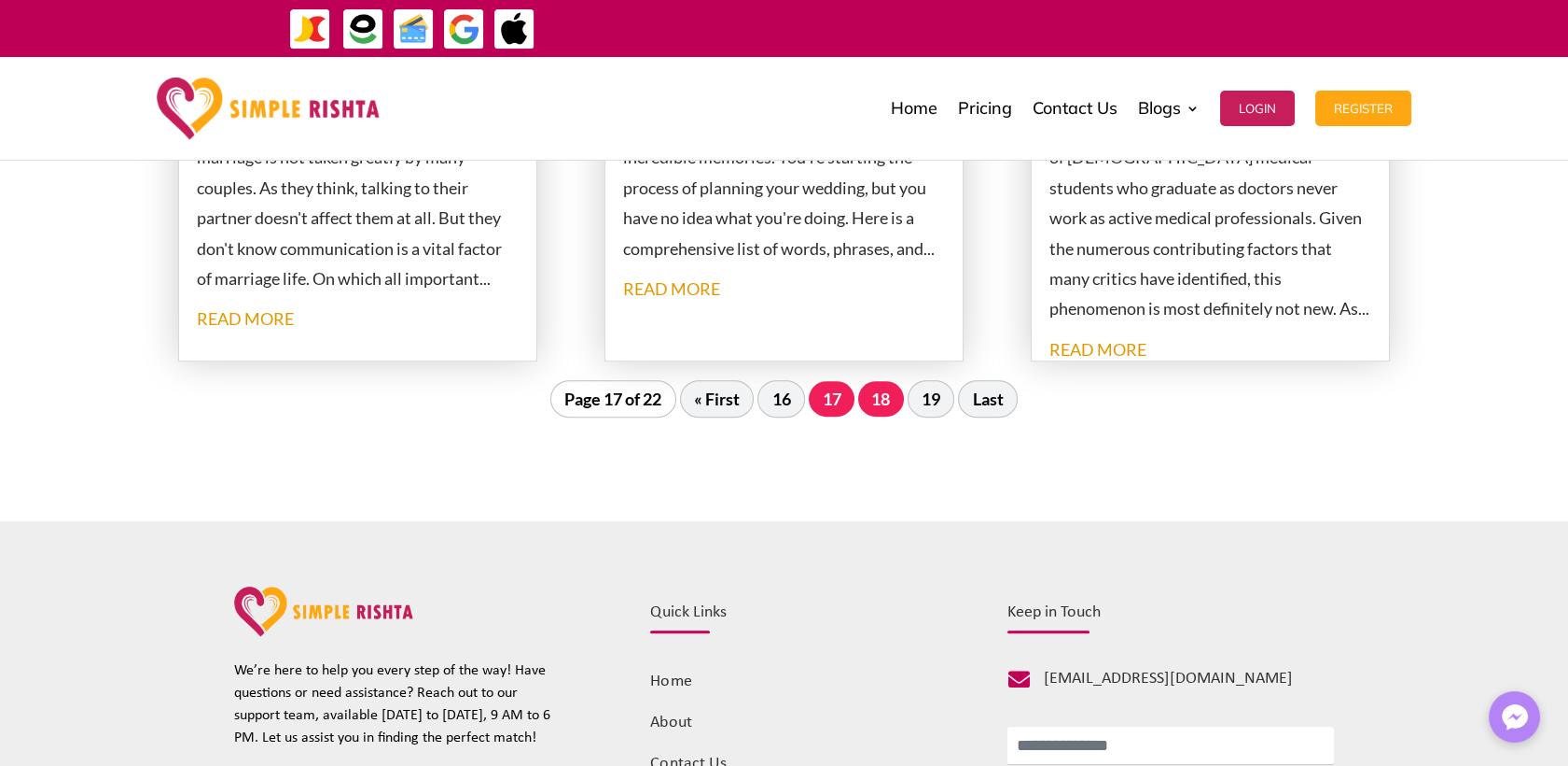
click at [891, 382] on link "18" at bounding box center [881, 399] width 45 height 36
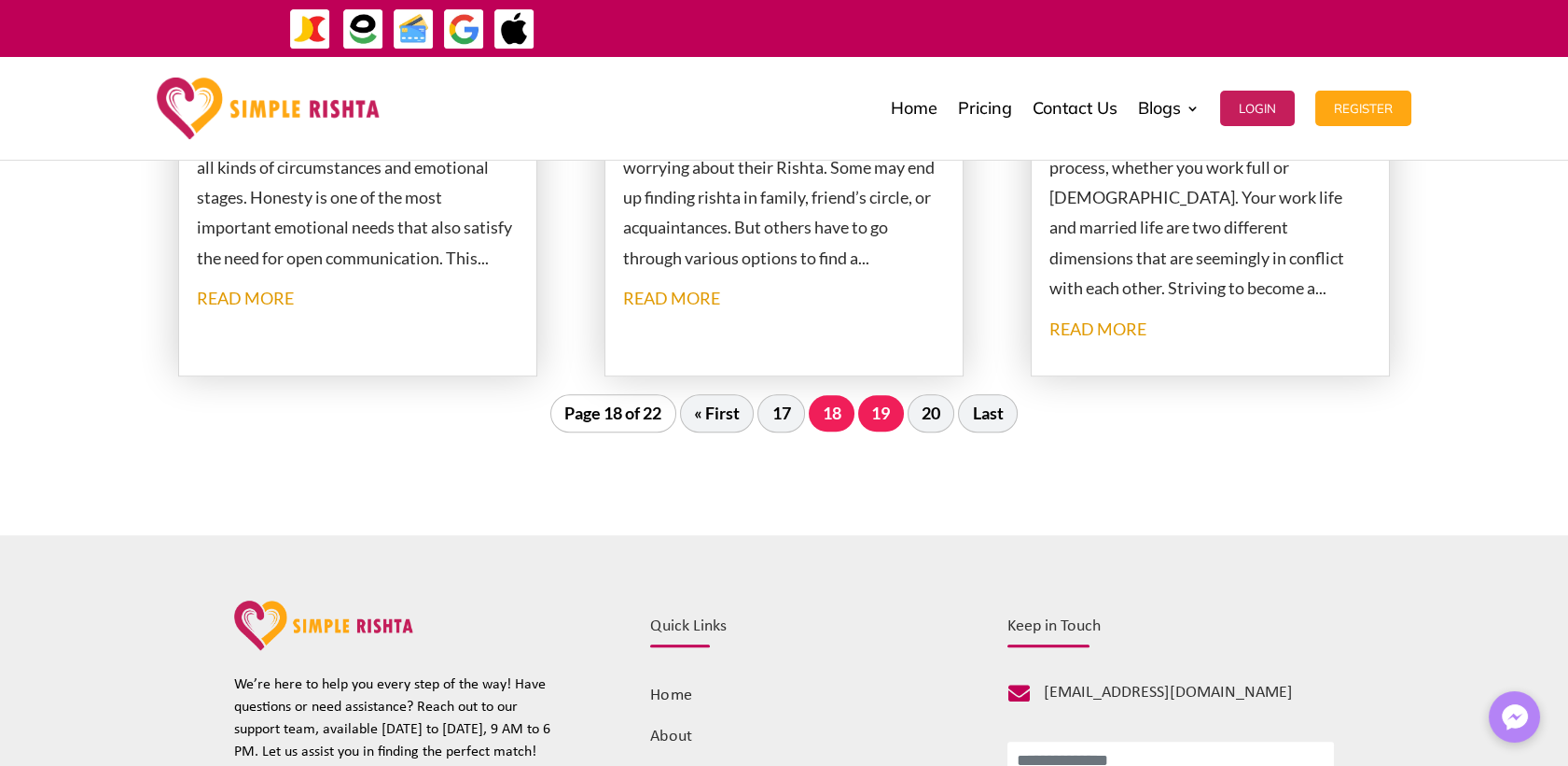
click at [889, 414] on link "19" at bounding box center [881, 413] width 45 height 36
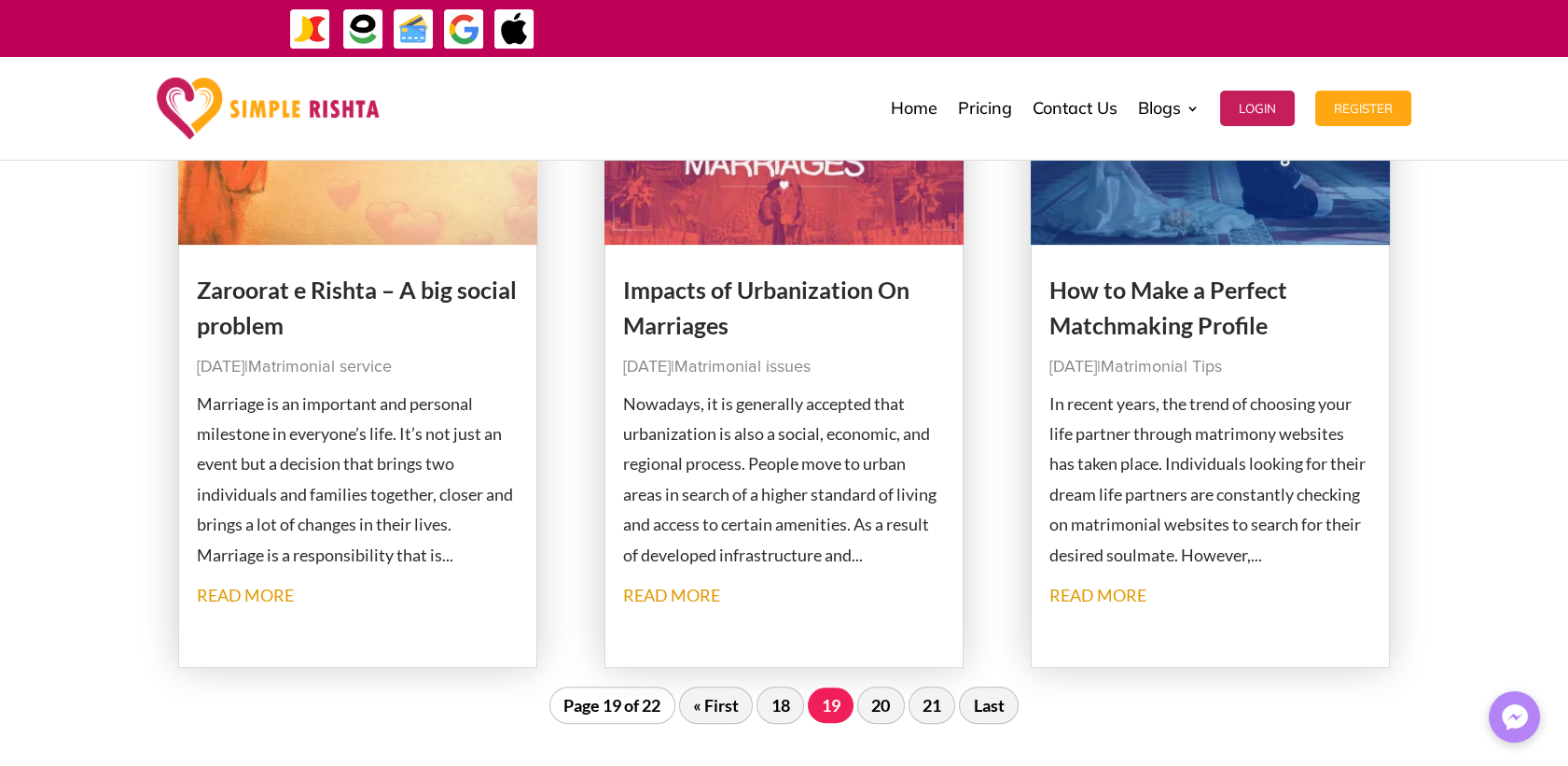
scroll to position [1923, 0]
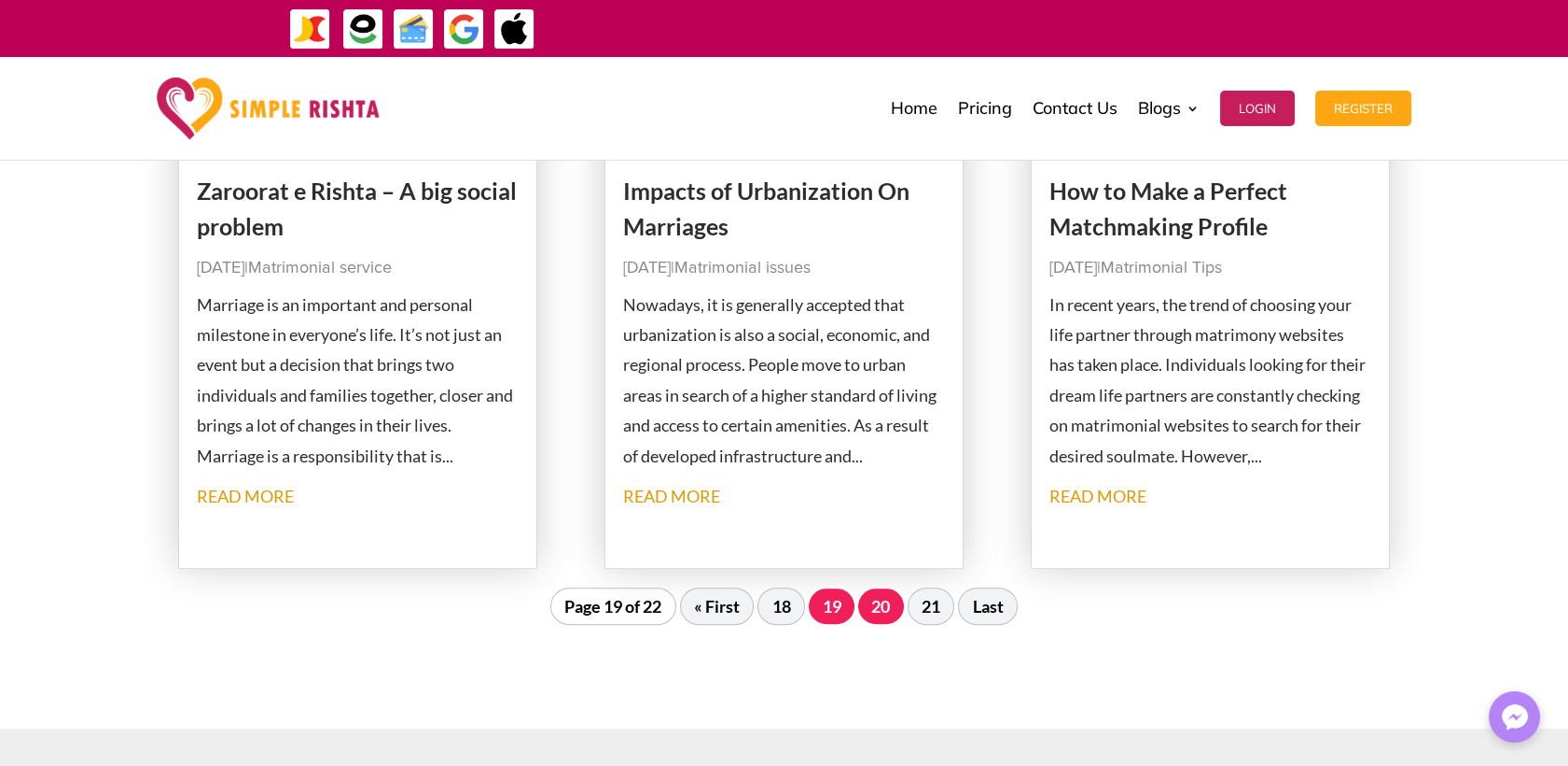
click at [869, 600] on link "20" at bounding box center [881, 606] width 45 height 36
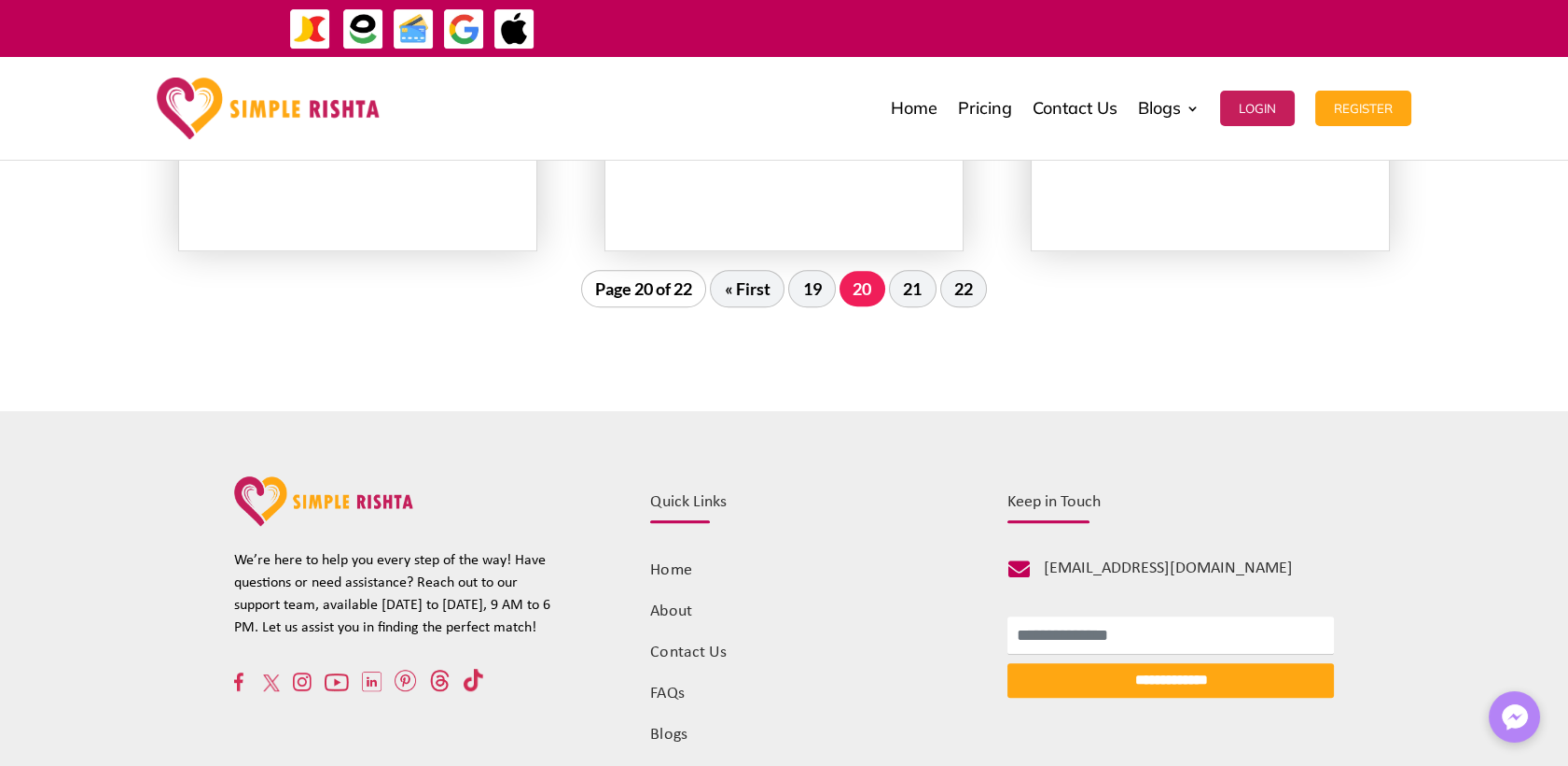
scroll to position [2442, 0]
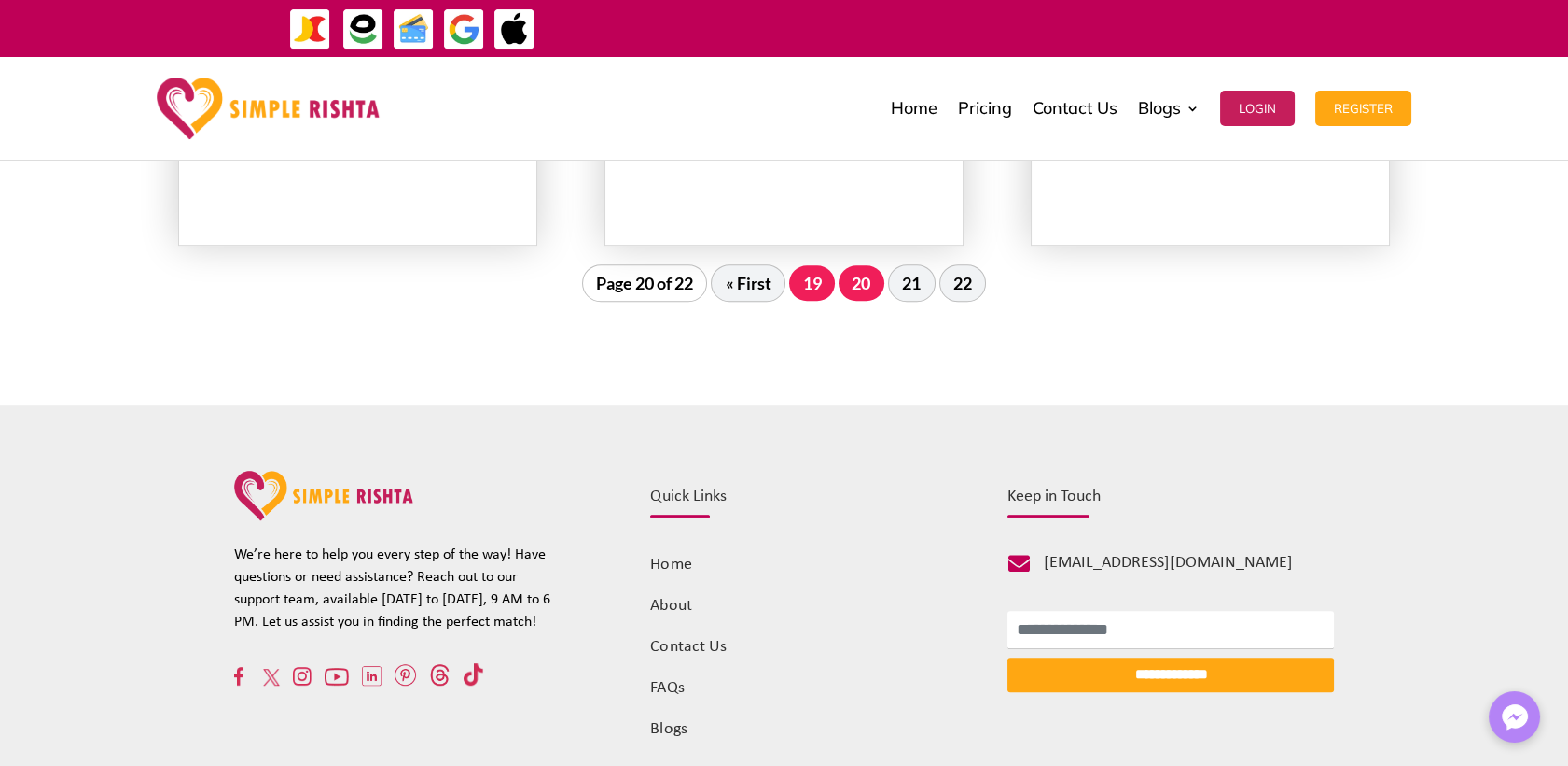
click at [814, 292] on link "19" at bounding box center [812, 283] width 45 height 36
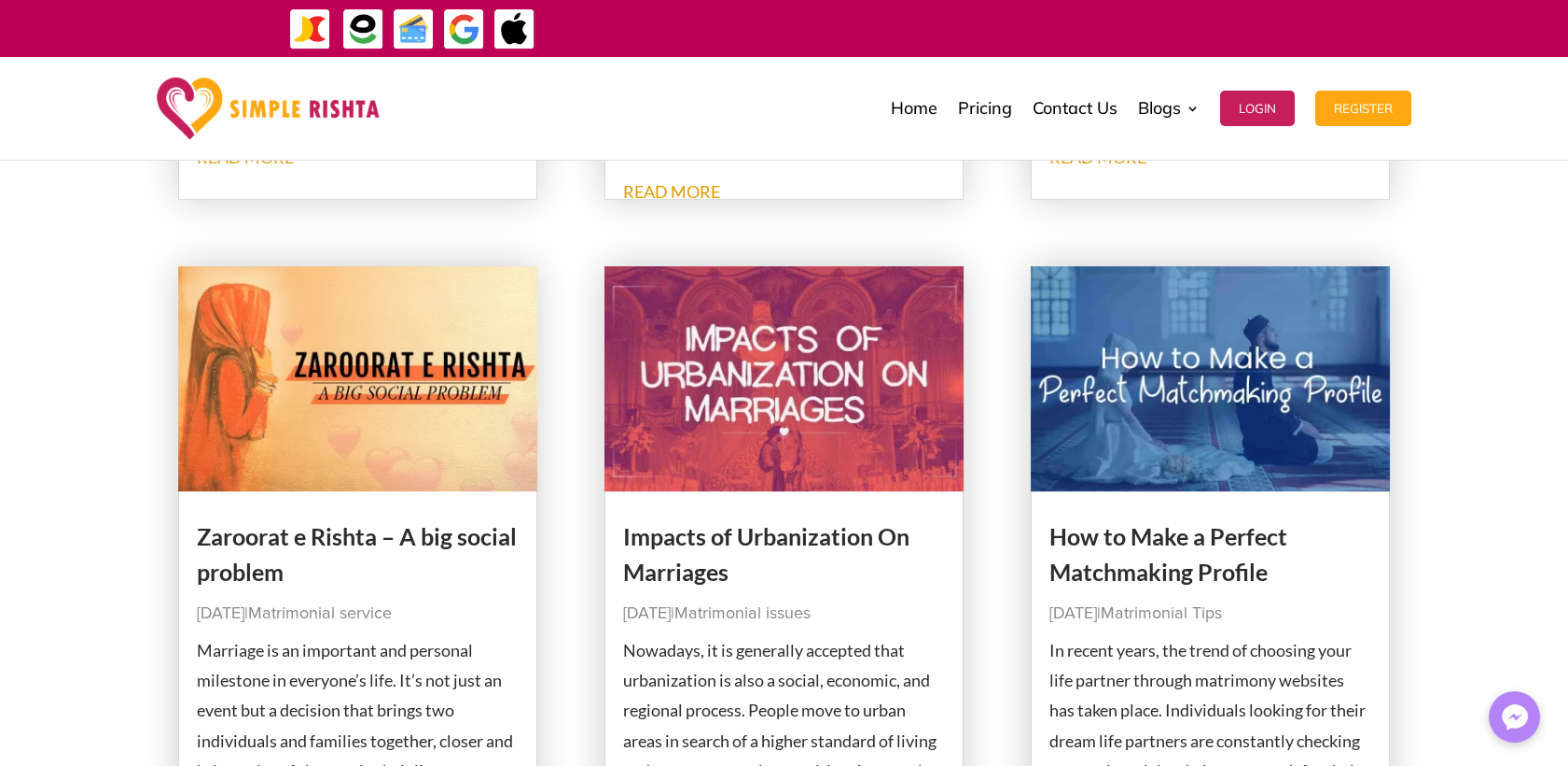
scroll to position [1819, 0]
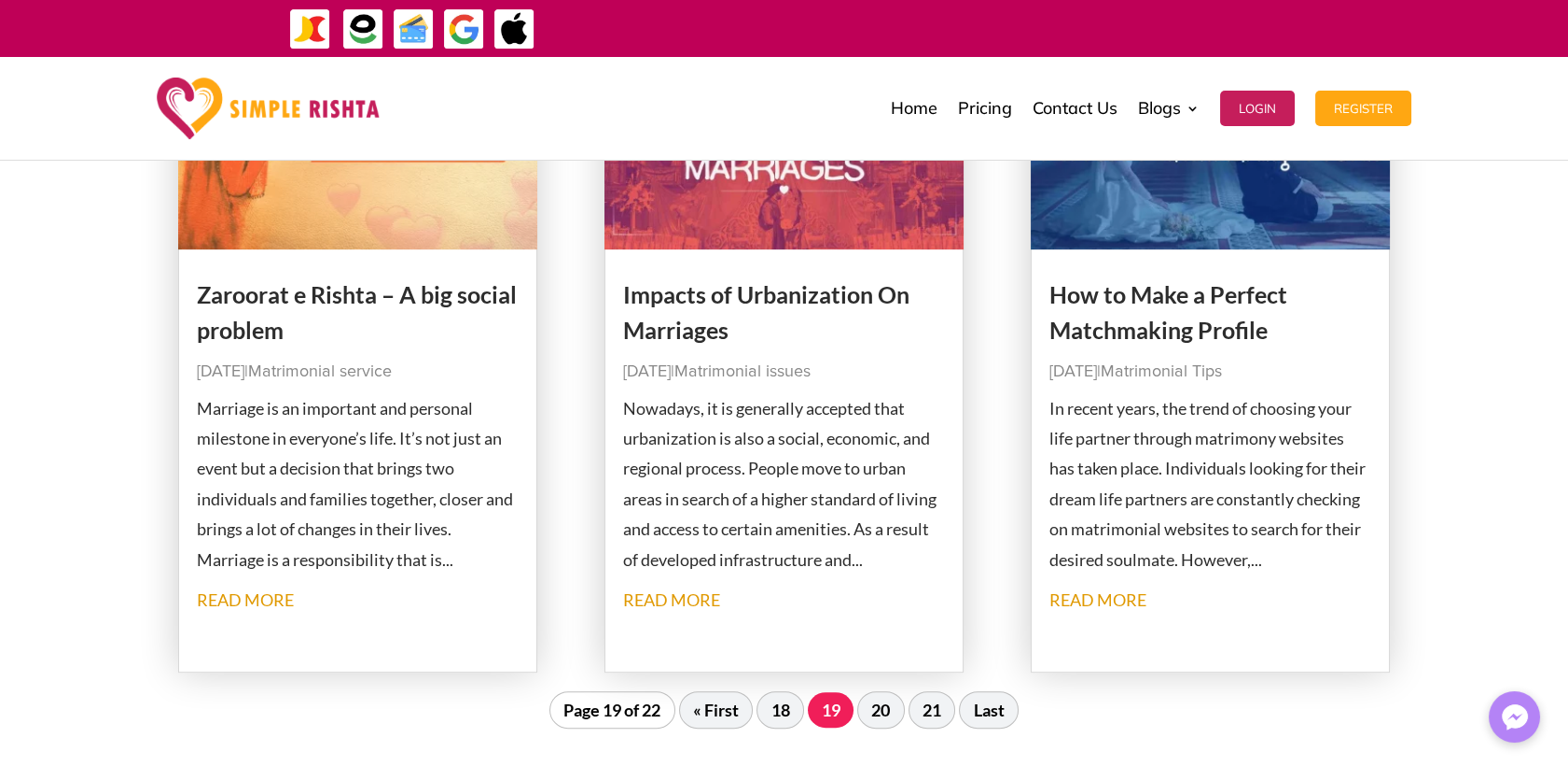
click at [784, 720] on link "18" at bounding box center [781, 710] width 45 height 36
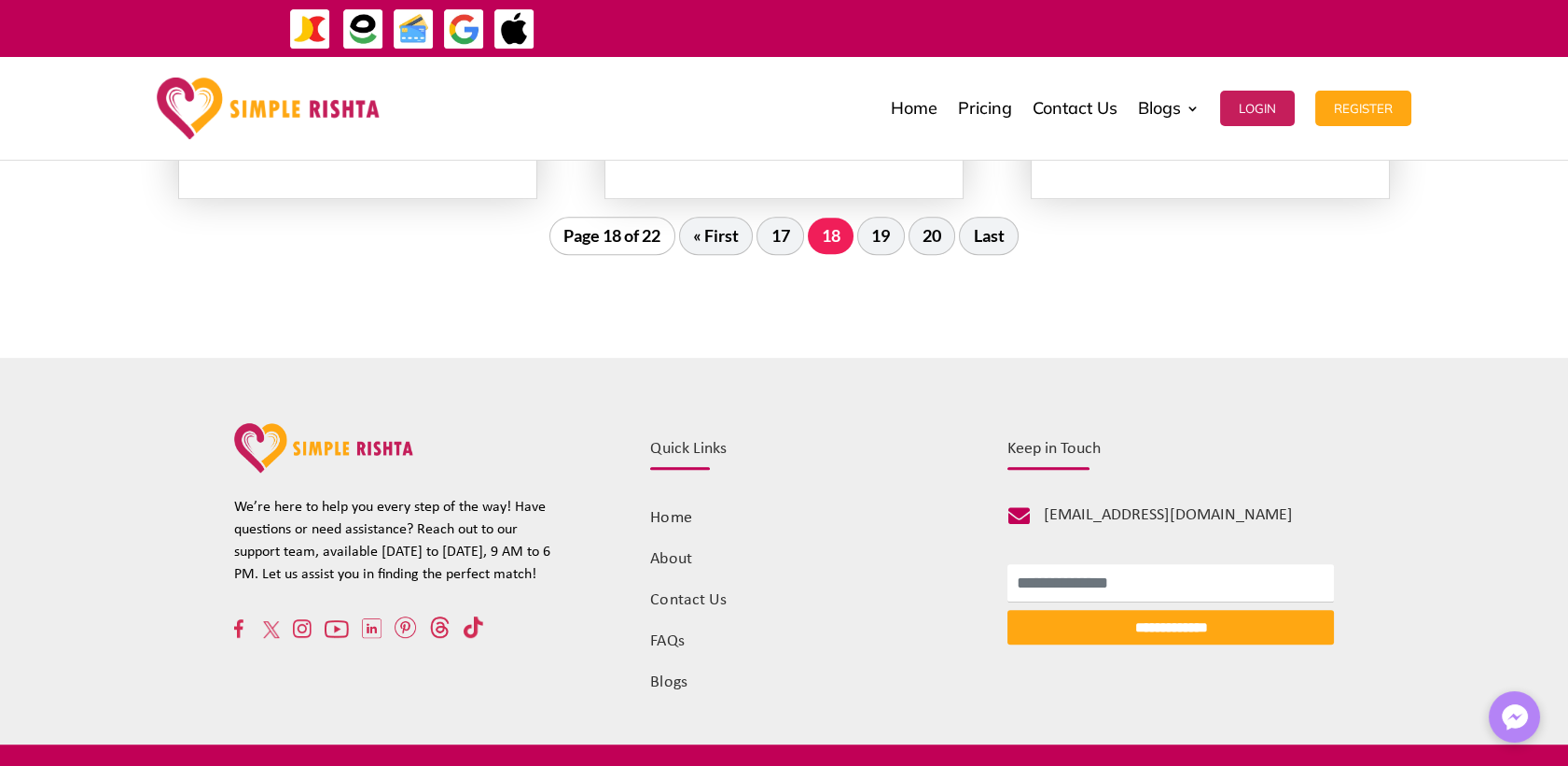
scroll to position [2353, 0]
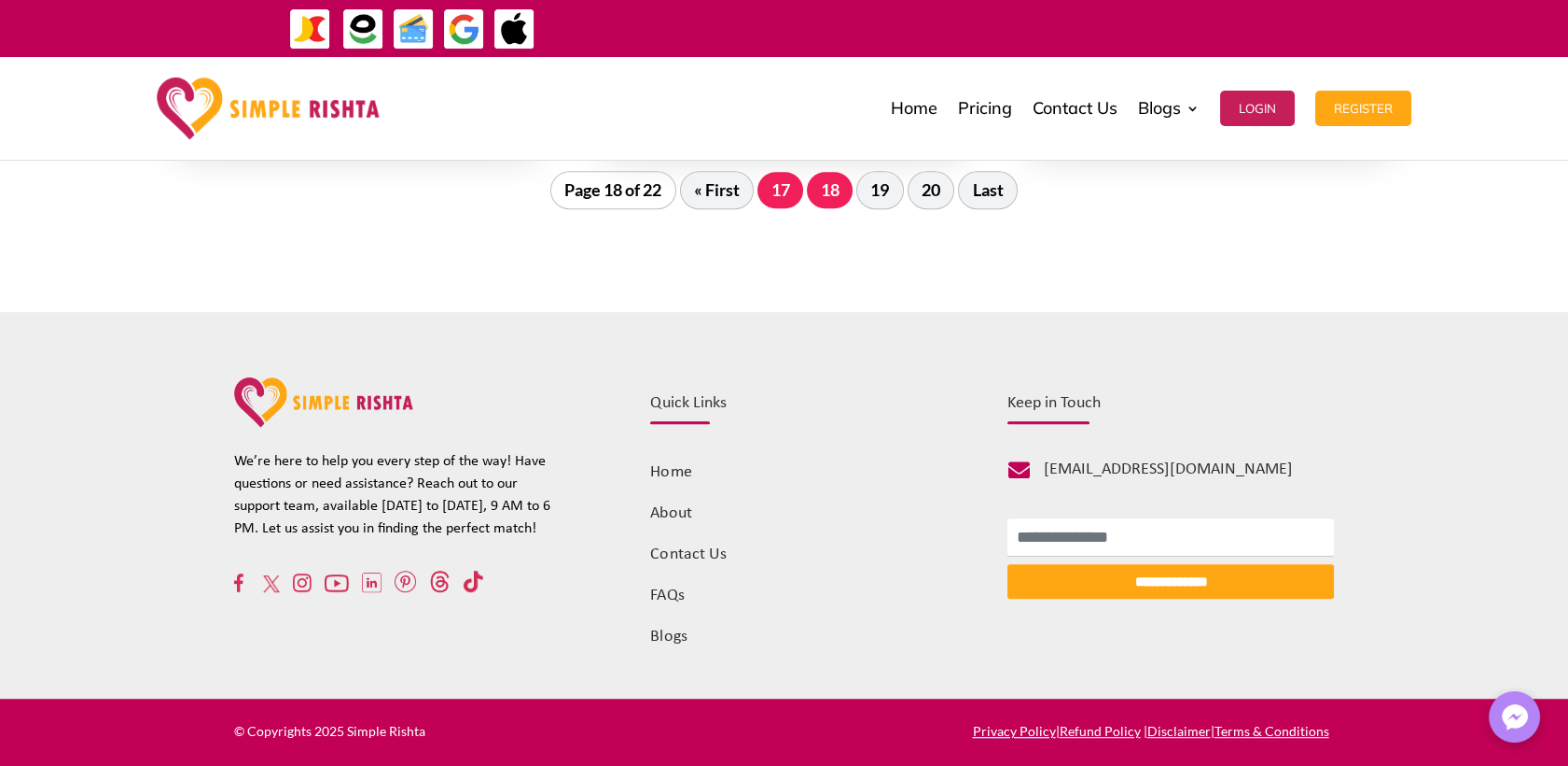
click at [769, 190] on link "17" at bounding box center [781, 190] width 45 height 36
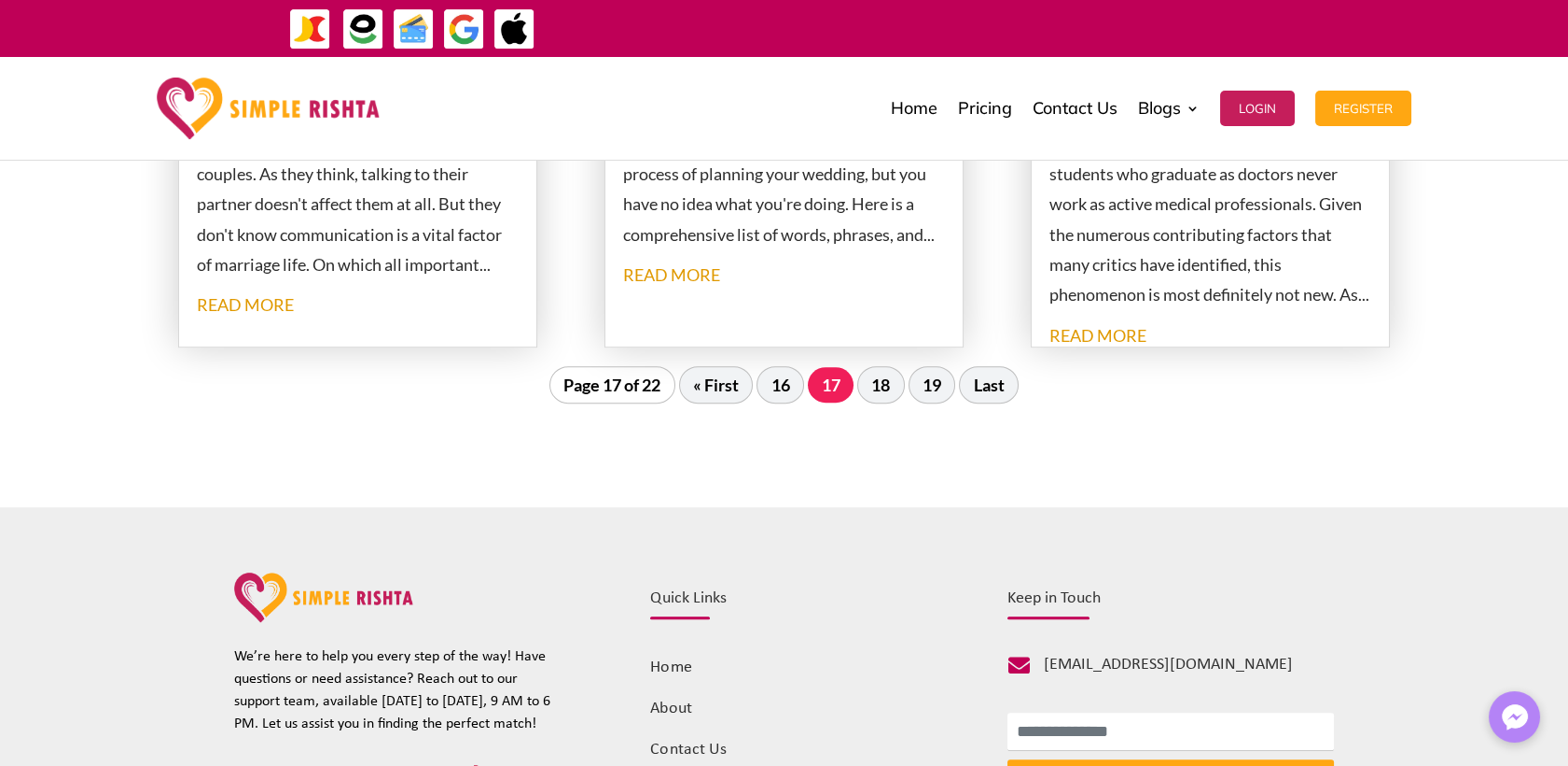
scroll to position [2338, 0]
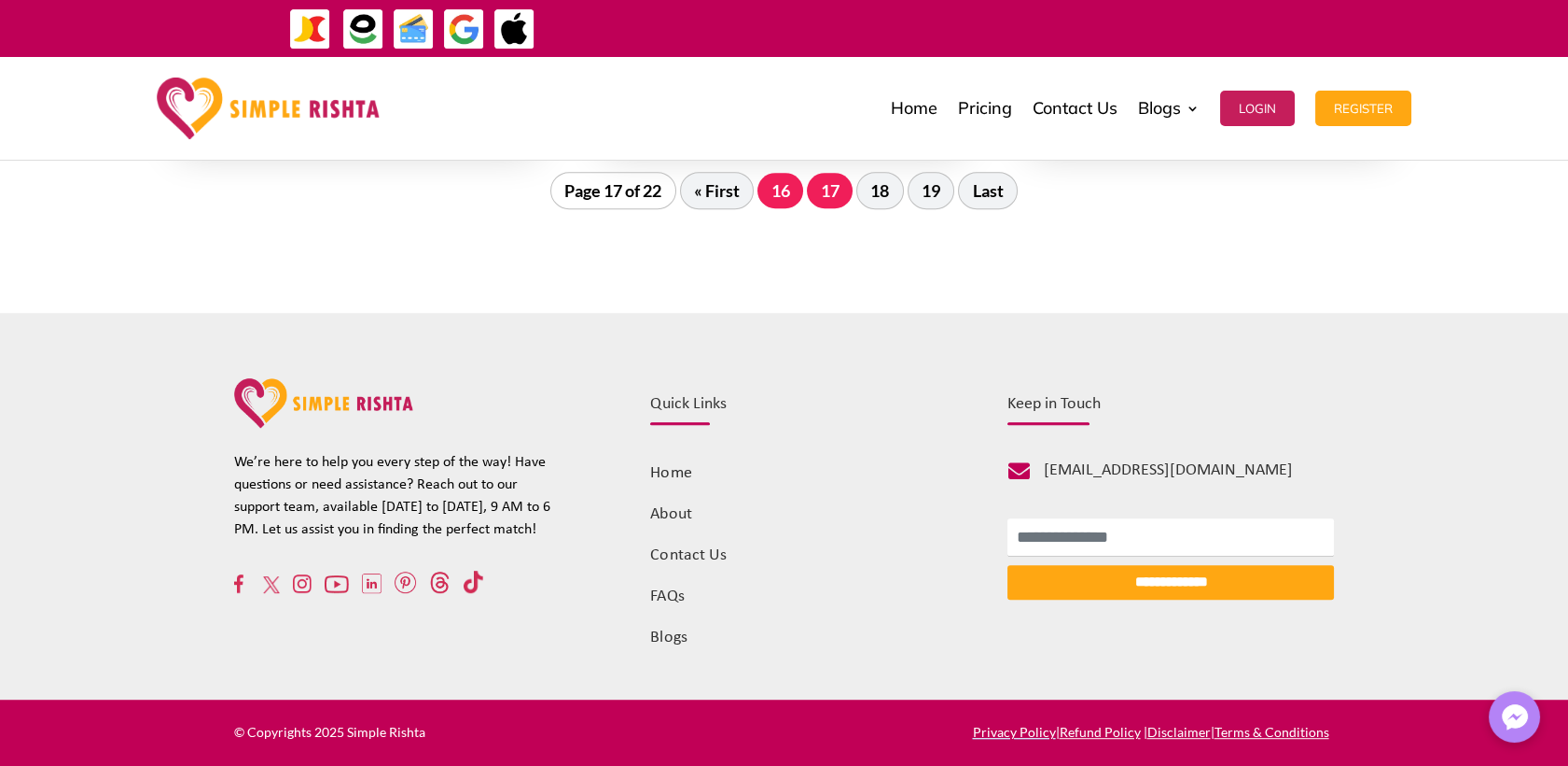
click at [776, 194] on link "16" at bounding box center [781, 191] width 45 height 36
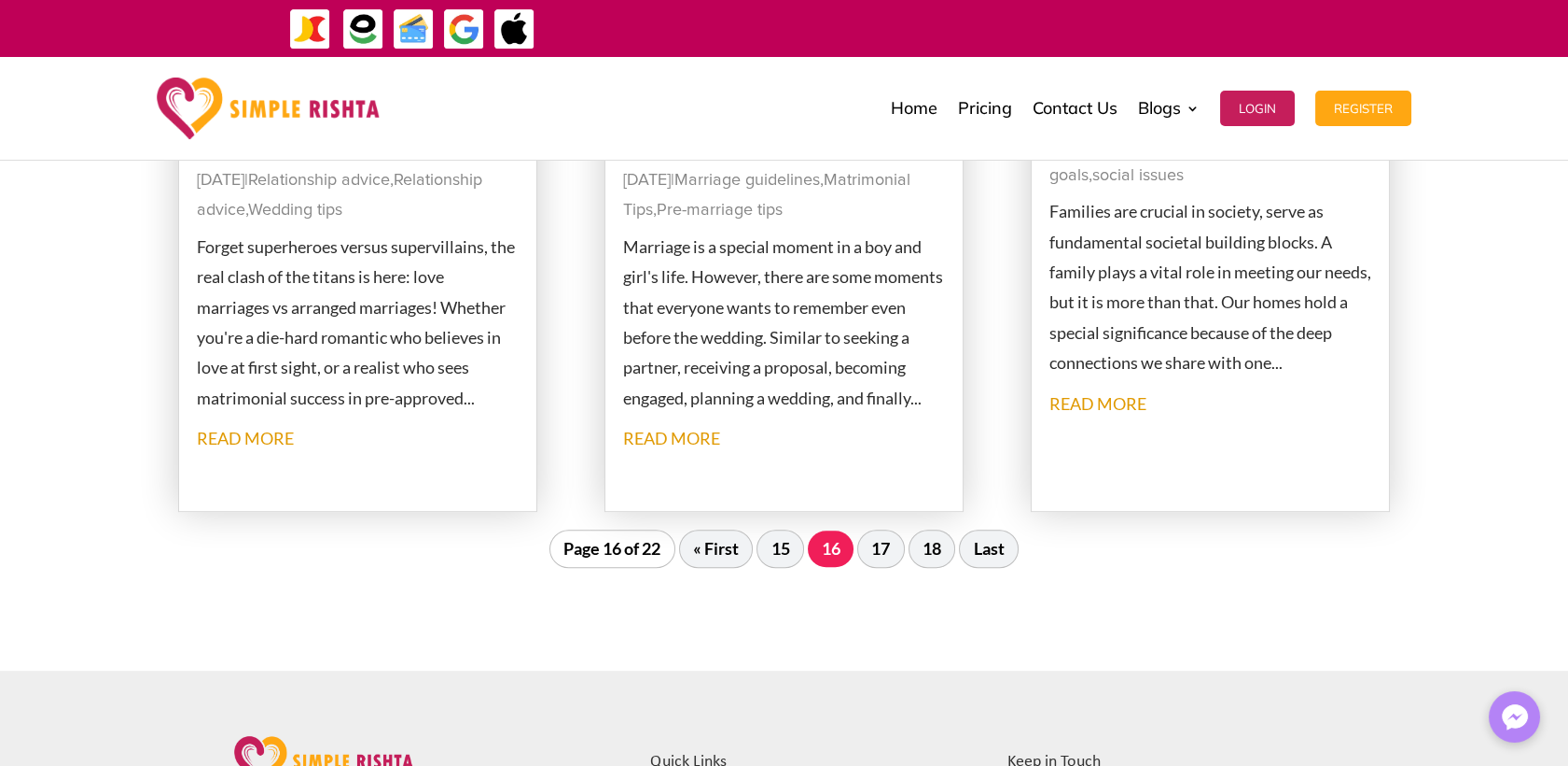
scroll to position [2130, 0]
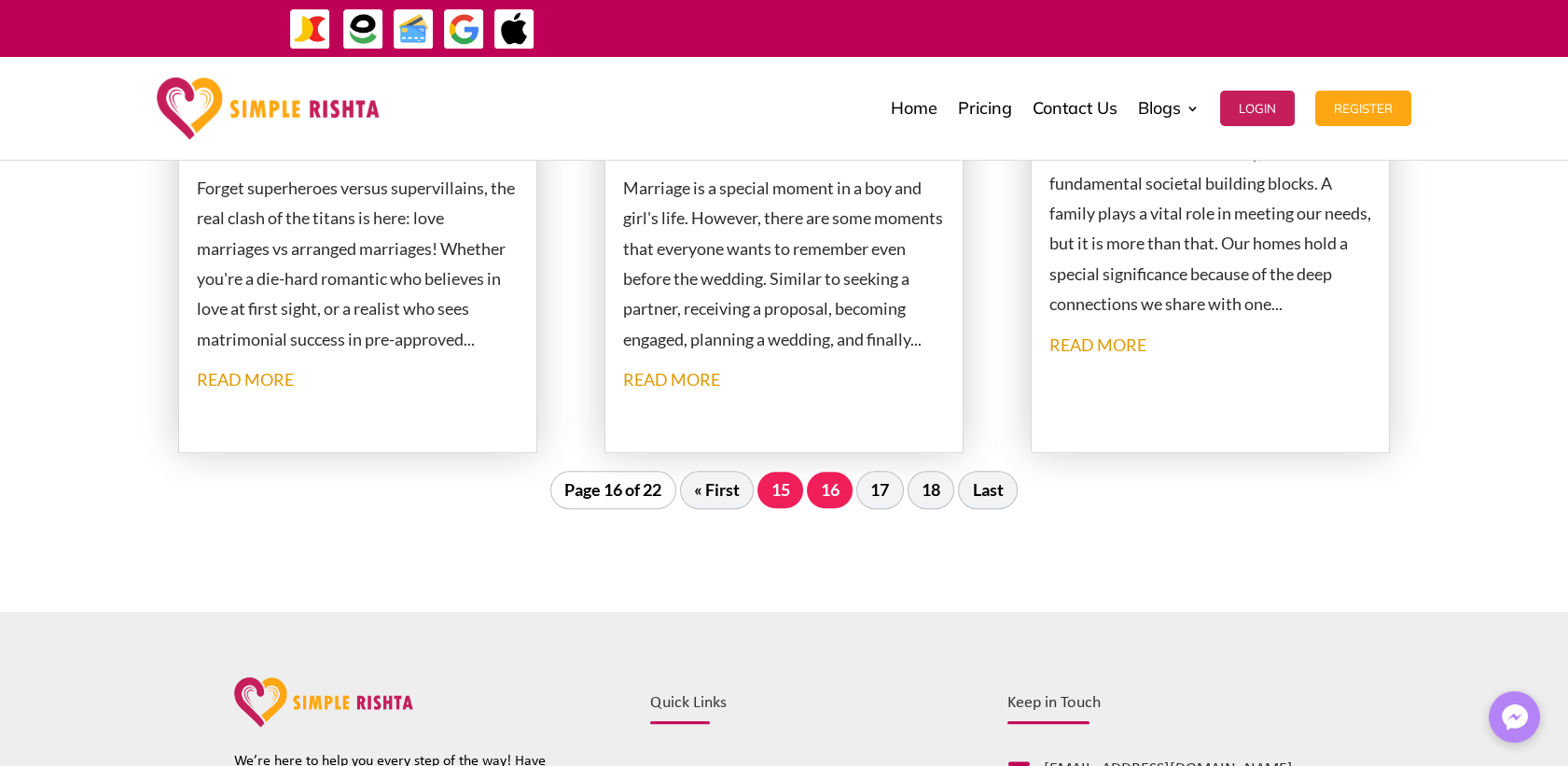
click at [778, 489] on link "15" at bounding box center [781, 490] width 45 height 36
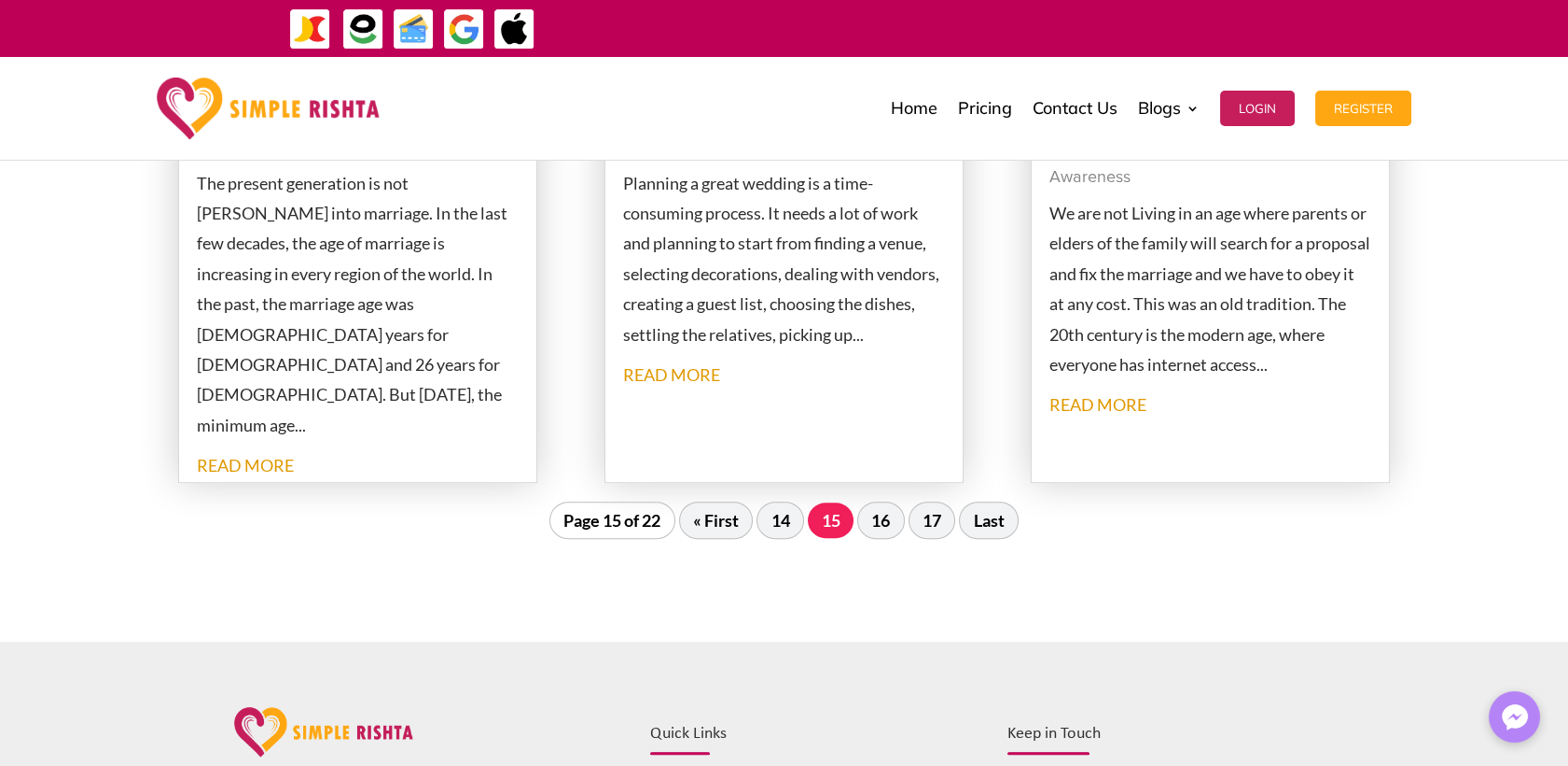
scroll to position [2233, 0]
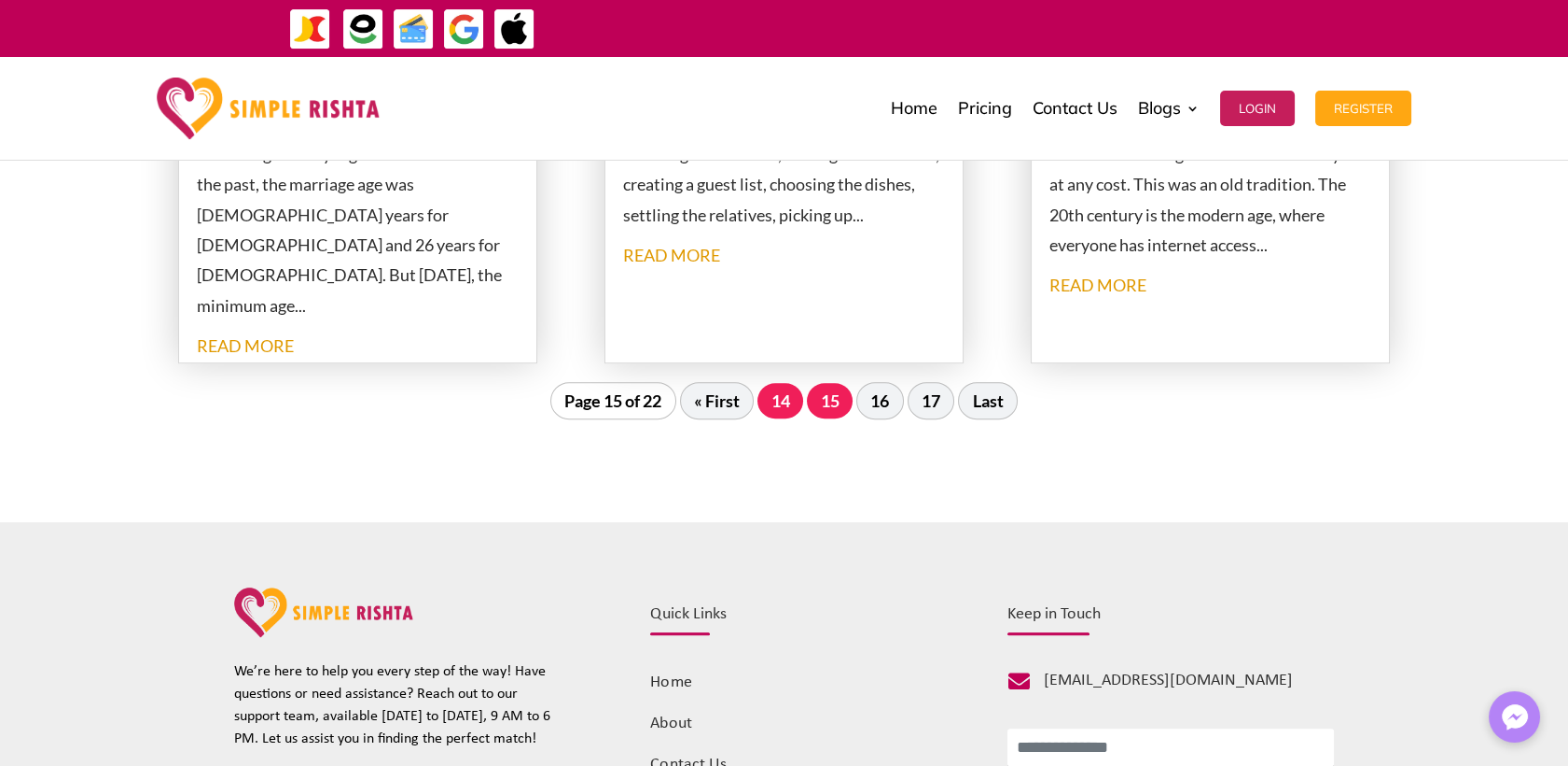
click at [796, 400] on link "14" at bounding box center [781, 401] width 45 height 36
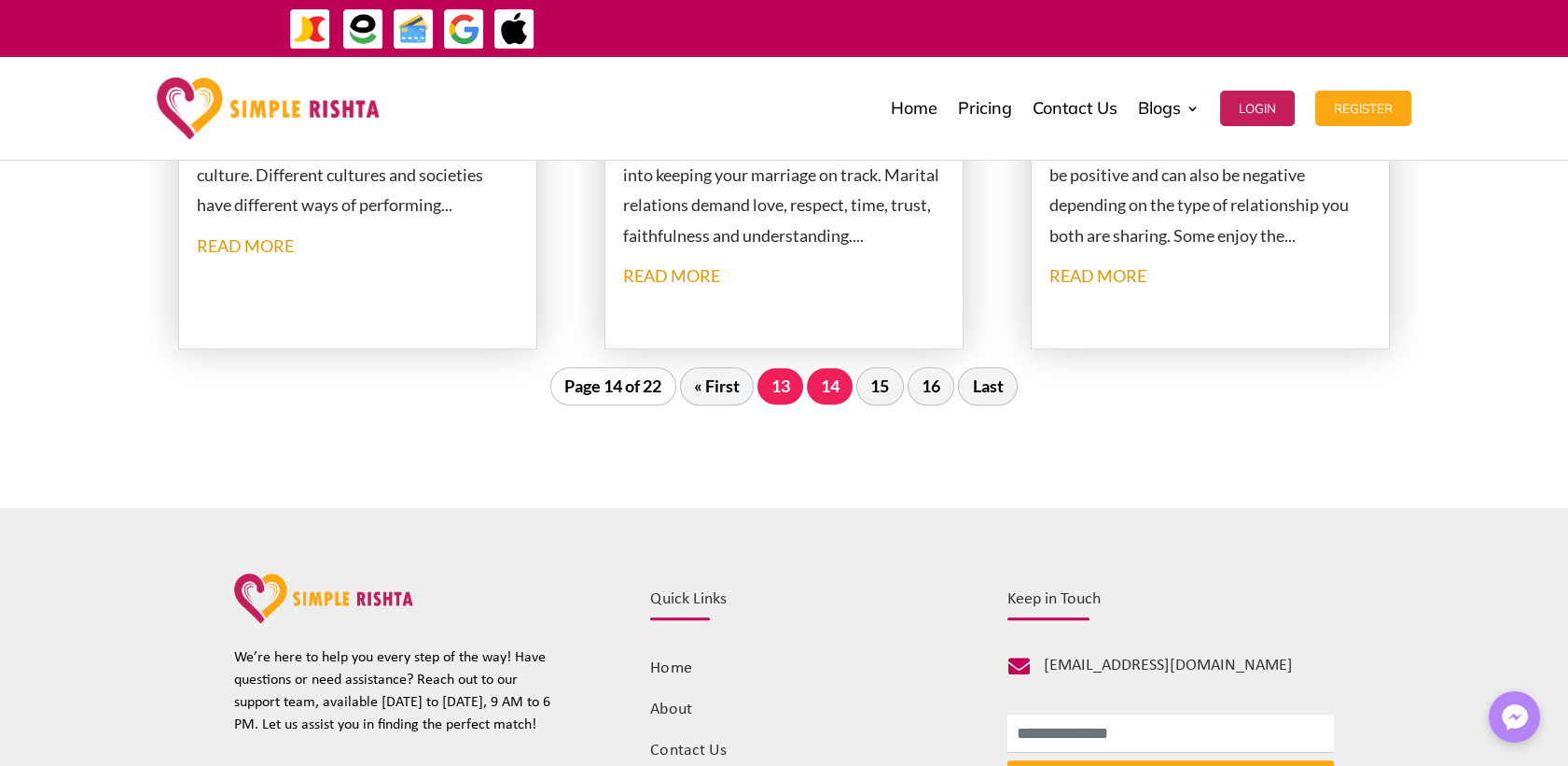
click at [776, 380] on link "13" at bounding box center [781, 386] width 45 height 36
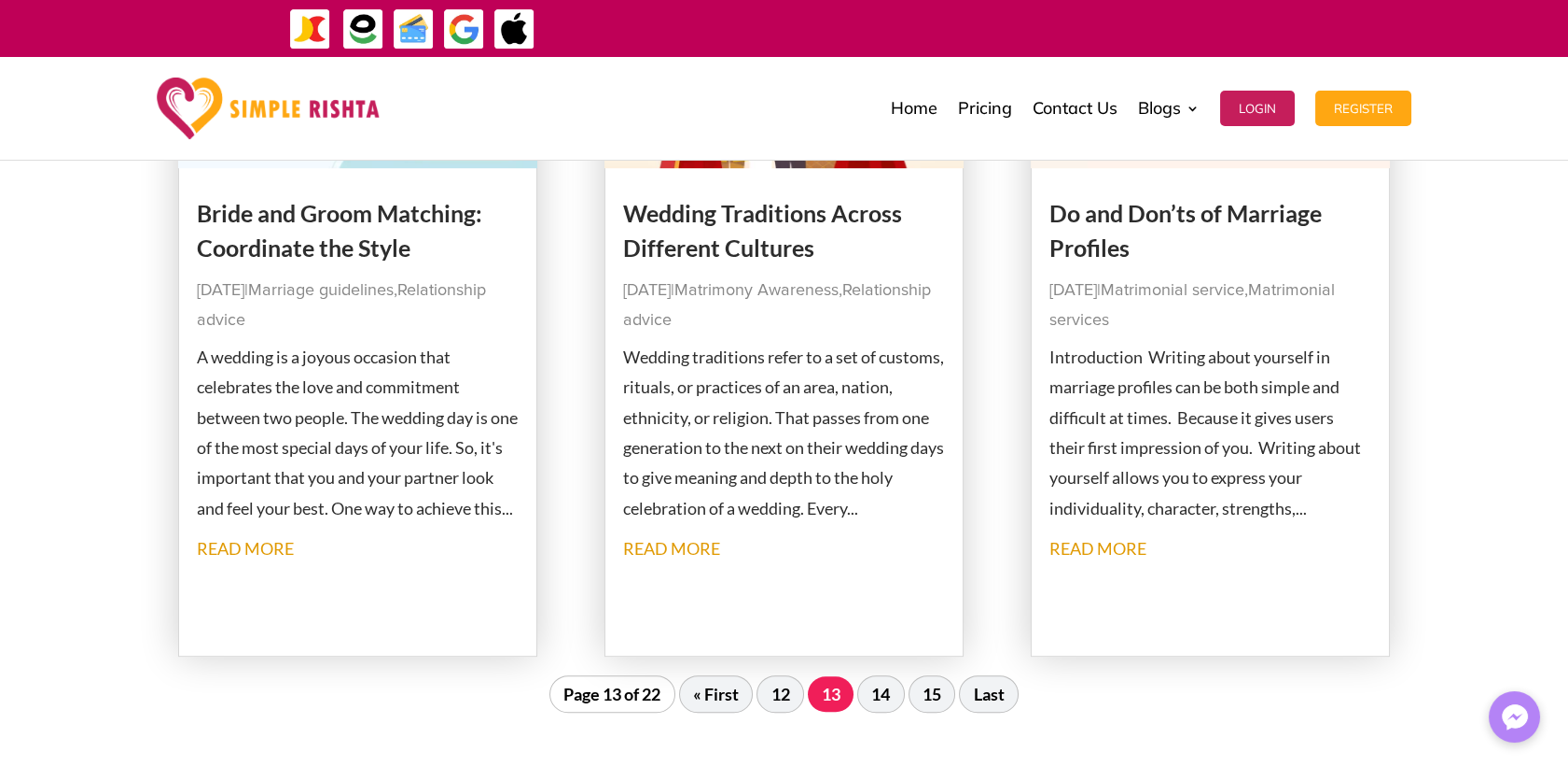
scroll to position [2442, 0]
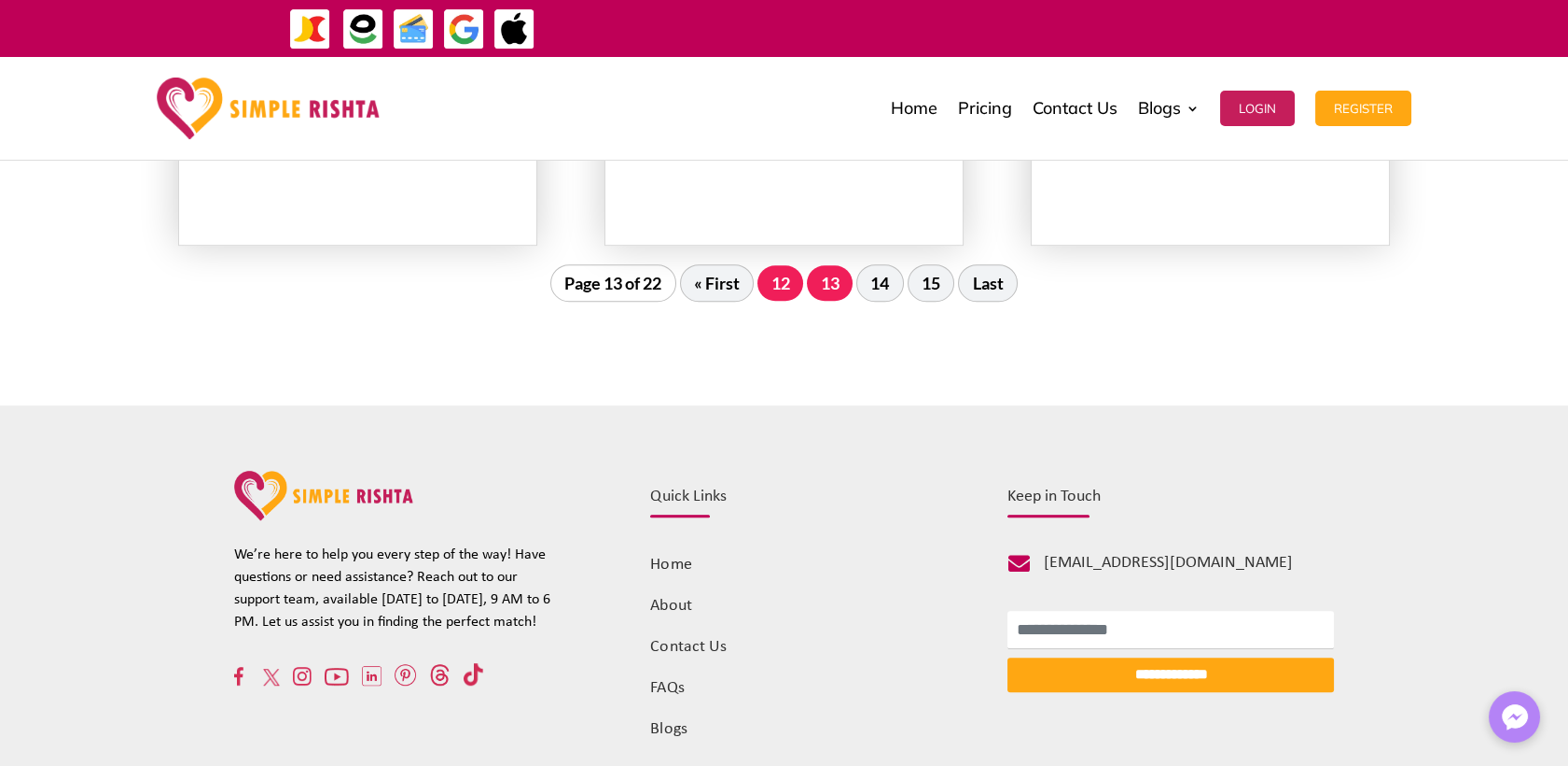
click at [795, 280] on link "12" at bounding box center [781, 283] width 45 height 36
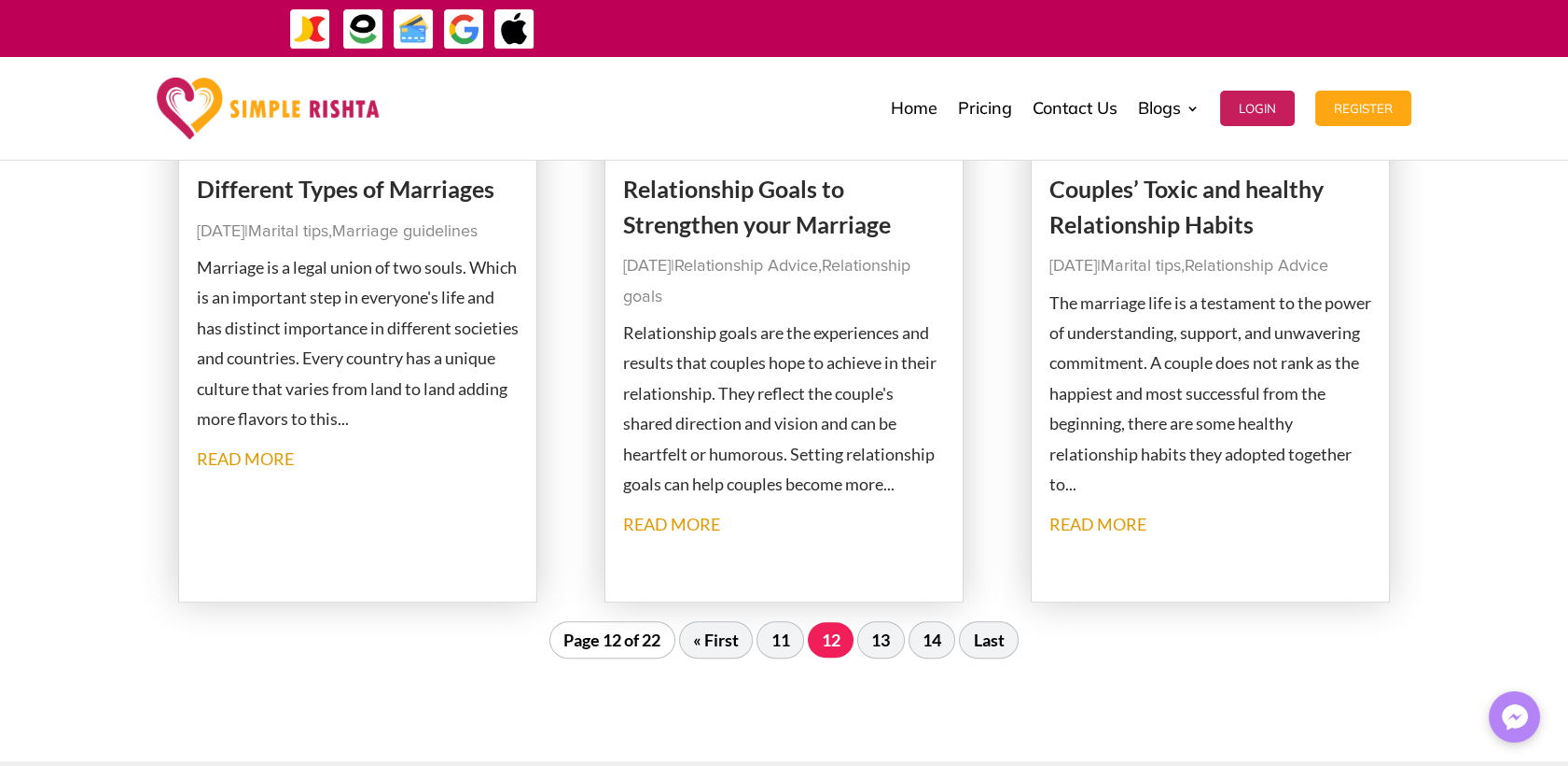
scroll to position [2233, 0]
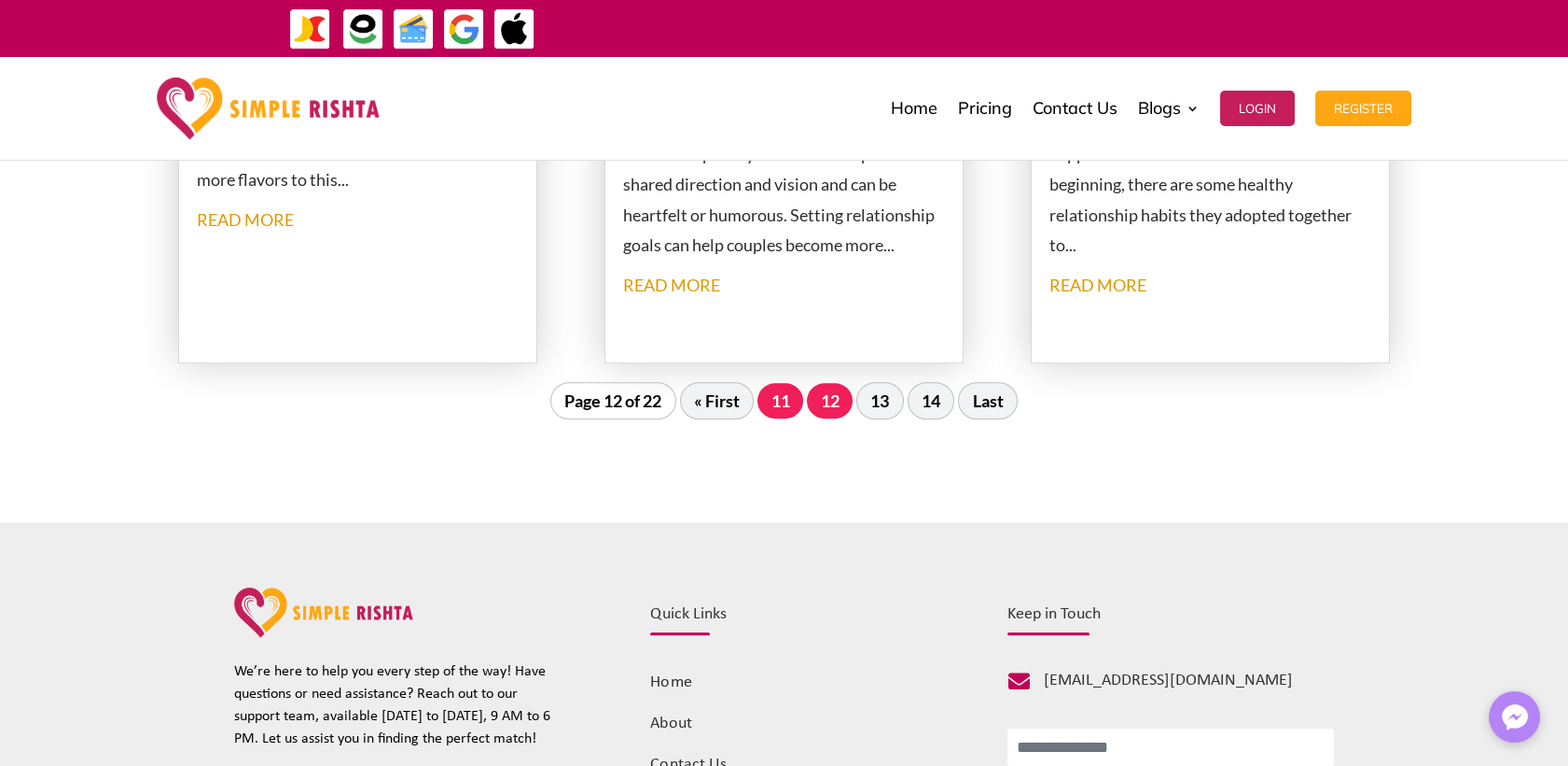
click at [777, 409] on link "11" at bounding box center [781, 401] width 45 height 36
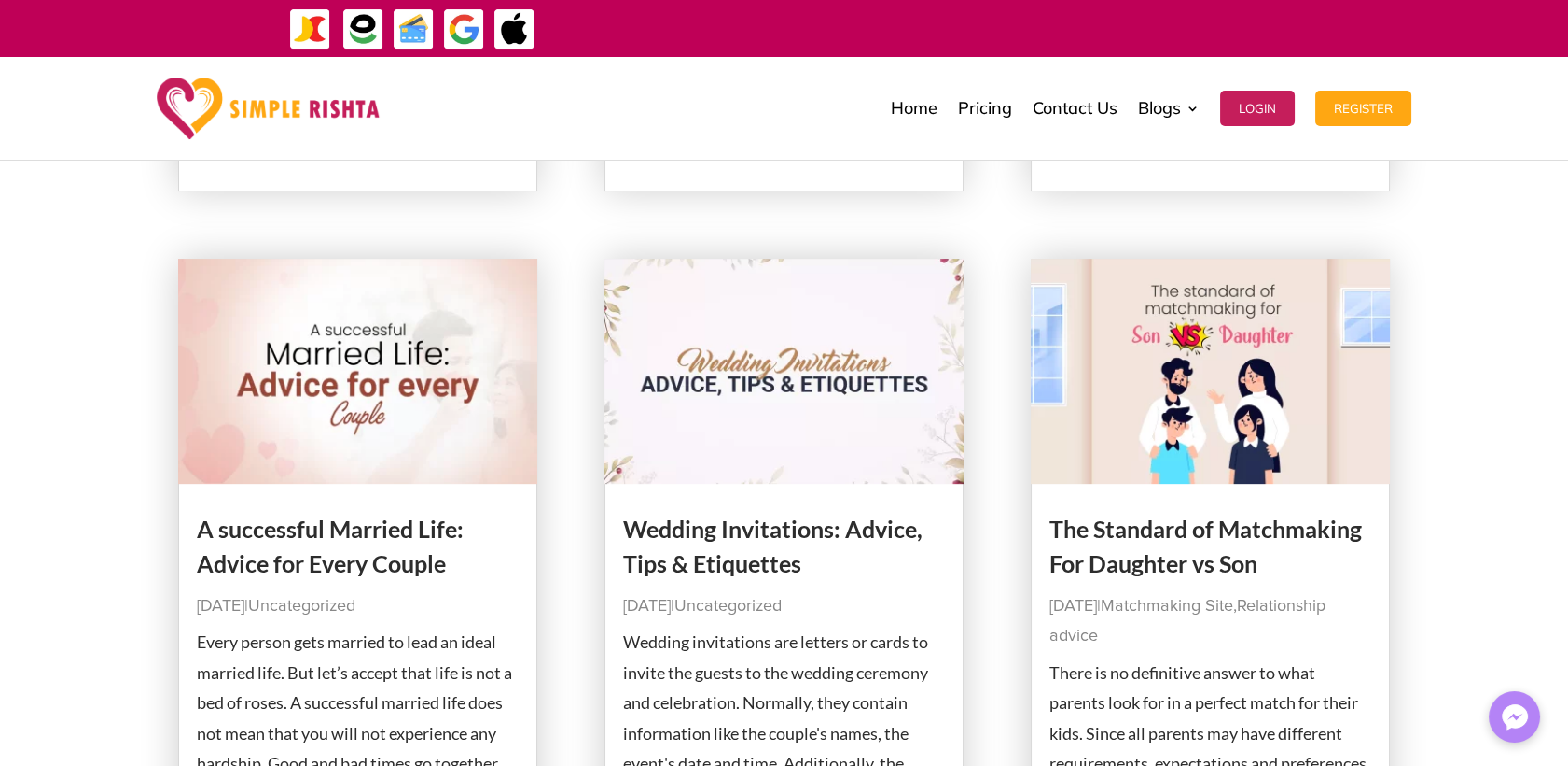
scroll to position [2442, 0]
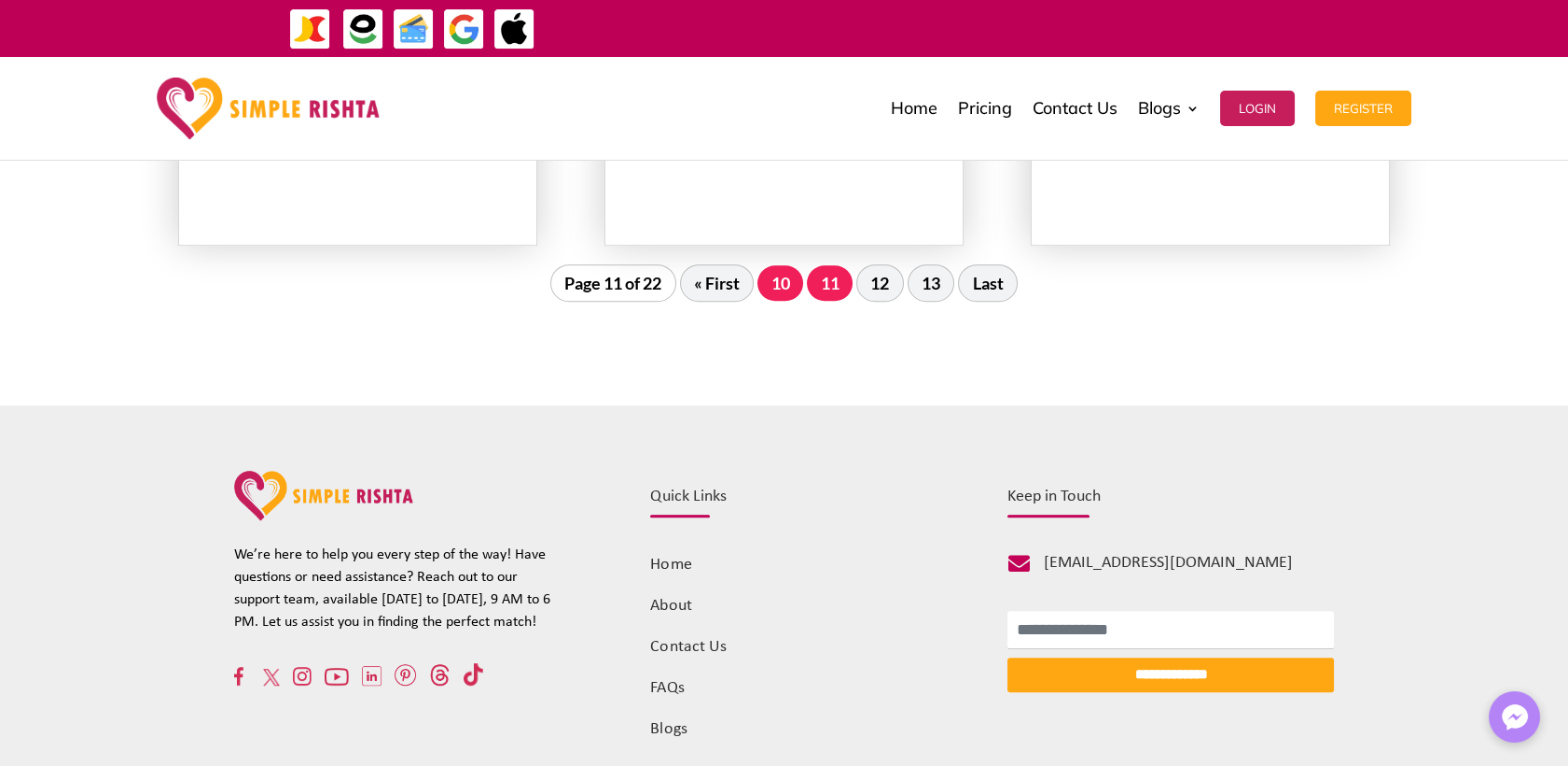
click at [768, 288] on link "10" at bounding box center [781, 283] width 45 height 36
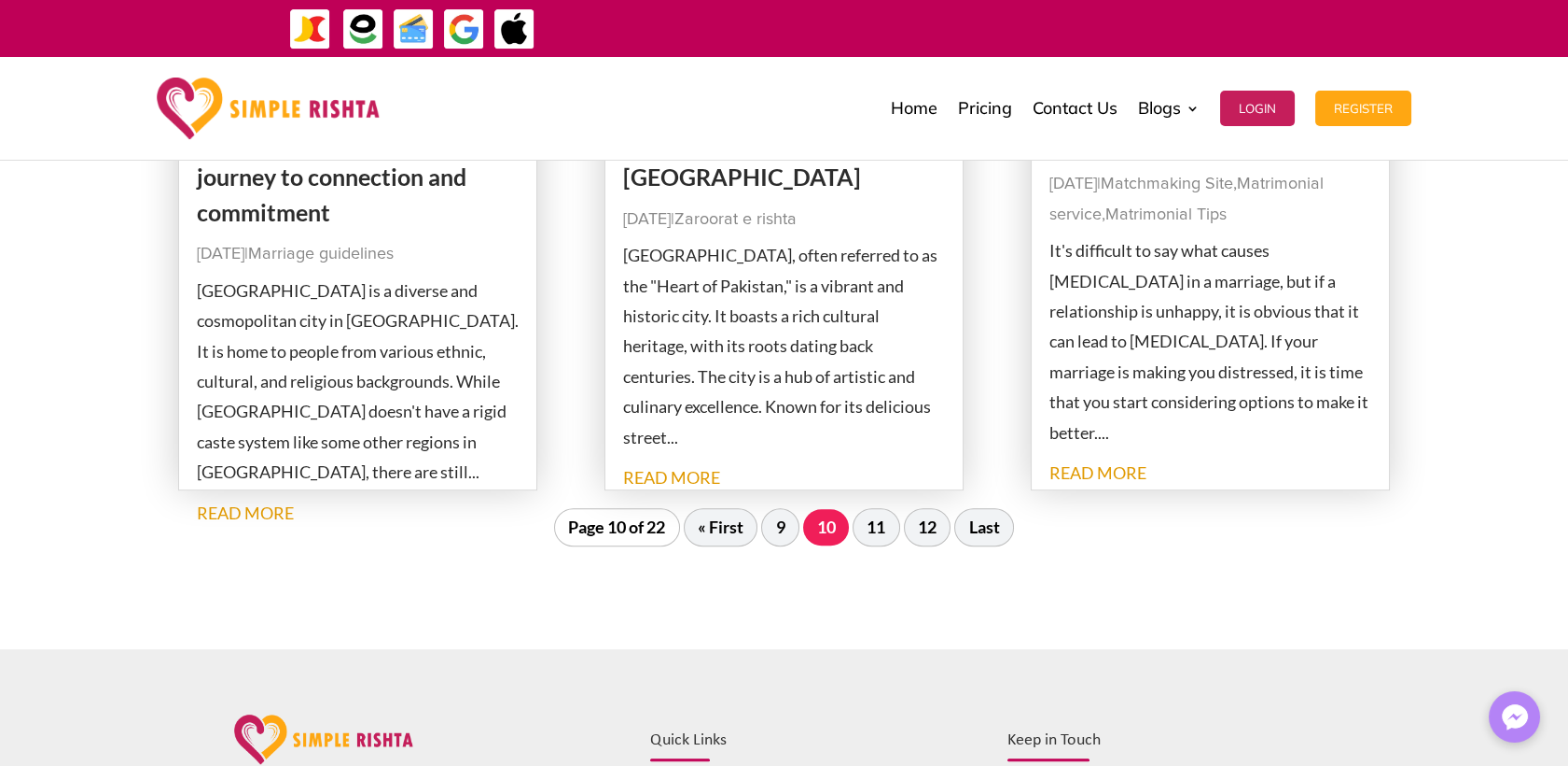
scroll to position [2338, 0]
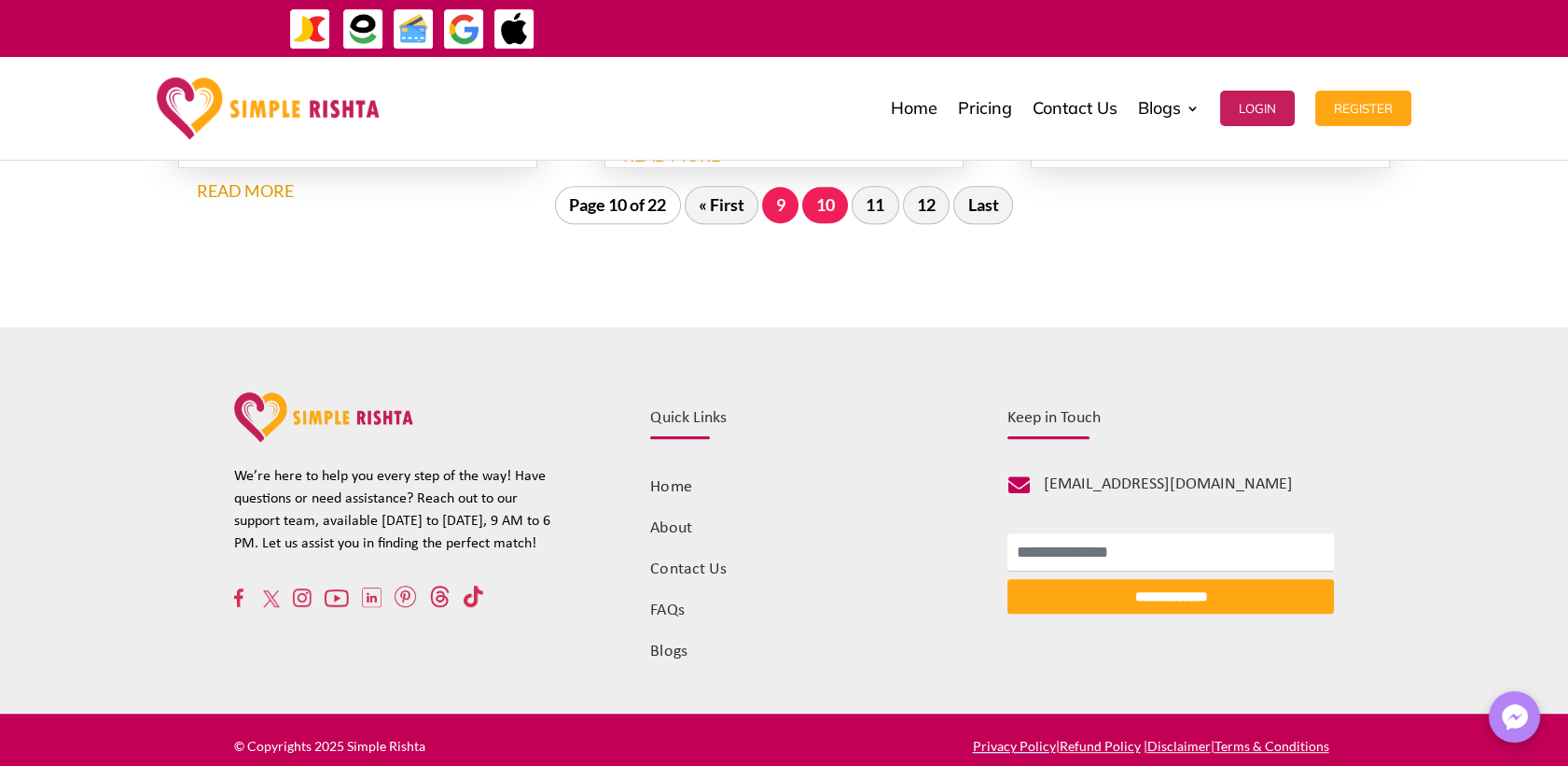
click at [772, 210] on link "9" at bounding box center [781, 204] width 37 height 36
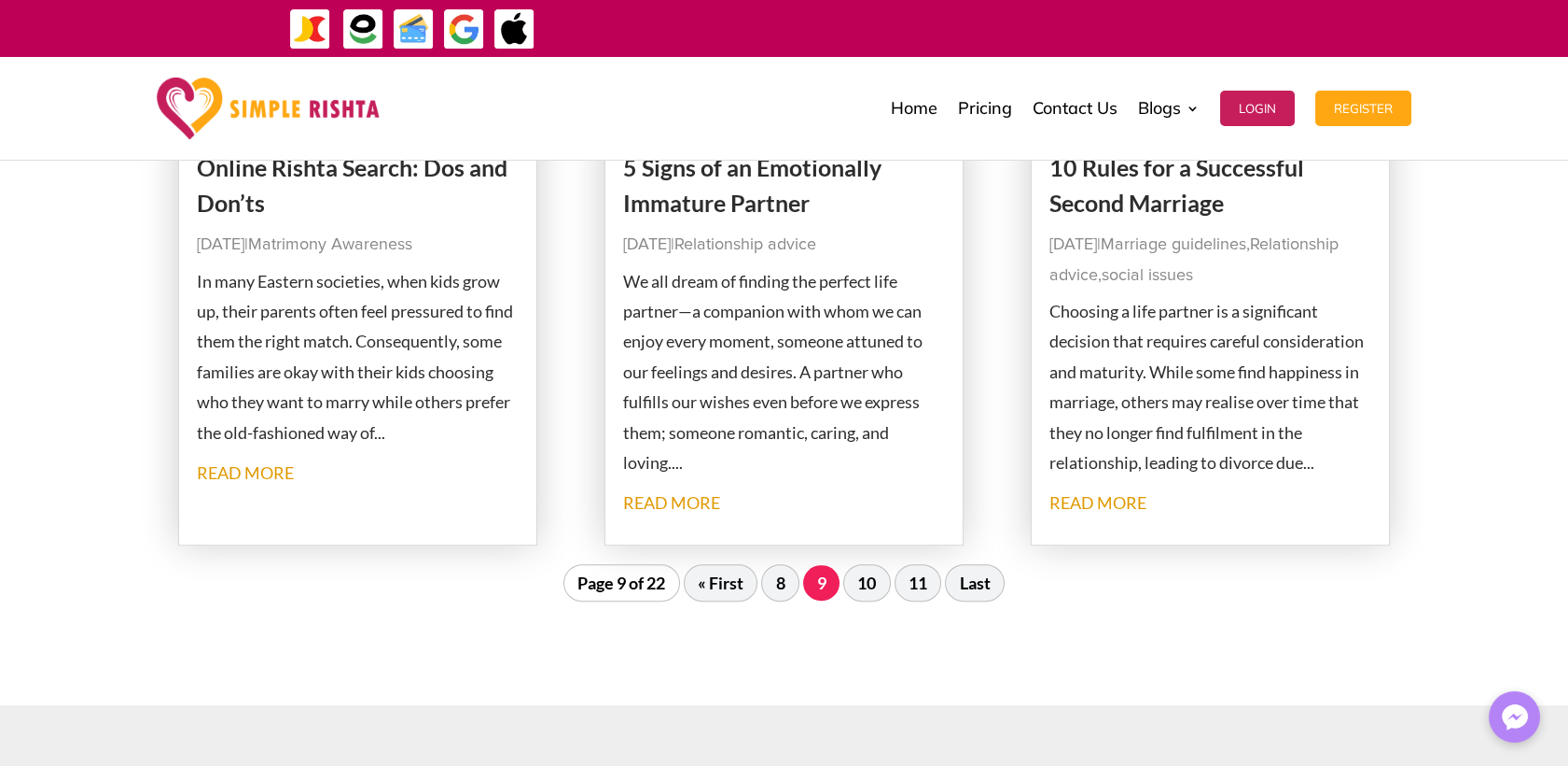
scroll to position [1819, 0]
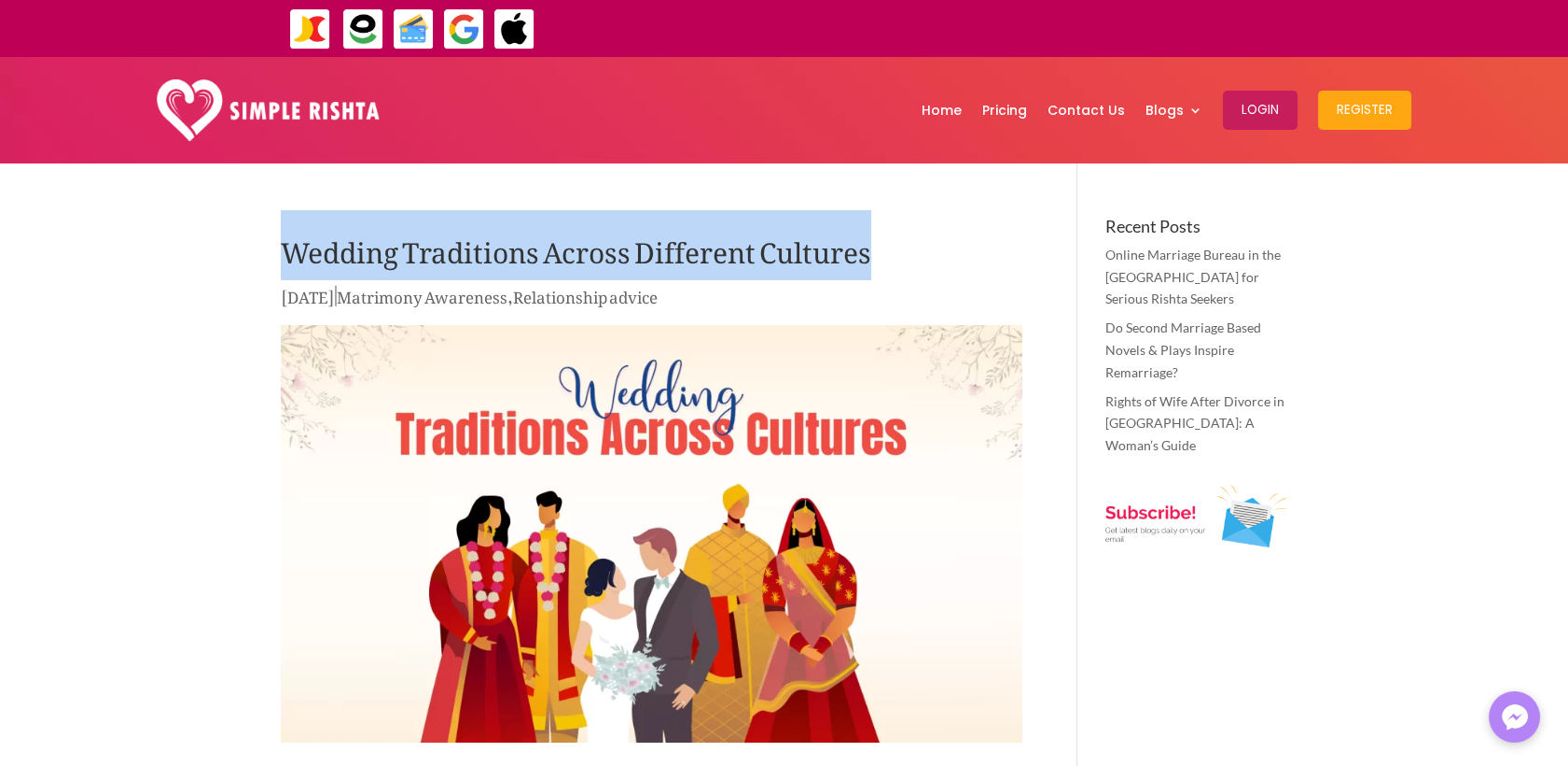
drag, startPoint x: 284, startPoint y: 255, endPoint x: 867, endPoint y: 253, distance: 583.0
click at [867, 253] on h1 "Wedding Traditions Across Different Cultures" at bounding box center [651, 250] width 742 height 65
copy h1 "Wedding Traditions Across Different Cultures"
